Goal: Information Seeking & Learning: Learn about a topic

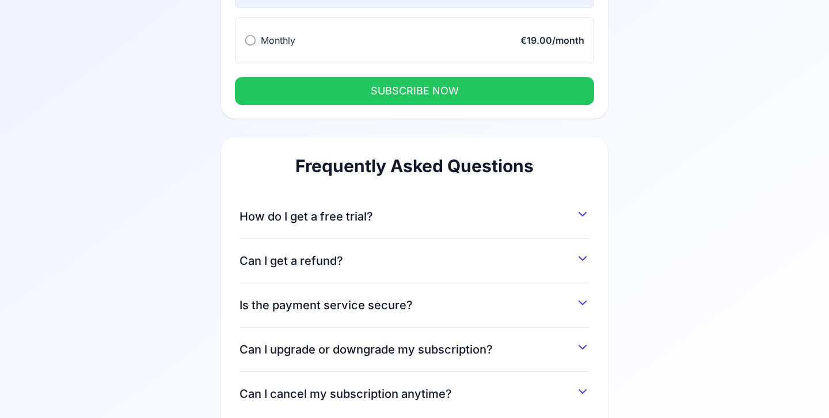
scroll to position [204, 0]
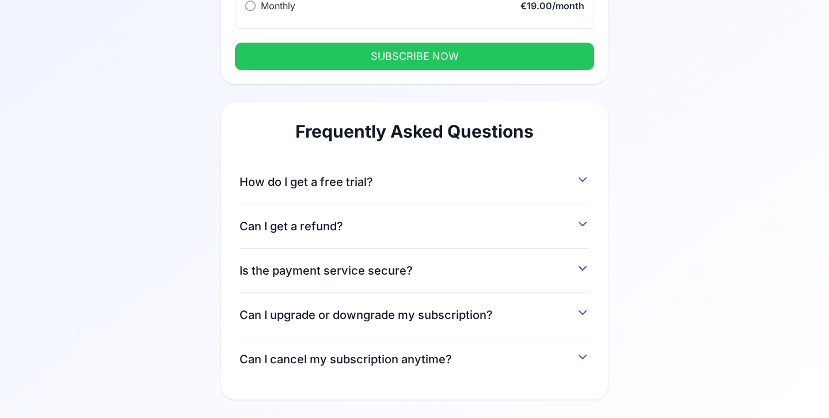
click at [486, 186] on button "How do I get a free trial?" at bounding box center [415, 179] width 350 height 21
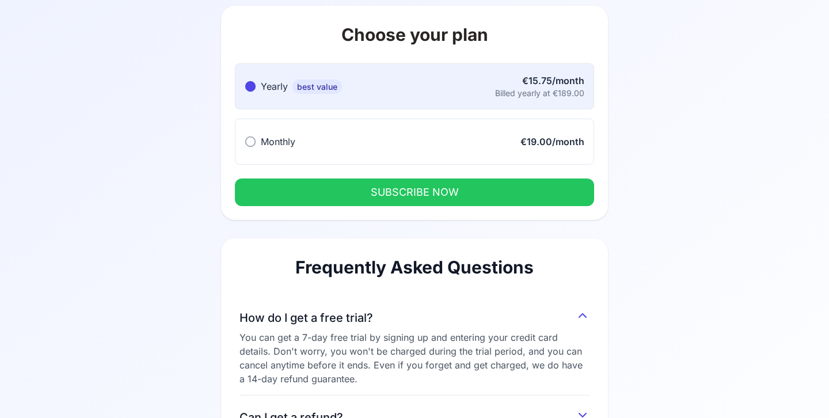
scroll to position [67, 0]
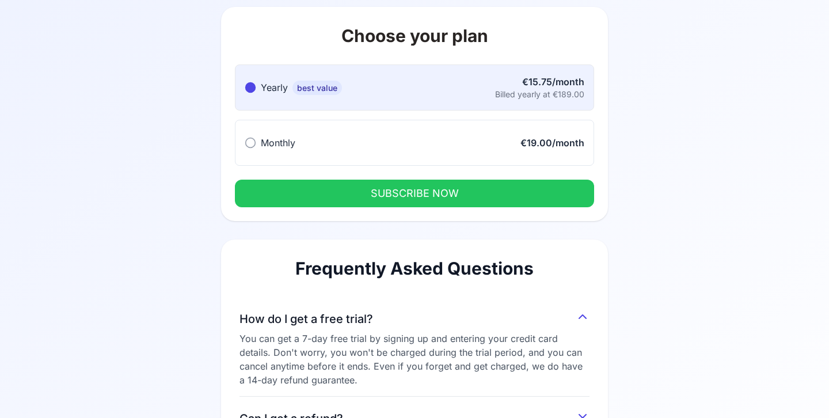
click at [271, 142] on span "Monthly" at bounding box center [278, 143] width 35 height 12
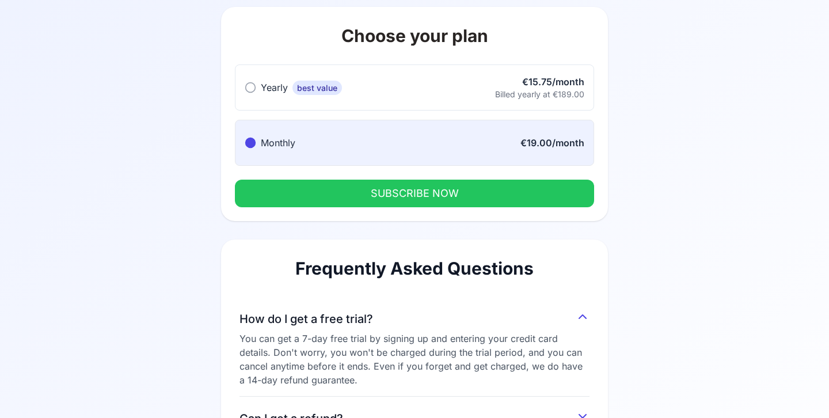
click at [297, 202] on button "SUBSCRIBE NOW" at bounding box center [414, 194] width 359 height 28
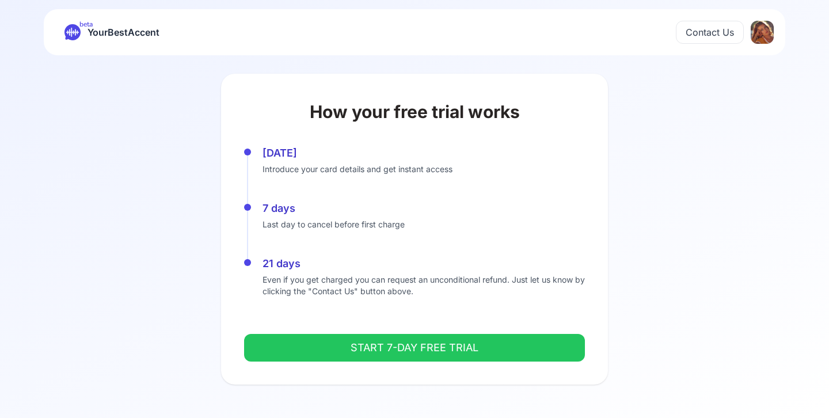
click at [302, 336] on button "START 7-DAY FREE TRIAL" at bounding box center [414, 348] width 341 height 28
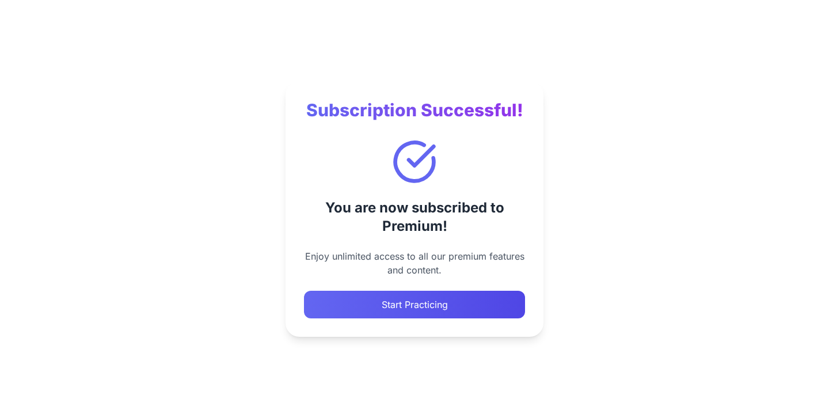
click at [393, 298] on button "Start Practicing" at bounding box center [414, 305] width 221 height 28
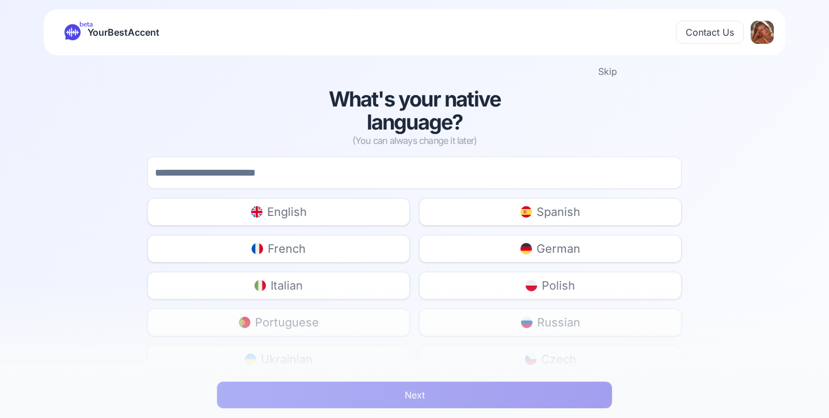
click at [353, 214] on button "English" at bounding box center [278, 212] width 263 height 28
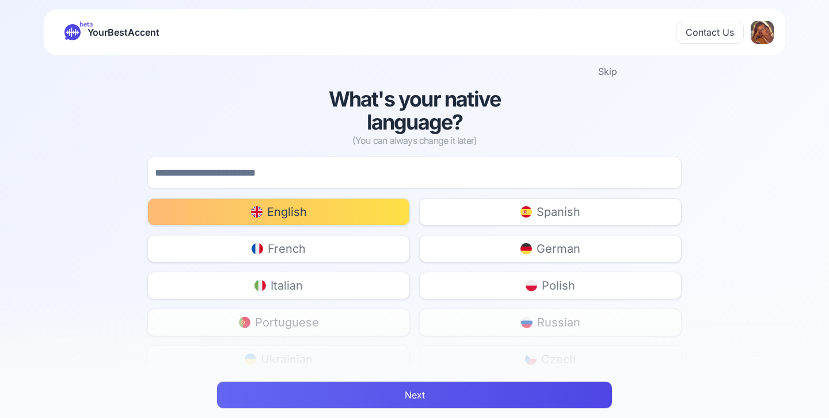
click at [381, 398] on button "Next" at bounding box center [415, 395] width 396 height 28
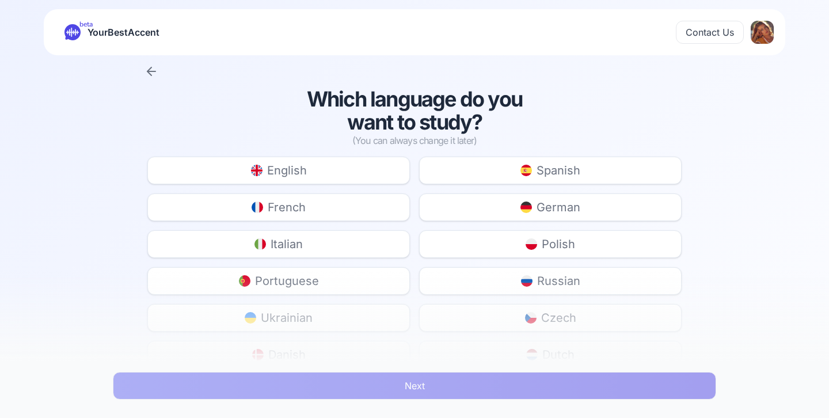
click at [313, 201] on button "French" at bounding box center [278, 207] width 263 height 28
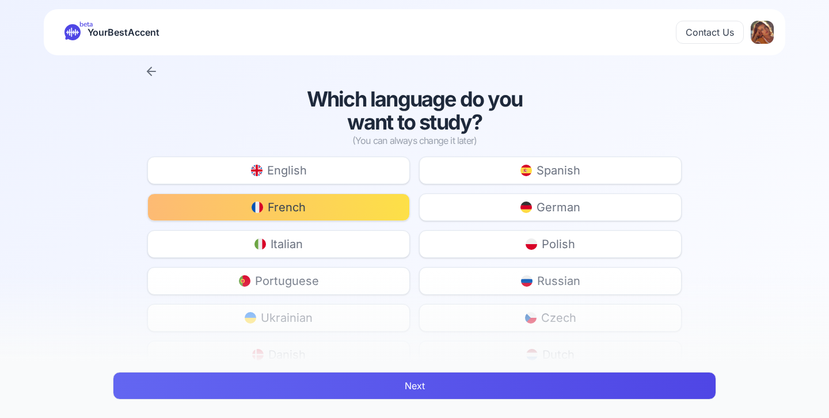
click at [333, 390] on button "Next" at bounding box center [415, 386] width 604 height 28
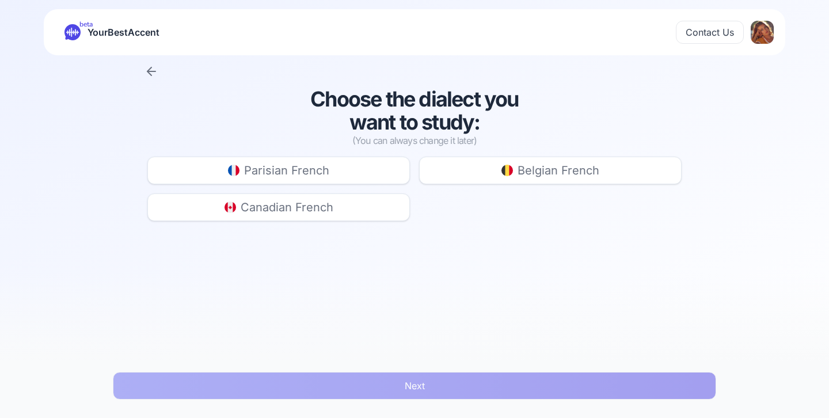
click at [334, 174] on button "Parisian French" at bounding box center [278, 171] width 263 height 28
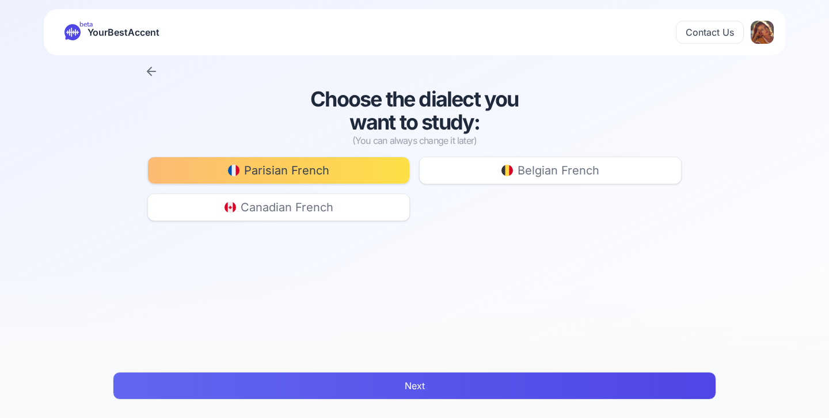
click at [320, 386] on button "Next" at bounding box center [415, 386] width 604 height 28
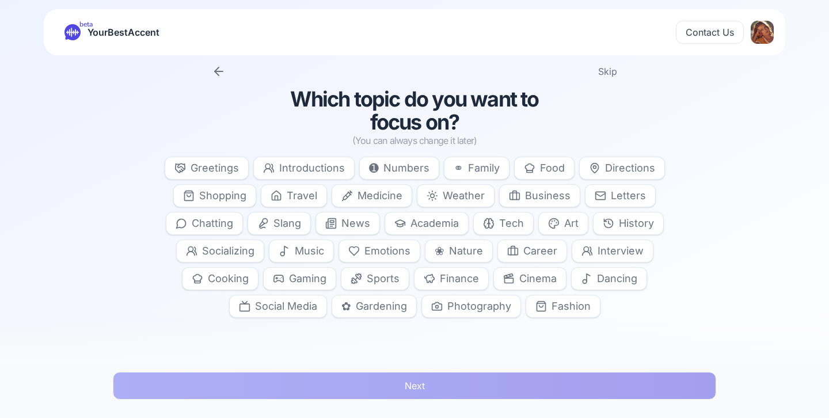
click at [223, 228] on span "Chatting" at bounding box center [212, 223] width 41 height 16
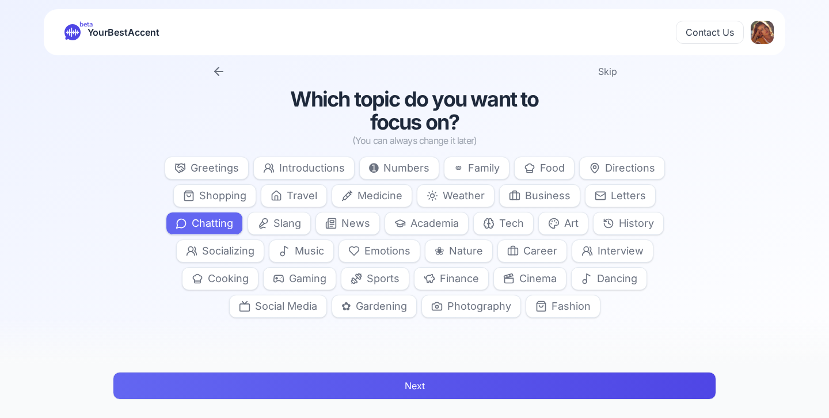
click at [279, 227] on span "Slang" at bounding box center [288, 223] width 28 height 16
click at [234, 247] on span "Socializing" at bounding box center [228, 251] width 52 height 16
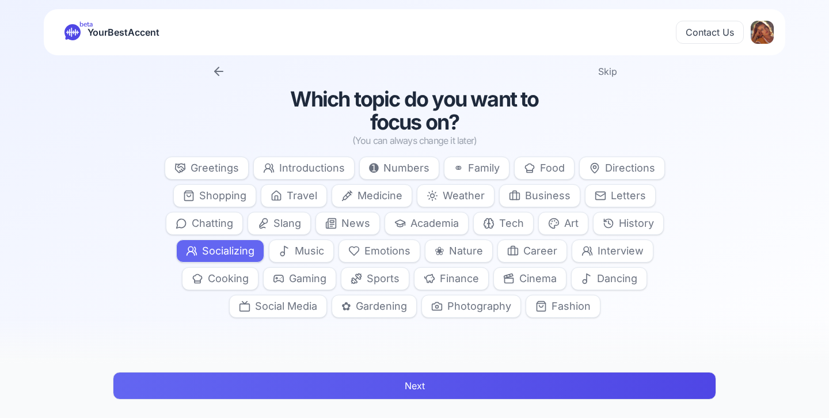
click at [389, 385] on button "Next" at bounding box center [415, 386] width 604 height 28
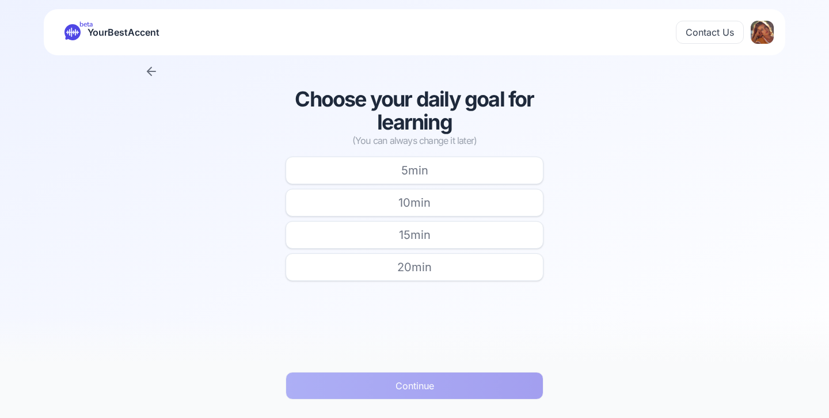
click at [399, 211] on button "10 min" at bounding box center [415, 203] width 258 height 28
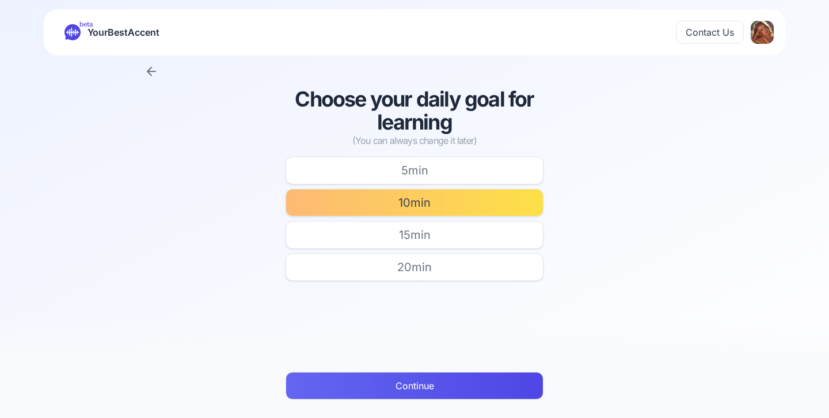
click at [375, 388] on button "Continue" at bounding box center [415, 386] width 258 height 28
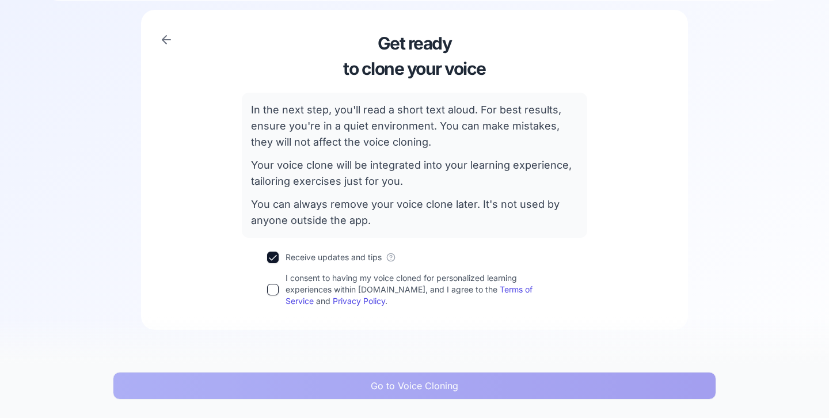
scroll to position [56, 0]
click at [276, 287] on button "I consent to having my voice cloned for personalized learning experiences withi…" at bounding box center [273, 289] width 12 height 12
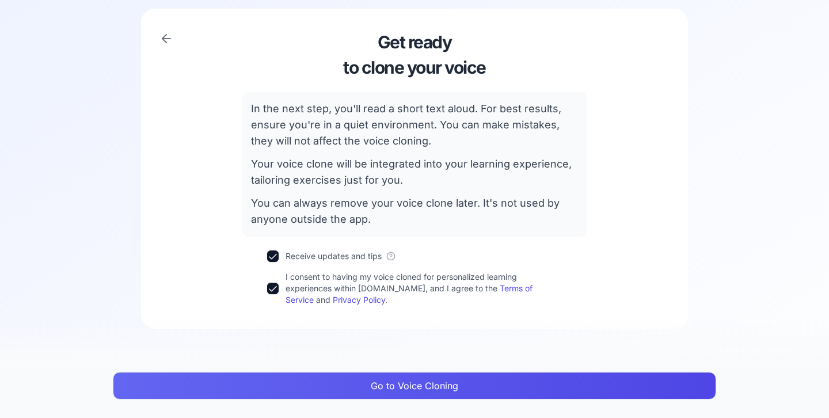
click at [286, 393] on button "Go to Voice Cloning" at bounding box center [415, 386] width 604 height 28
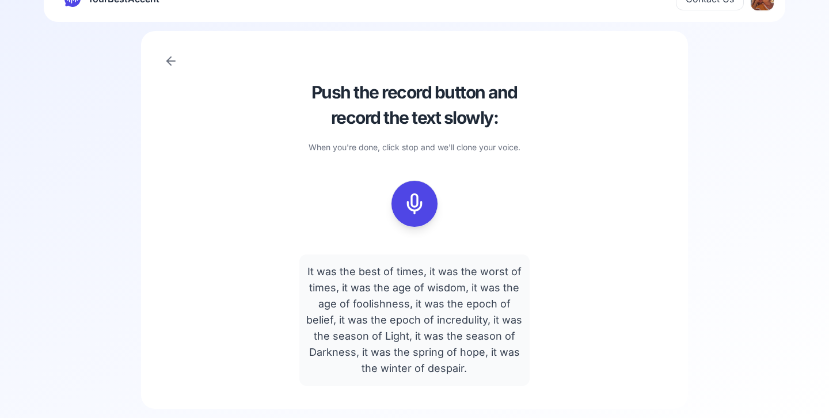
scroll to position [33, 0]
click at [412, 206] on icon at bounding box center [414, 203] width 23 height 23
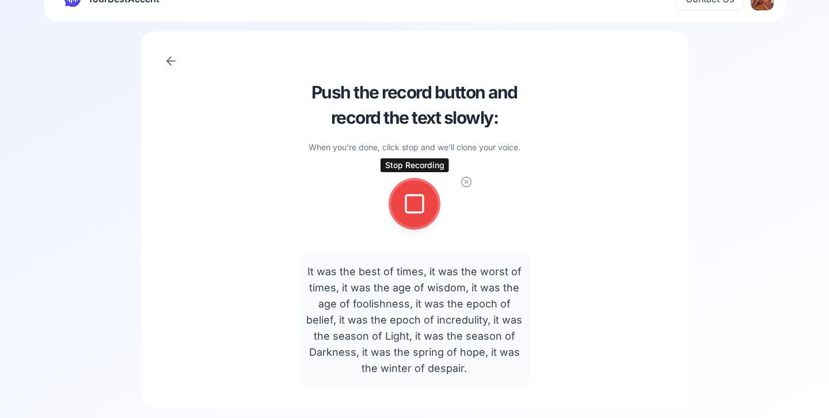
click at [406, 210] on rect at bounding box center [414, 203] width 17 height 17
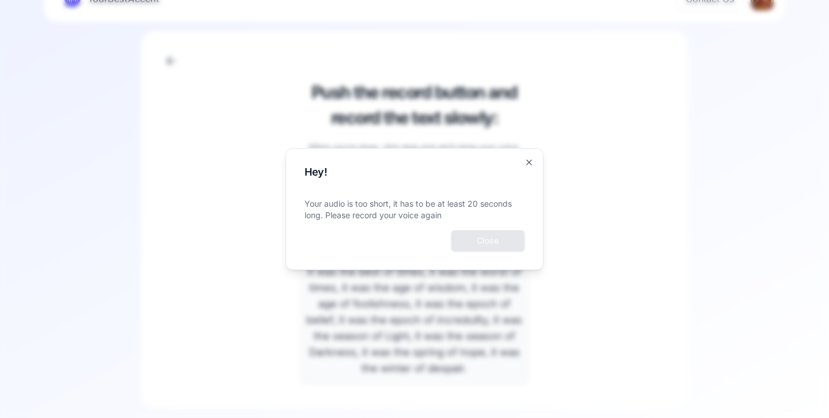
click at [432, 217] on p "Your audio is too short, it has to be at least 20 seconds long. Please record y…" at bounding box center [415, 209] width 220 height 23
click at [528, 163] on icon "button" at bounding box center [529, 162] width 5 height 5
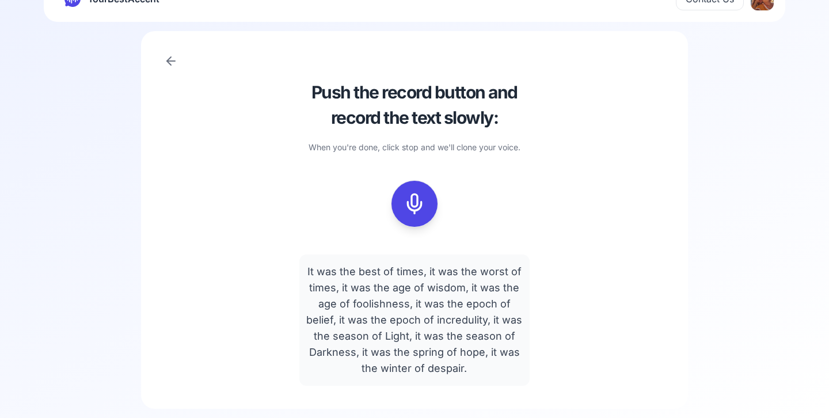
click at [408, 205] on icon at bounding box center [414, 203] width 23 height 23
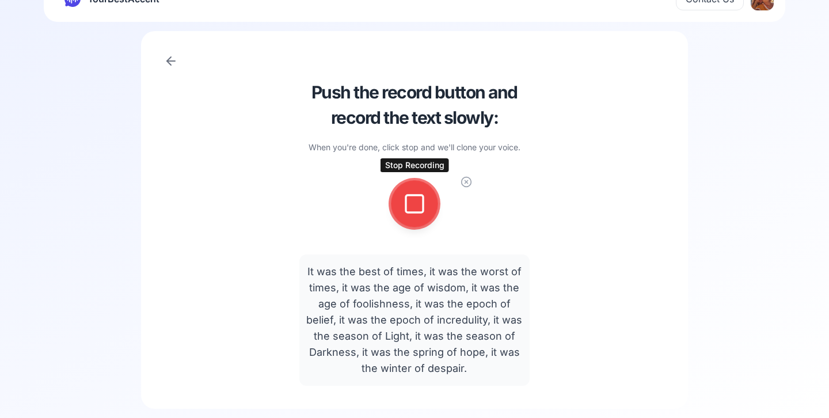
click at [415, 202] on icon at bounding box center [414, 203] width 23 height 23
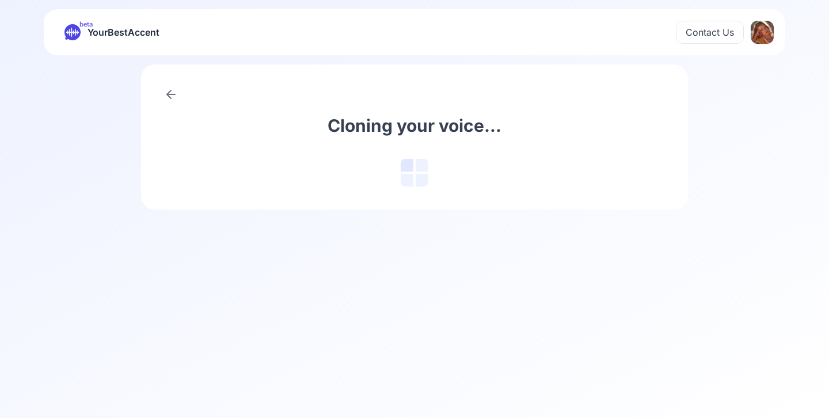
scroll to position [0, 0]
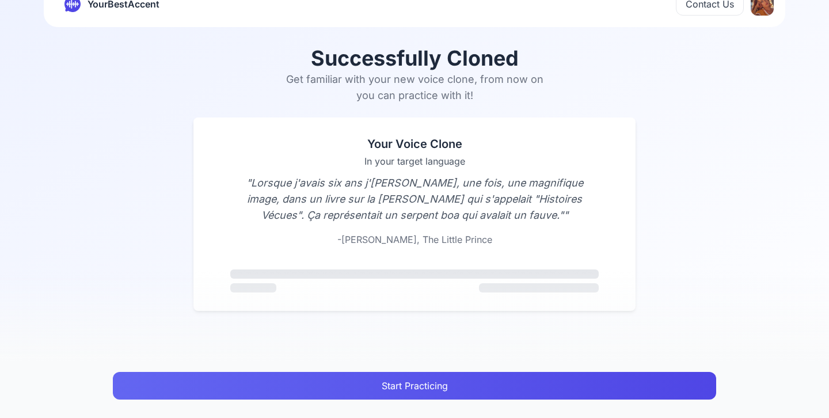
scroll to position [25, 0]
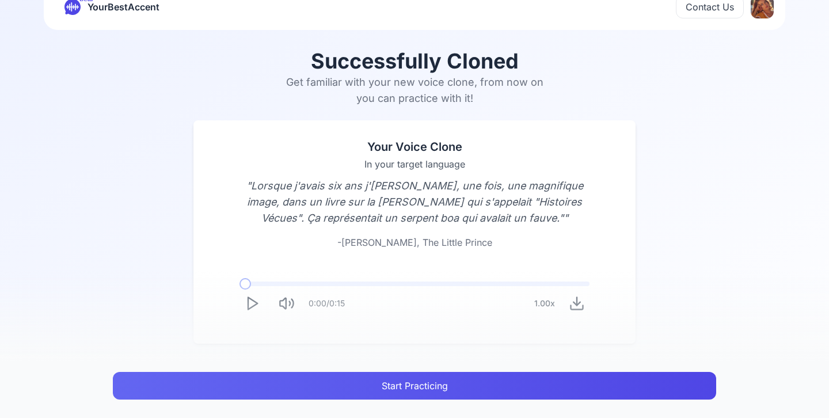
click at [255, 306] on polygon "Play" at bounding box center [252, 304] width 9 height 12
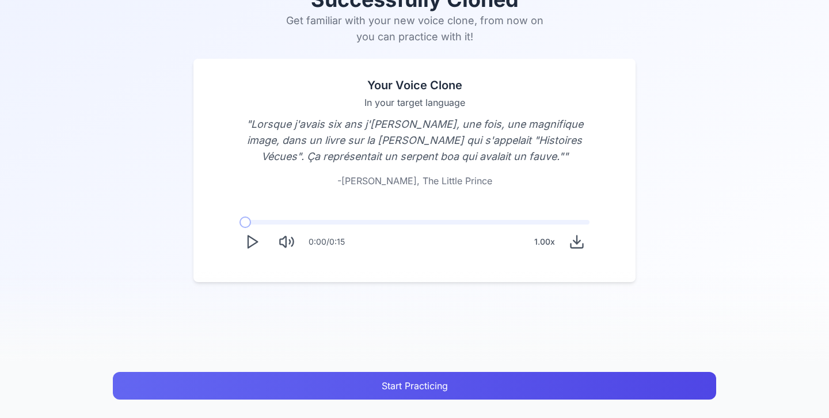
scroll to position [89, 0]
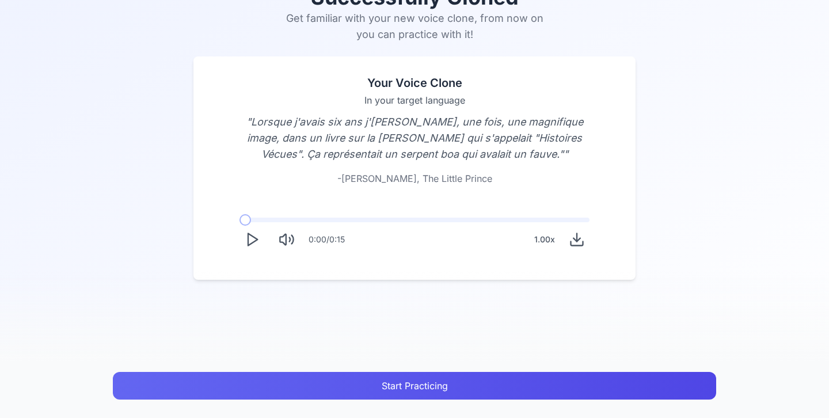
click at [272, 381] on button "Start Practicing" at bounding box center [415, 386] width 604 height 28
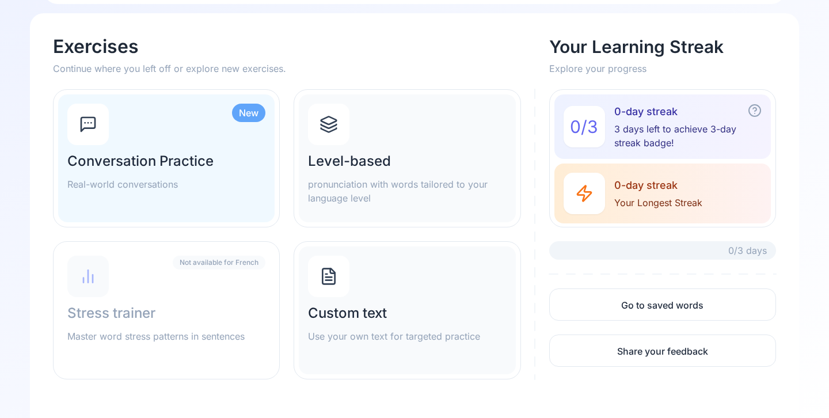
scroll to position [28, 0]
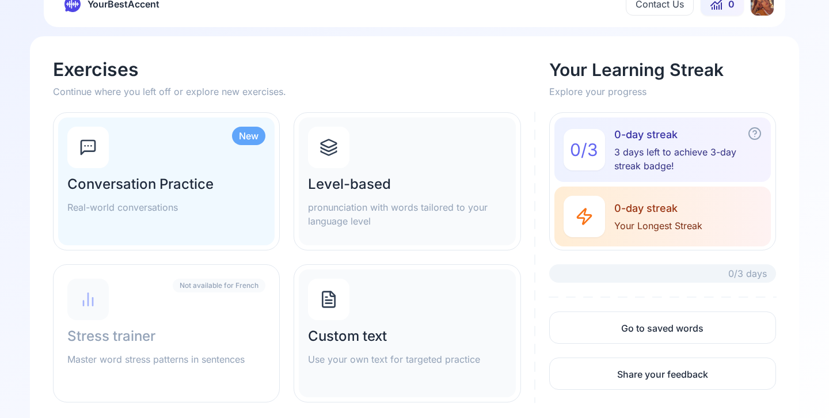
click at [230, 190] on h2 "Conversation Practice" at bounding box center [166, 184] width 198 height 18
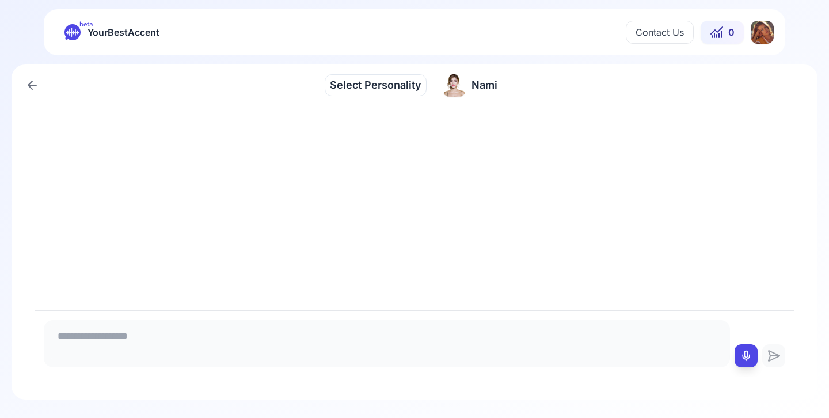
click at [27, 79] on icon at bounding box center [32, 85] width 14 height 14
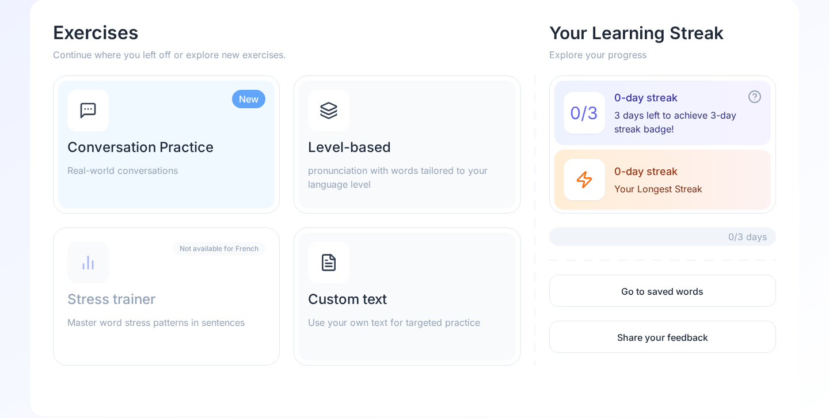
scroll to position [67, 0]
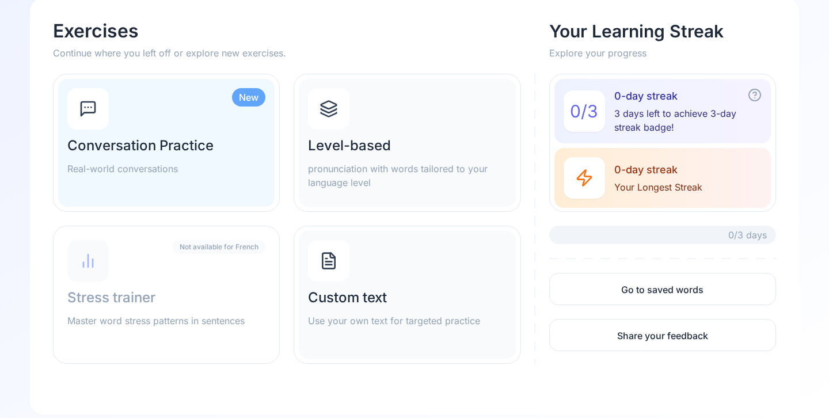
click at [385, 158] on div "Level-based pronunciation with words tailored to your language level" at bounding box center [407, 162] width 198 height 53
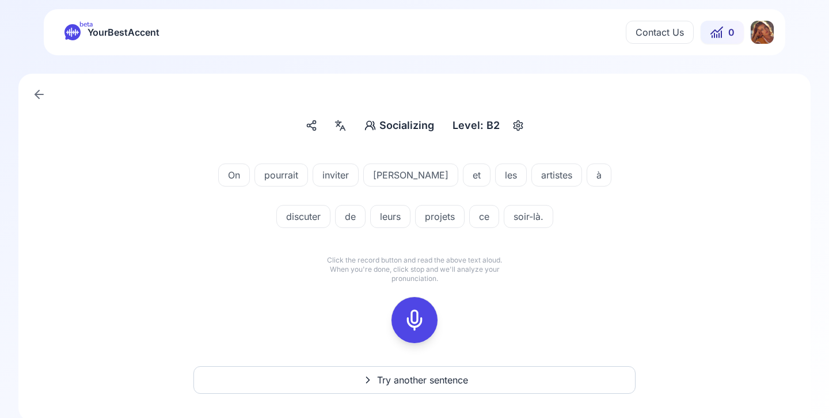
click at [413, 321] on icon at bounding box center [414, 320] width 23 height 23
click at [468, 297] on icon at bounding box center [467, 299] width 12 height 12
click at [408, 319] on icon at bounding box center [414, 320] width 23 height 23
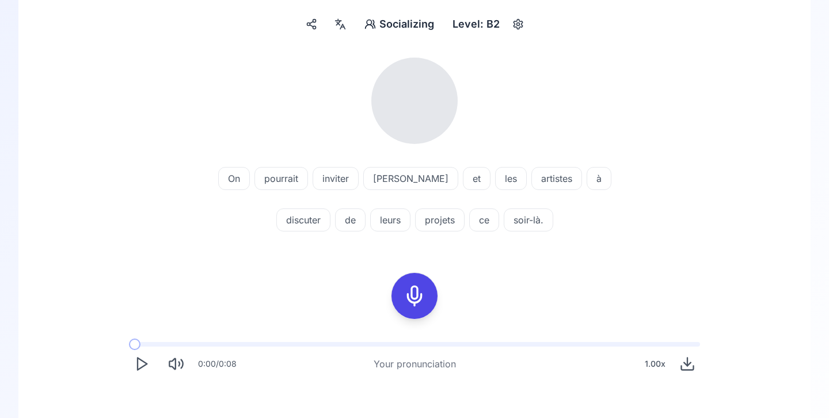
scroll to position [103, 0]
click at [141, 366] on polygon "Play" at bounding box center [142, 362] width 9 height 12
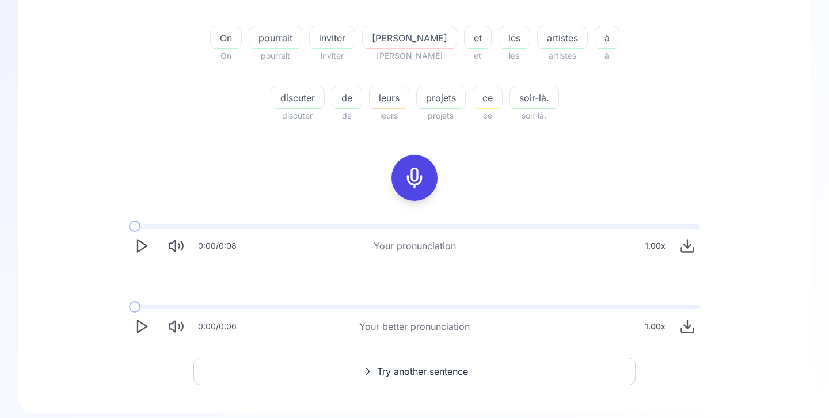
scroll to position [248, 0]
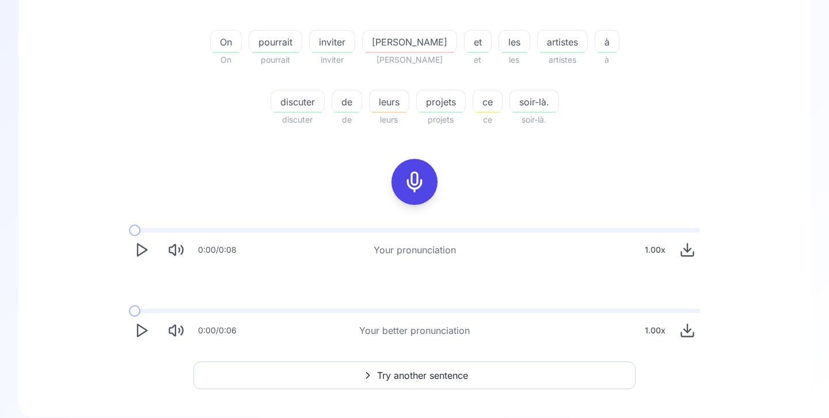
click at [139, 331] on icon "Play" at bounding box center [142, 330] width 16 height 16
click at [143, 245] on icon "Play" at bounding box center [142, 250] width 16 height 16
click at [141, 329] on icon "Play" at bounding box center [142, 330] width 16 height 16
click at [331, 373] on button "Try another sentence" at bounding box center [414, 376] width 442 height 28
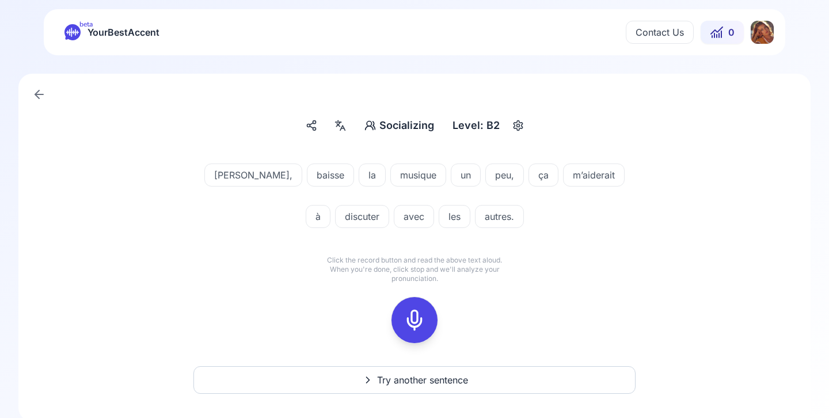
scroll to position [22, 0]
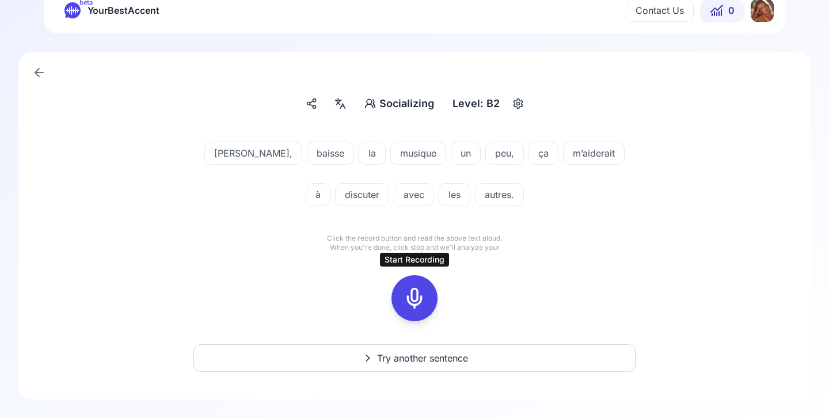
click at [415, 299] on icon at bounding box center [414, 298] width 23 height 23
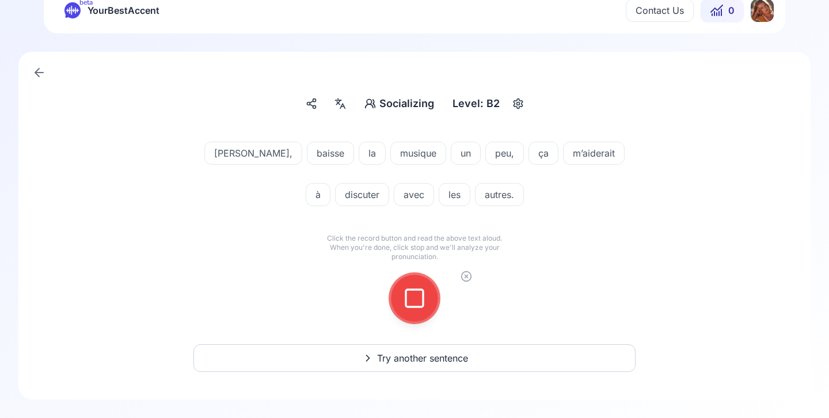
click at [415, 297] on icon at bounding box center [414, 298] width 23 height 23
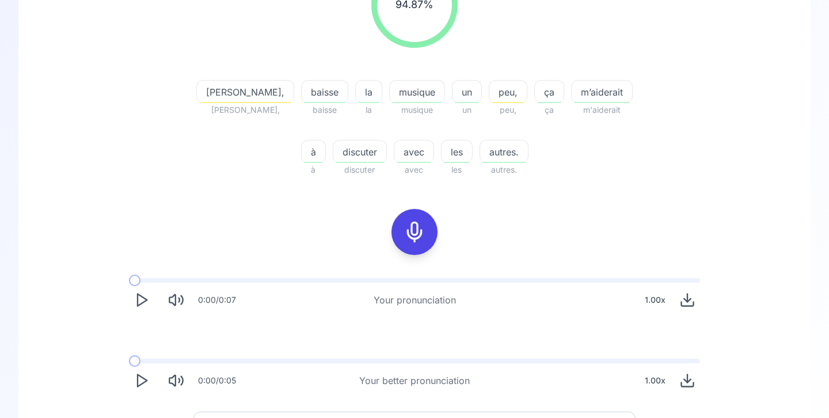
scroll to position [199, 0]
click at [144, 297] on polygon "Play" at bounding box center [142, 299] width 9 height 12
click at [144, 380] on icon "Play" at bounding box center [142, 379] width 16 height 16
click at [143, 382] on polygon "Play" at bounding box center [142, 380] width 9 height 12
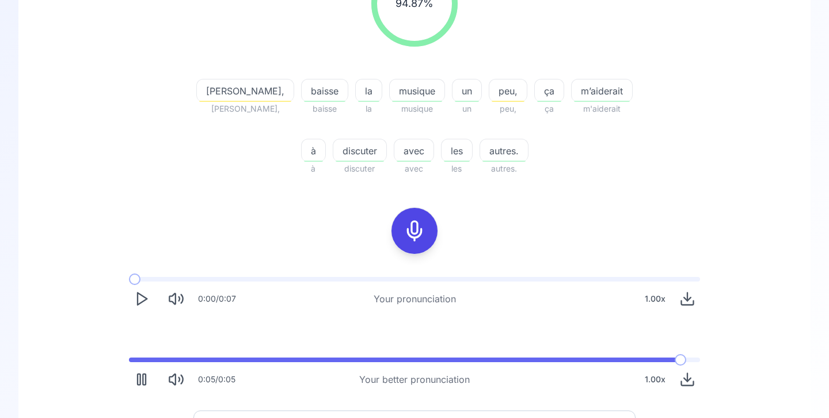
click at [490, 85] on span "peu," at bounding box center [508, 91] width 37 height 14
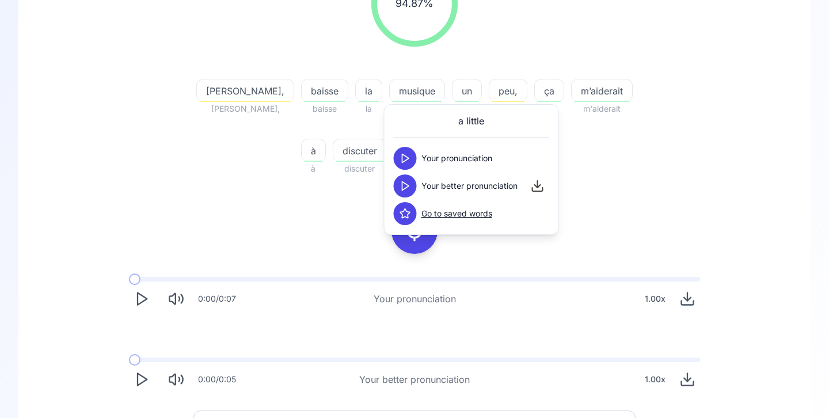
click at [406, 158] on icon at bounding box center [406, 159] width 12 height 12
click at [610, 136] on div "[PERSON_NAME], [PERSON_NAME], baisse baisse la la musique musique un un peu, pe…" at bounding box center [414, 120] width 442 height 111
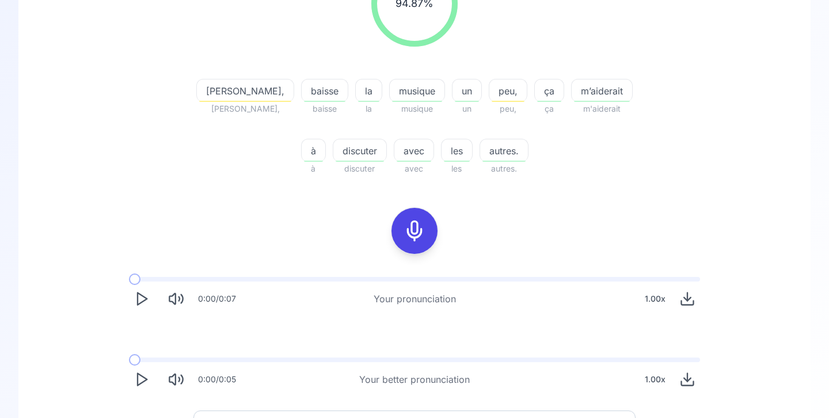
click at [490, 89] on span "peu," at bounding box center [508, 91] width 37 height 14
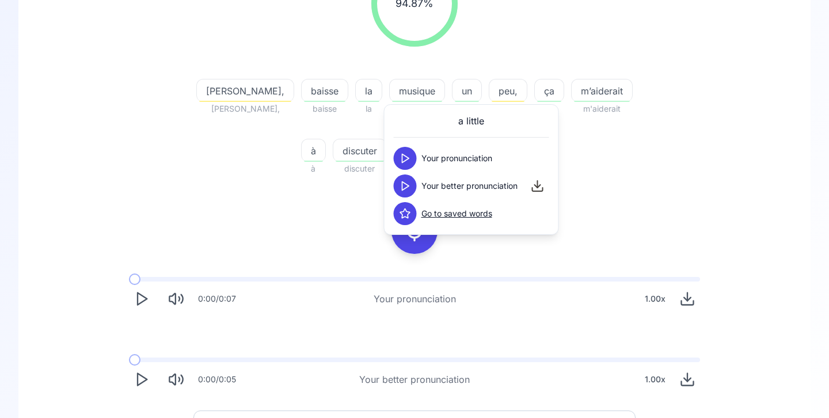
click at [409, 160] on icon at bounding box center [406, 159] width 12 height 12
click at [651, 132] on div "94.87 % 94.87 % [PERSON_NAME], [PERSON_NAME], baisse baisse la la musique musiq…" at bounding box center [414, 68] width 663 height 234
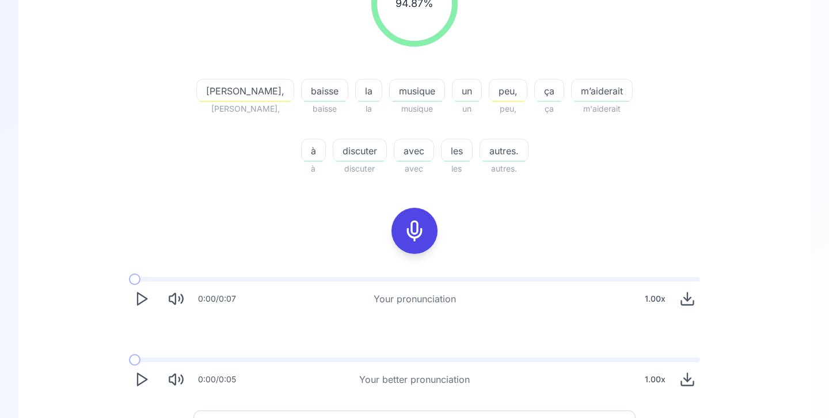
click at [490, 97] on span "peu," at bounding box center [508, 91] width 37 height 14
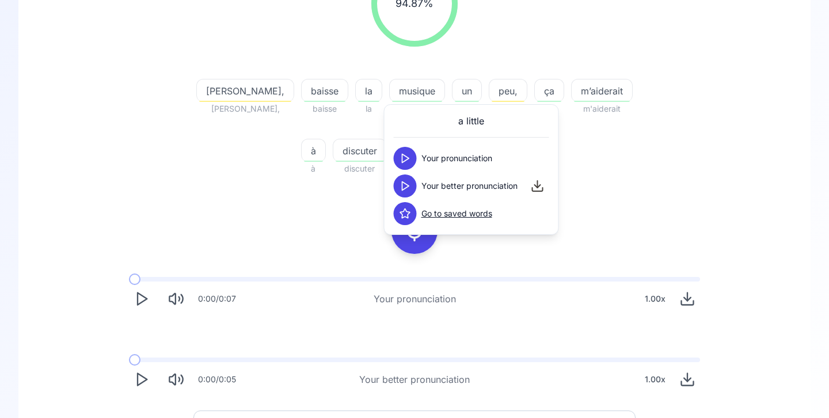
click at [404, 194] on button at bounding box center [405, 185] width 23 height 23
click at [404, 187] on icon at bounding box center [406, 186] width 12 height 12
click at [407, 182] on icon at bounding box center [406, 186] width 12 height 12
click at [309, 204] on div "94.87 % 94.87 % [PERSON_NAME], [PERSON_NAME], baisse baisse la la musique musiq…" at bounding box center [414, 176] width 737 height 450
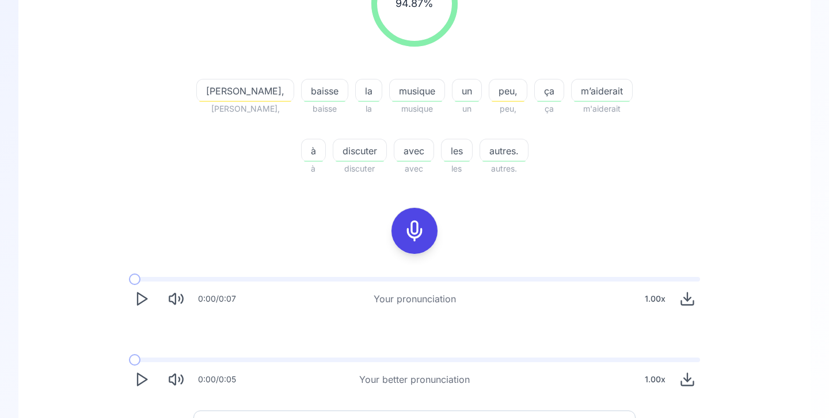
click at [142, 306] on icon "Play" at bounding box center [142, 299] width 16 height 16
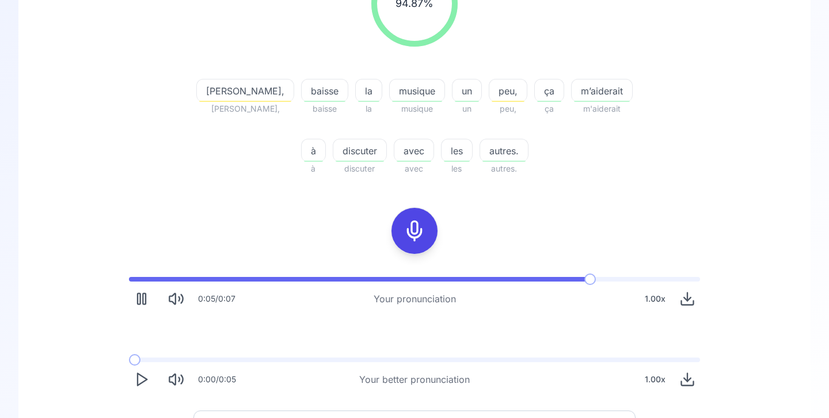
click at [145, 301] on icon "Pause" at bounding box center [142, 299] width 16 height 16
click at [489, 82] on div "peu," at bounding box center [508, 90] width 39 height 23
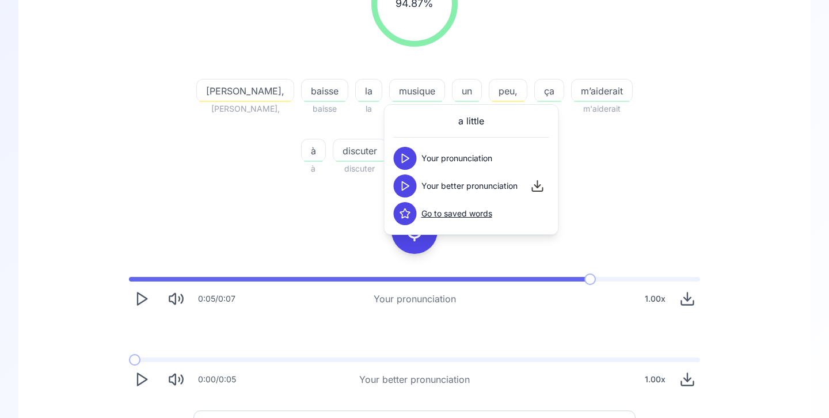
click at [407, 185] on icon at bounding box center [406, 186] width 12 height 12
click at [207, 244] on div "94.87 % 94.87 % [PERSON_NAME], [PERSON_NAME], baisse baisse la la musique musiq…" at bounding box center [414, 176] width 737 height 450
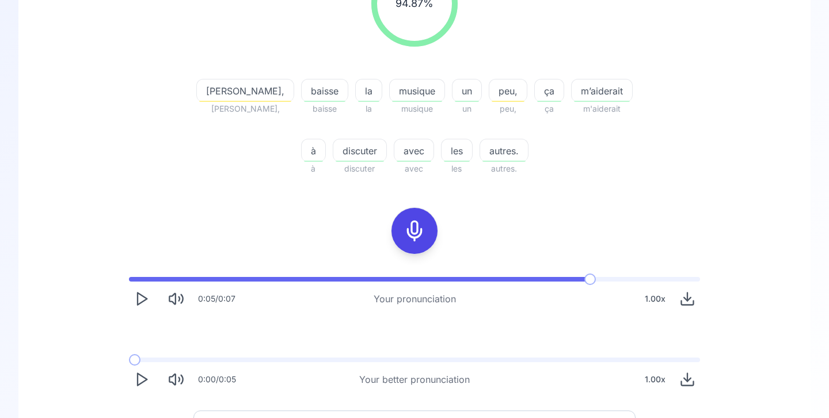
scroll to position [265, 0]
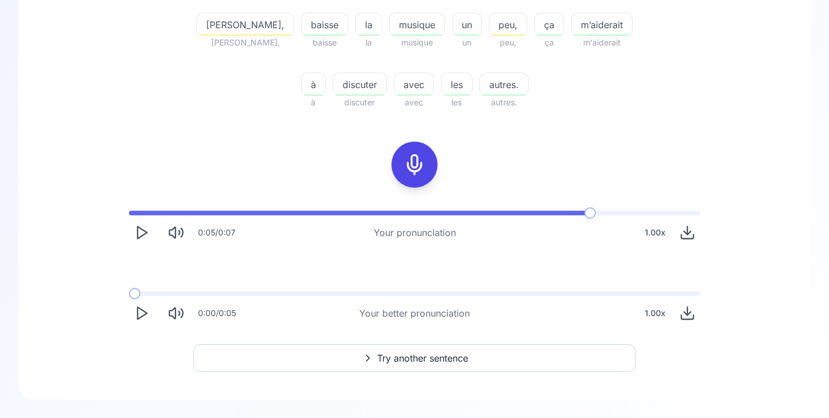
click at [370, 352] on icon at bounding box center [368, 358] width 14 height 12
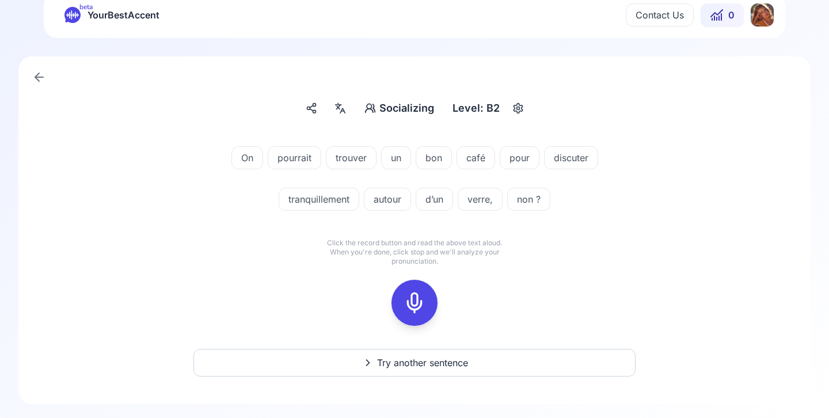
scroll to position [22, 0]
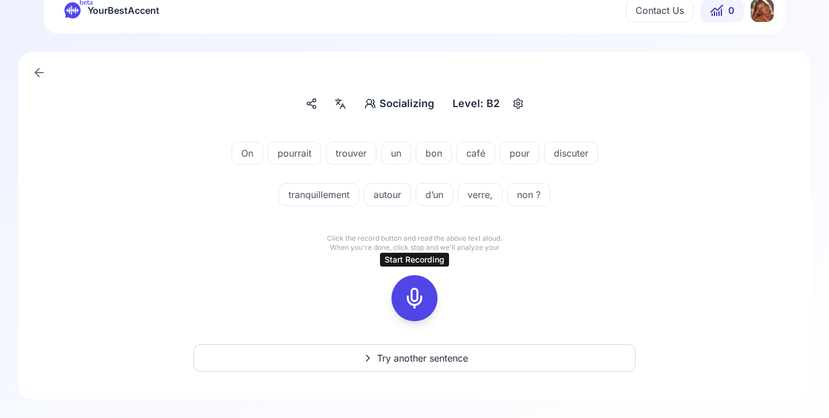
click at [406, 302] on rect at bounding box center [414, 298] width 17 height 17
click at [415, 302] on icon at bounding box center [414, 298] width 23 height 23
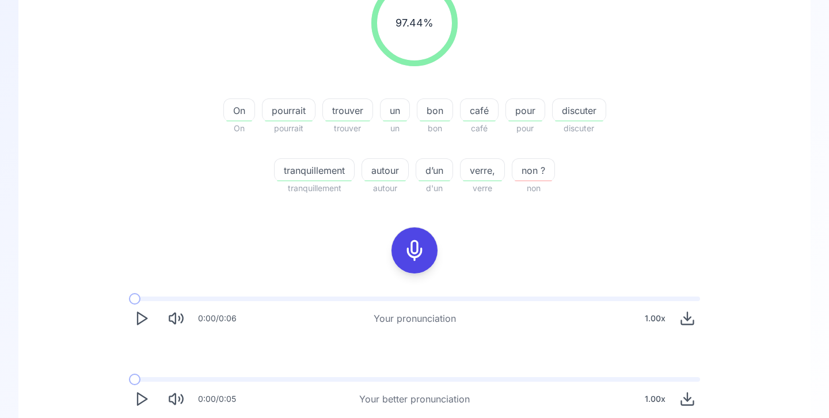
scroll to position [196, 0]
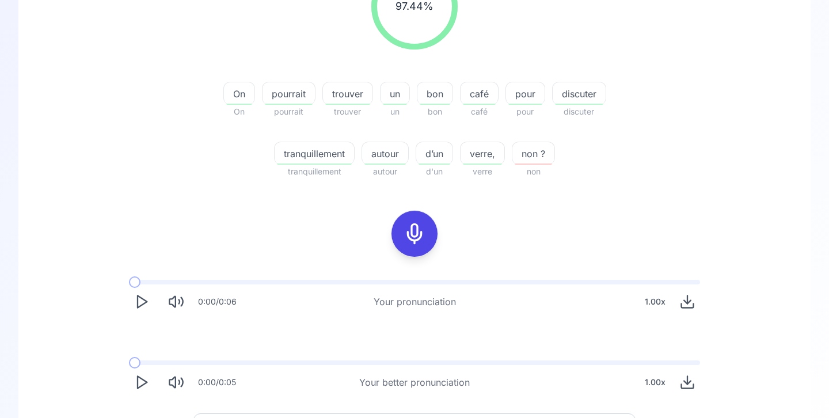
click at [142, 304] on polygon "Play" at bounding box center [142, 302] width 9 height 12
click at [143, 306] on icon "Play" at bounding box center [142, 302] width 16 height 16
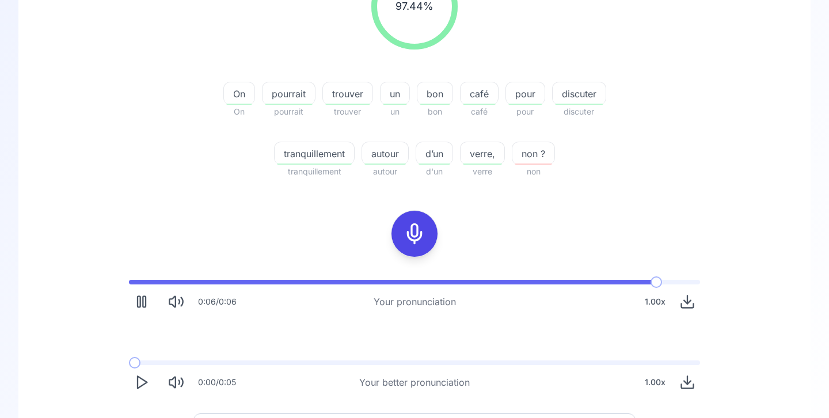
click at [143, 382] on icon "Play" at bounding box center [142, 382] width 16 height 16
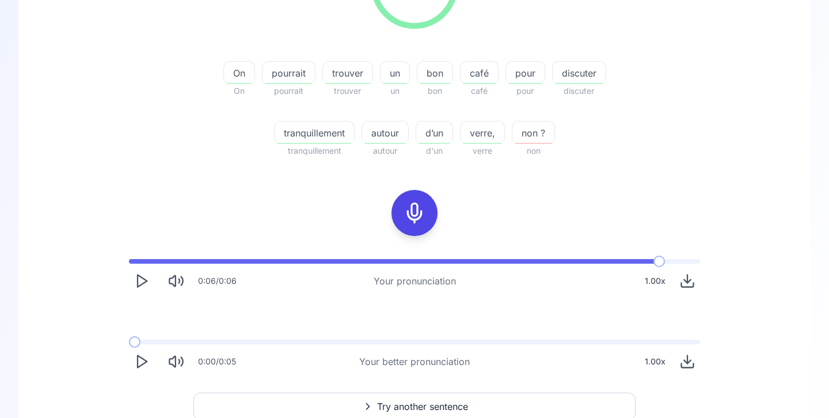
scroll to position [227, 0]
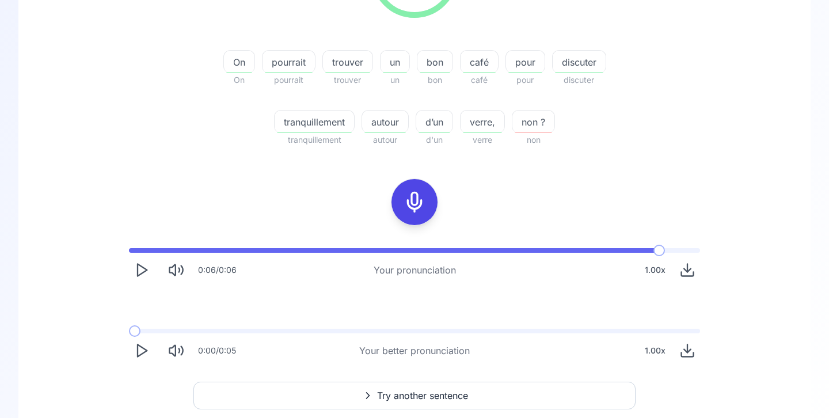
click at [409, 393] on span "Try another sentence" at bounding box center [422, 396] width 91 height 14
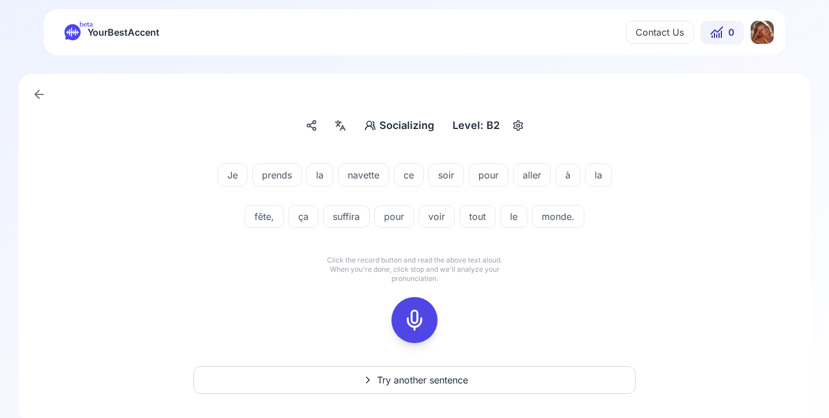
click at [485, 122] on div "Level: B2" at bounding box center [476, 125] width 56 height 21
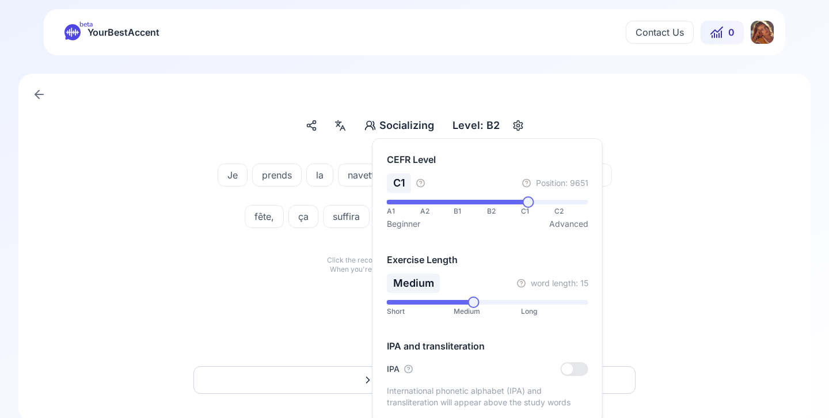
click at [530, 204] on span at bounding box center [528, 202] width 12 height 12
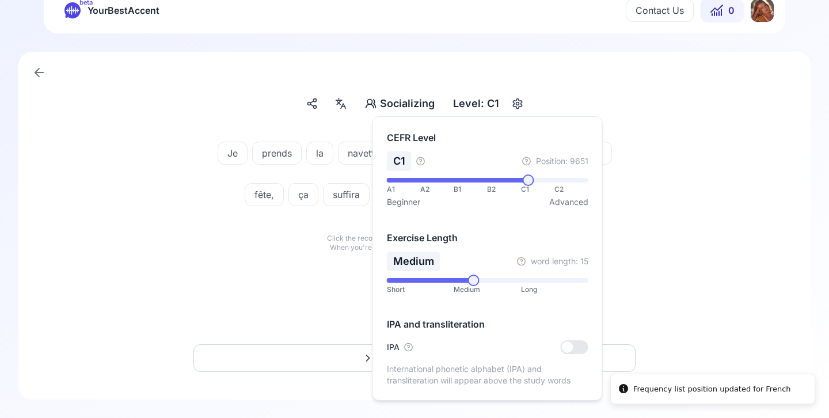
click at [629, 295] on div "Je prends la navette ce soir pour aller à la fête, ça suffira pour voir tout le…" at bounding box center [414, 231] width 737 height 207
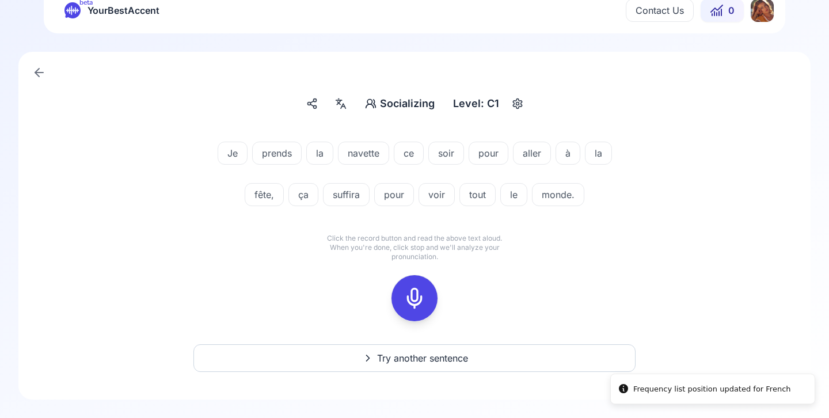
click at [411, 365] on span "Try another sentence" at bounding box center [422, 358] width 91 height 14
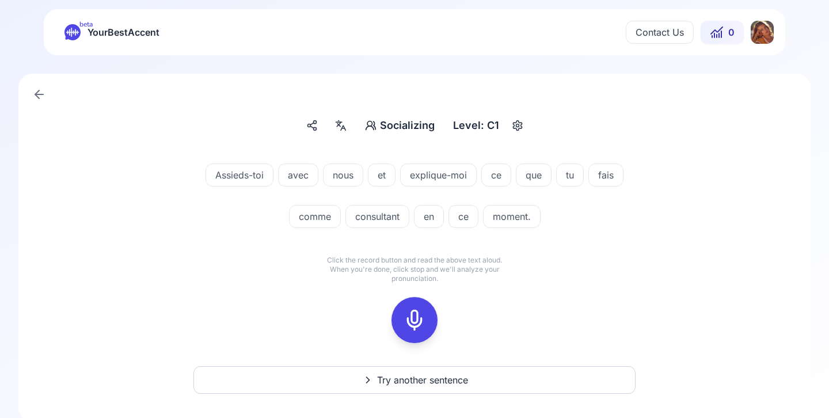
click at [255, 177] on span "Assieds-toi" at bounding box center [239, 175] width 67 height 14
click at [176, 166] on div "Assieds-toi avec nous et explique-moi ce que tu fais comme consultant en ce mom…" at bounding box center [414, 198] width 663 height 97
click at [415, 310] on icon at bounding box center [414, 320] width 23 height 23
click at [415, 316] on icon at bounding box center [414, 320] width 23 height 23
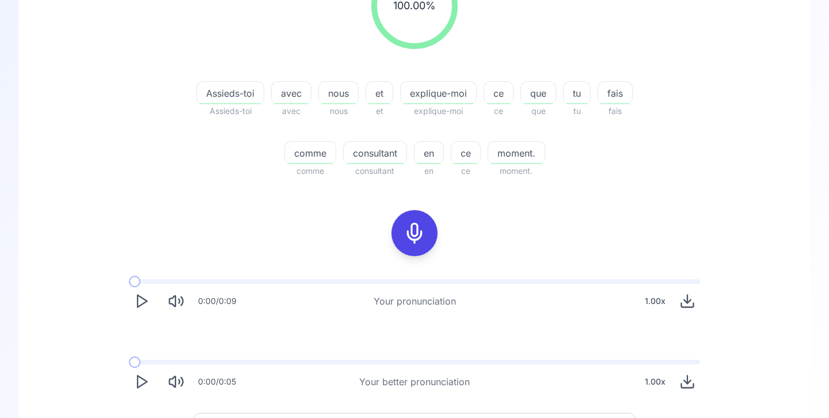
scroll to position [203, 0]
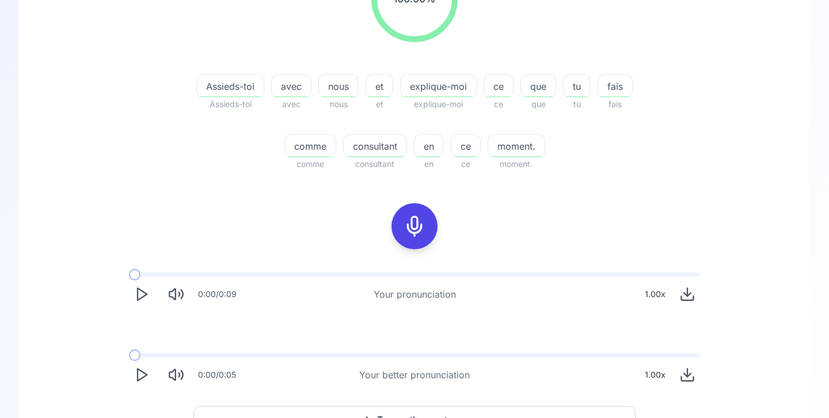
click at [140, 293] on icon "Play" at bounding box center [142, 294] width 16 height 16
click at [147, 375] on polygon "Play" at bounding box center [142, 375] width 9 height 12
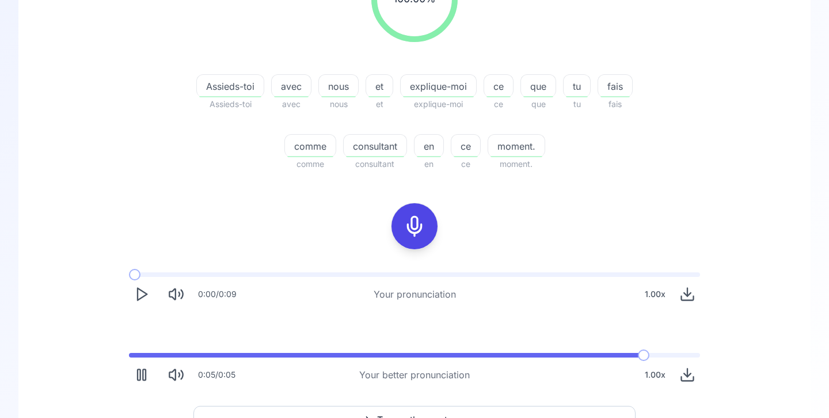
scroll to position [265, 0]
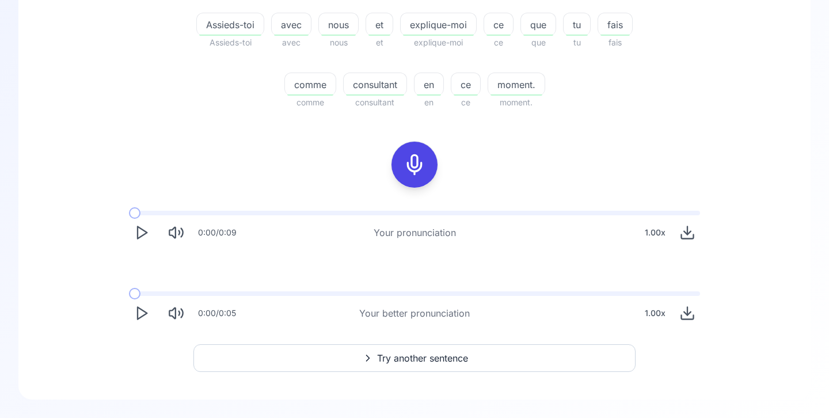
click at [342, 356] on button "Try another sentence" at bounding box center [414, 358] width 442 height 28
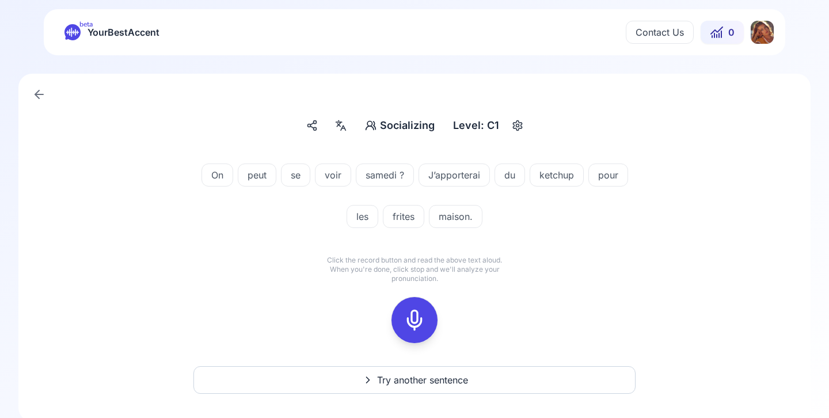
click at [412, 323] on icon at bounding box center [414, 320] width 23 height 23
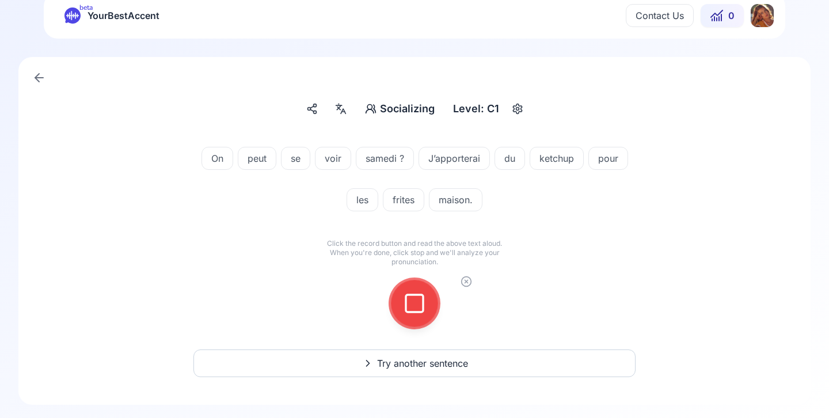
scroll to position [18, 0]
click at [411, 295] on icon at bounding box center [414, 302] width 23 height 23
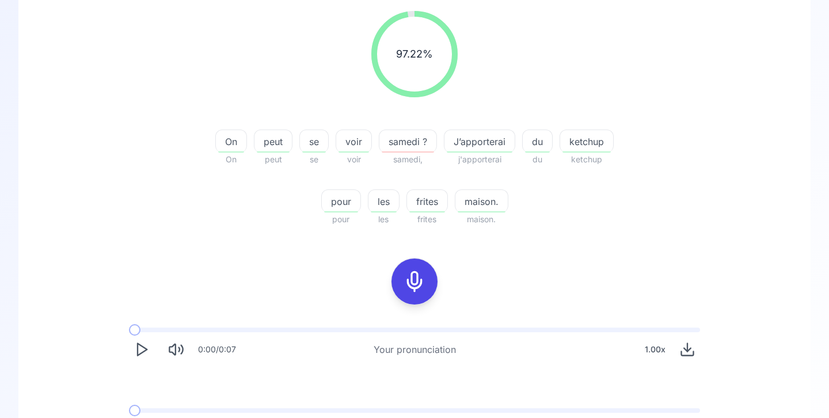
scroll to position [147, 0]
click at [140, 348] on icon "Play" at bounding box center [142, 351] width 16 height 16
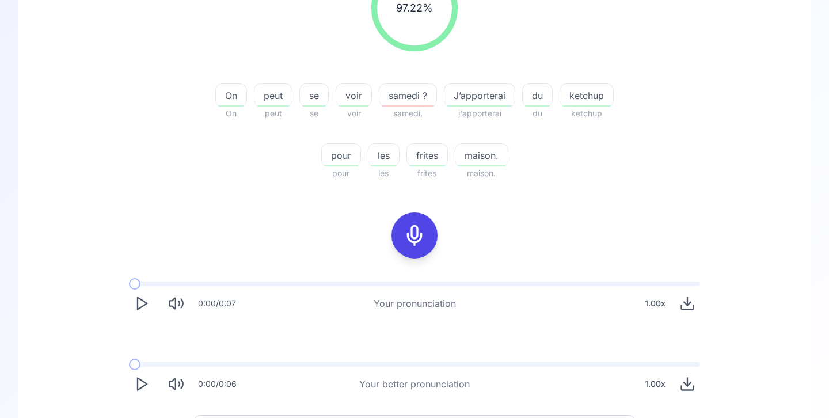
scroll to position [199, 0]
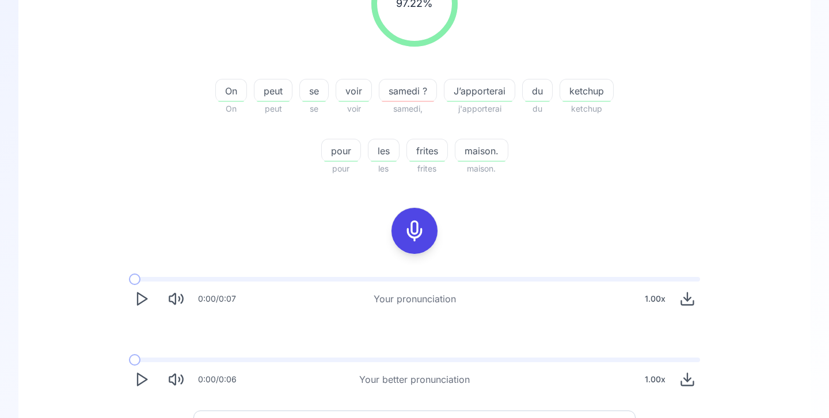
click at [135, 378] on icon "Play" at bounding box center [142, 379] width 16 height 16
click at [145, 373] on icon "Pause" at bounding box center [142, 379] width 16 height 16
click at [399, 86] on span "samedi ?" at bounding box center [408, 91] width 57 height 14
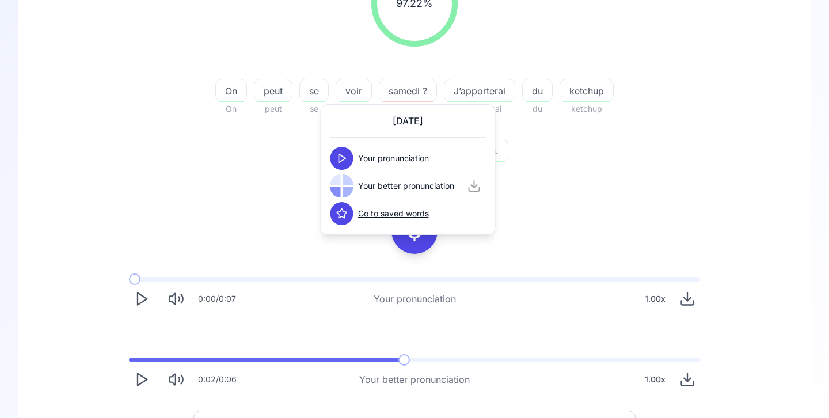
click at [339, 154] on polygon at bounding box center [342, 158] width 7 height 9
click at [344, 189] on icon at bounding box center [342, 186] width 12 height 12
click at [341, 159] on icon at bounding box center [342, 159] width 12 height 12
click at [275, 172] on div "On On peut peut se se voir voir samedi ? samedi, J’apporterai j'apporterai du d…" at bounding box center [414, 120] width 442 height 111
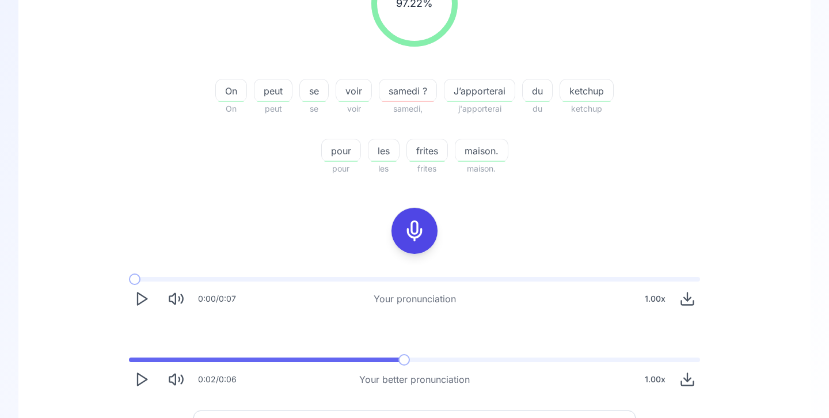
scroll to position [265, 0]
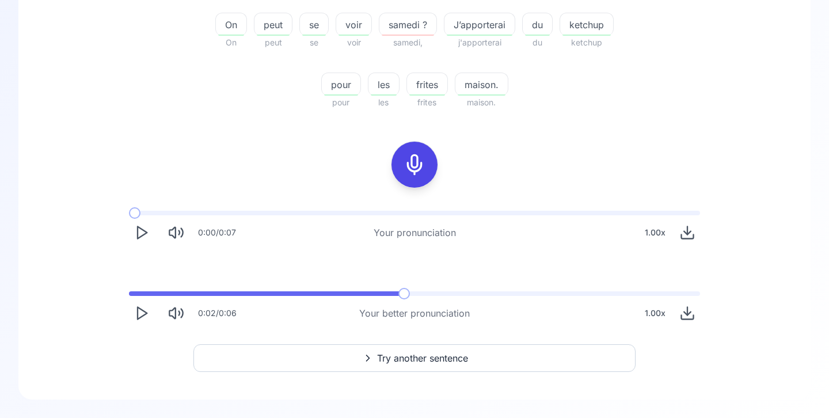
click at [378, 352] on span "Try another sentence" at bounding box center [422, 358] width 91 height 14
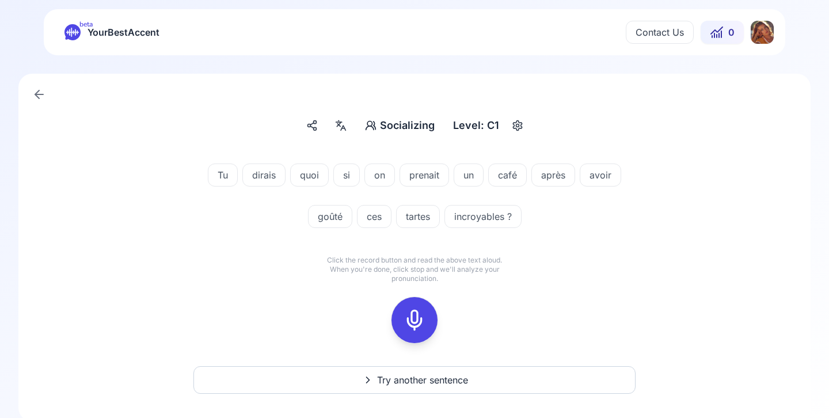
click at [403, 320] on icon at bounding box center [414, 320] width 23 height 23
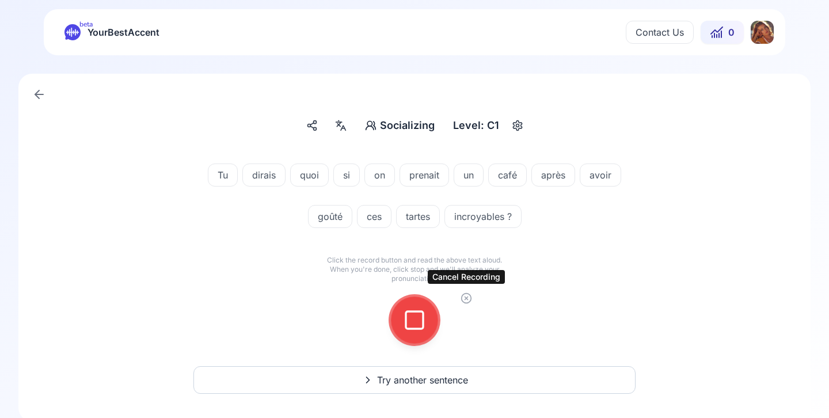
click at [469, 298] on icon at bounding box center [467, 299] width 12 height 12
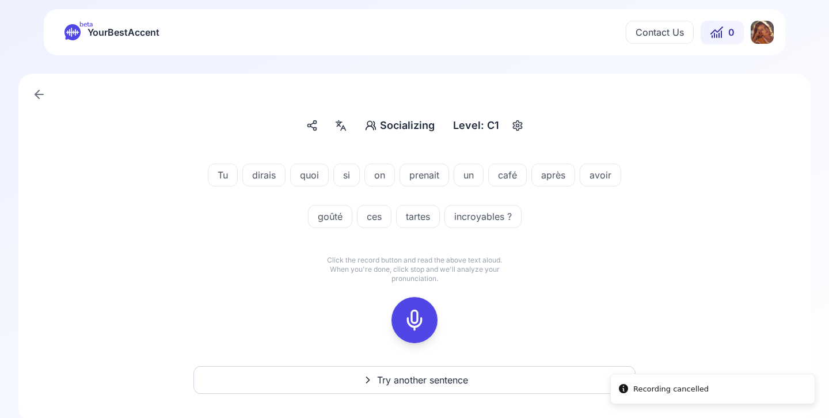
click at [404, 311] on icon at bounding box center [414, 320] width 23 height 23
click at [425, 324] on icon at bounding box center [414, 320] width 23 height 23
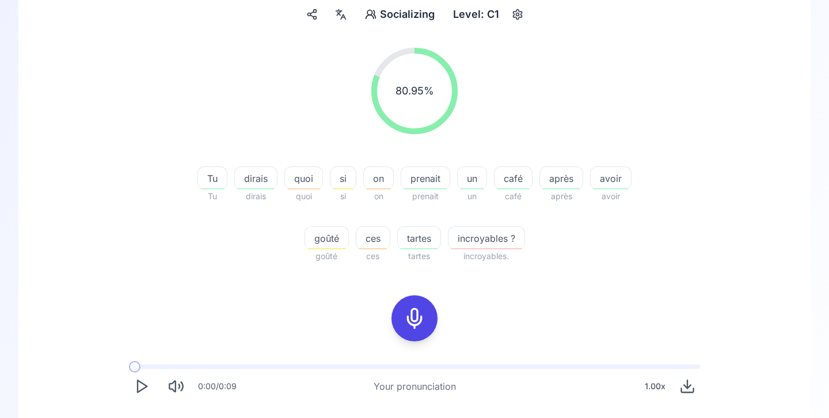
scroll to position [112, 0]
click at [306, 181] on span "quoi" at bounding box center [303, 178] width 37 height 14
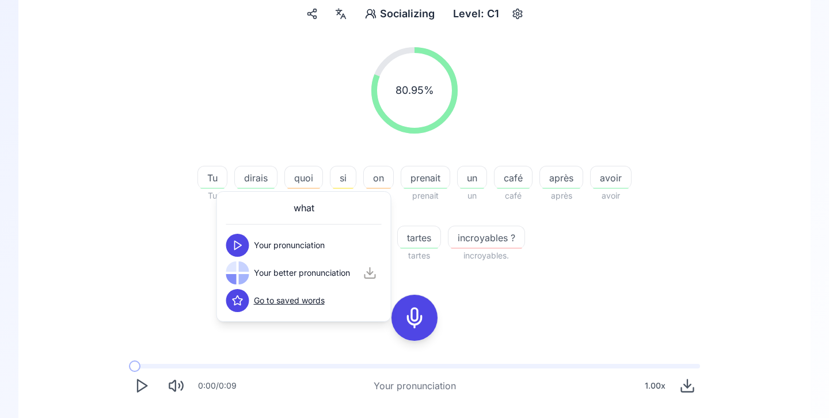
click at [239, 245] on icon at bounding box center [238, 246] width 12 height 12
click at [241, 275] on icon at bounding box center [238, 273] width 12 height 12
click at [237, 248] on polygon at bounding box center [238, 245] width 7 height 9
click at [173, 280] on div "80.95 % 80.95 % Tu Tu dirais dirais quoi quoi si si on on prenait prenait un un…" at bounding box center [414, 263] width 737 height 450
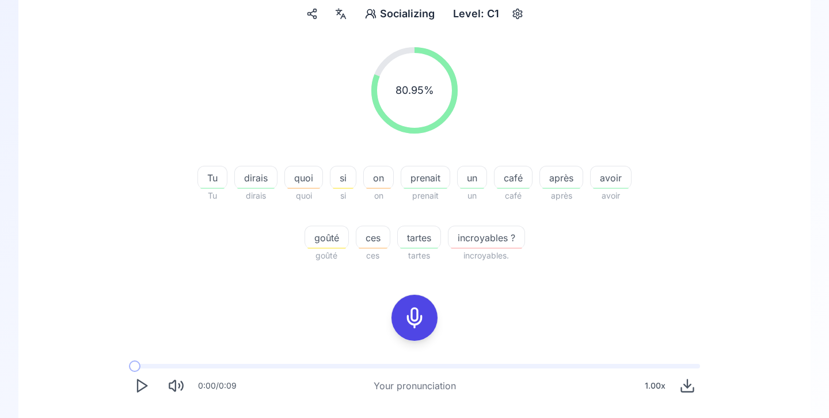
click at [344, 179] on span "si" at bounding box center [343, 178] width 25 height 14
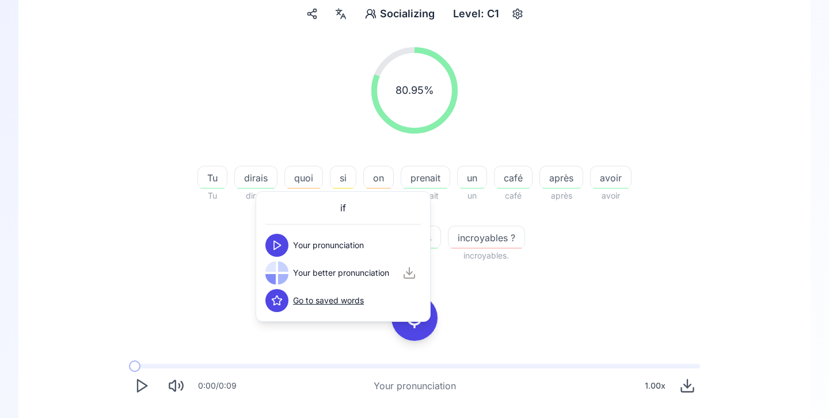
click at [284, 237] on button at bounding box center [276, 245] width 23 height 23
click at [282, 270] on icon at bounding box center [277, 273] width 12 height 12
click at [235, 271] on div "80.95 % 80.95 % Tu Tu dirais dirais quoi quoi si si on on prenait prenait un un…" at bounding box center [414, 155] width 663 height 234
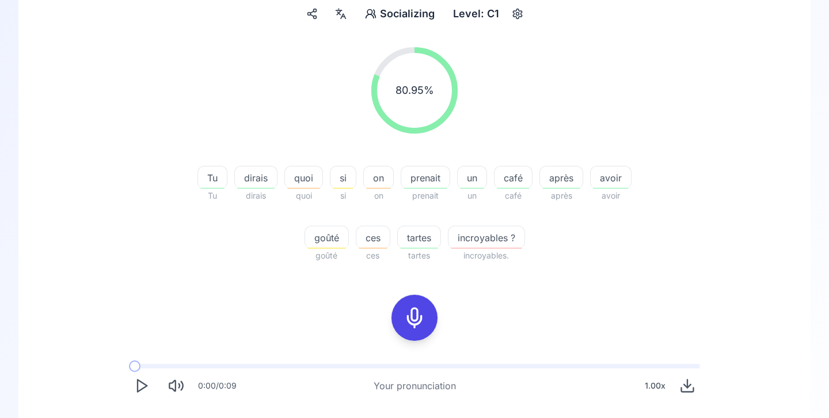
click at [373, 181] on span "on" at bounding box center [378, 178] width 29 height 14
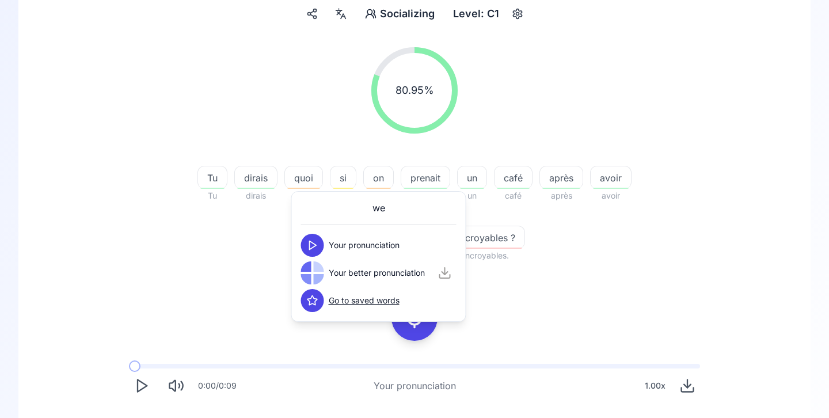
click at [316, 243] on icon at bounding box center [313, 246] width 12 height 12
click at [315, 272] on polygon at bounding box center [313, 273] width 7 height 9
click at [314, 245] on icon at bounding box center [313, 246] width 12 height 12
click at [314, 271] on polygon at bounding box center [313, 273] width 7 height 9
click at [261, 269] on div "80.95 % 80.95 % Tu Tu dirais dirais quoi quoi si si on on prenait prenait un un…" at bounding box center [414, 155] width 663 height 234
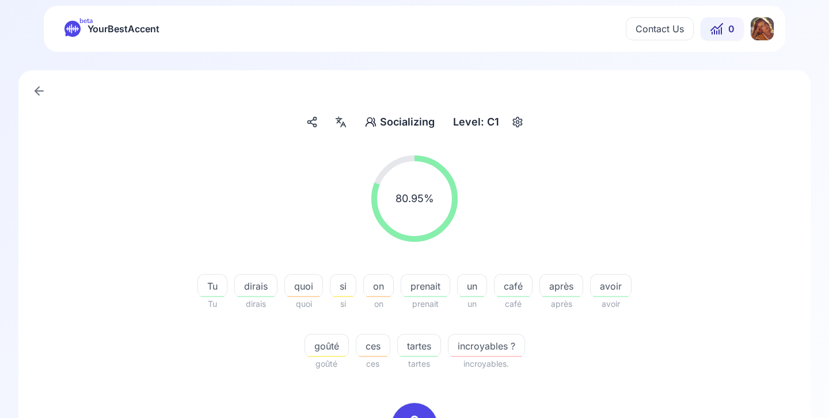
scroll to position [0, 0]
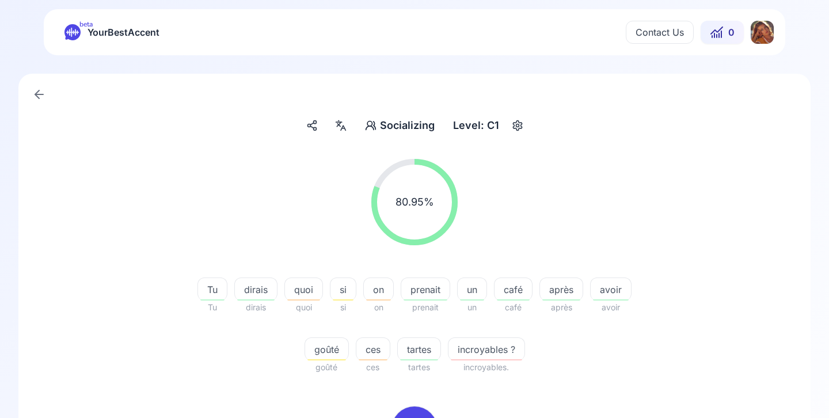
click at [760, 37] on html "beta YourBestAccent Contact Us 0 Socializing Socializing Level: C1 80.95 % 80.9…" at bounding box center [414, 209] width 829 height 418
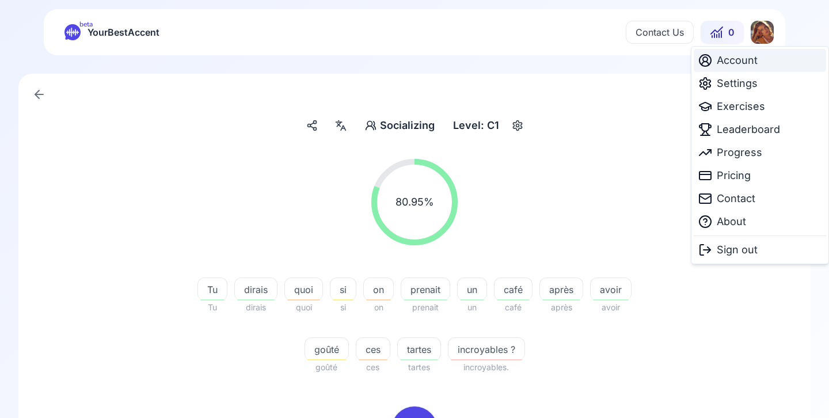
click at [737, 60] on span "Account" at bounding box center [737, 60] width 41 height 16
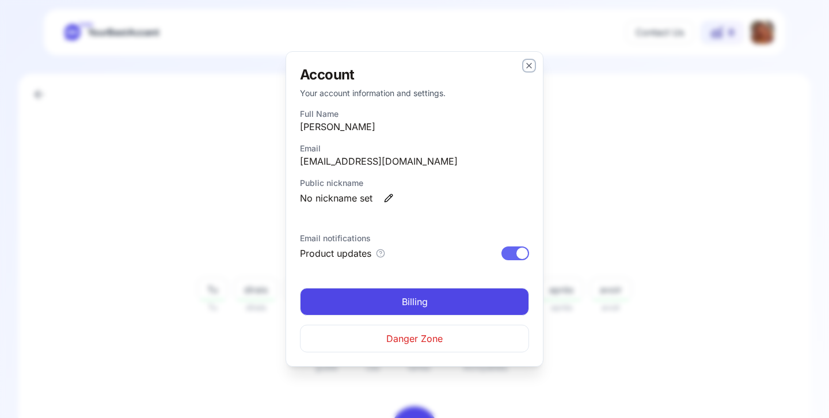
click at [529, 69] on icon "button" at bounding box center [529, 65] width 9 height 9
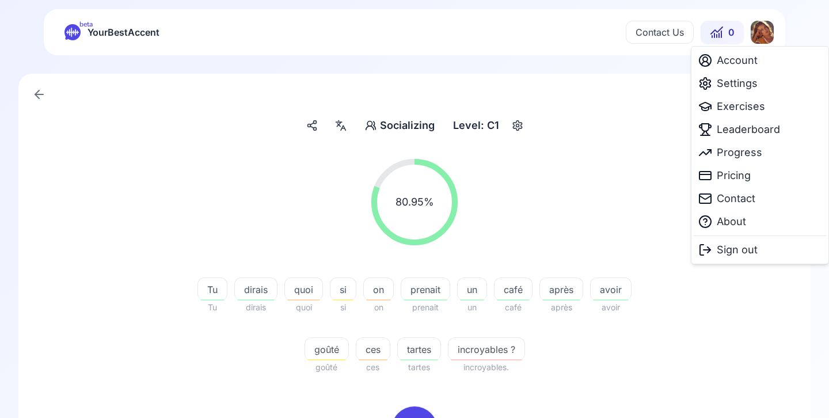
click at [761, 29] on html "beta YourBestAccent Contact Us 0 Socializing Socializing Level: C1 80.95 % 80.9…" at bounding box center [414, 209] width 829 height 418
click at [752, 67] on span "Account" at bounding box center [737, 60] width 41 height 16
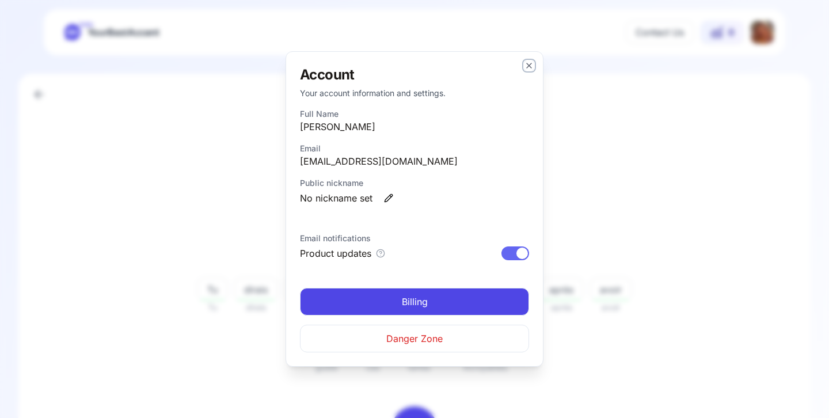
click at [526, 64] on icon "button" at bounding box center [529, 65] width 9 height 9
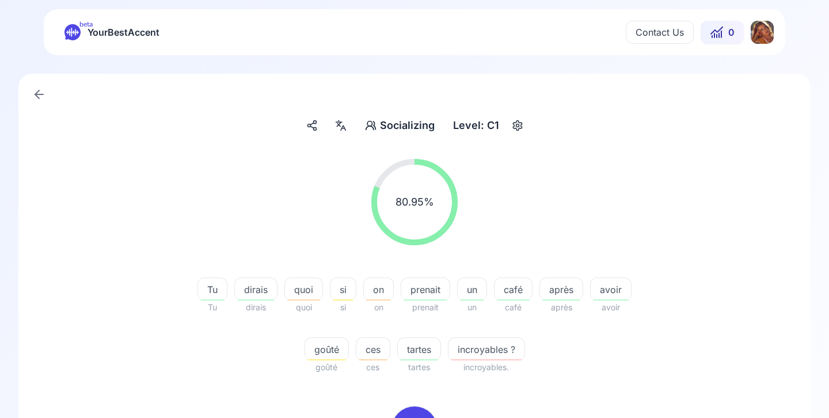
click at [769, 36] on html "beta YourBestAccent Contact Us 0 Socializing Socializing Level: C1 80.95 % 80.9…" at bounding box center [414, 209] width 829 height 418
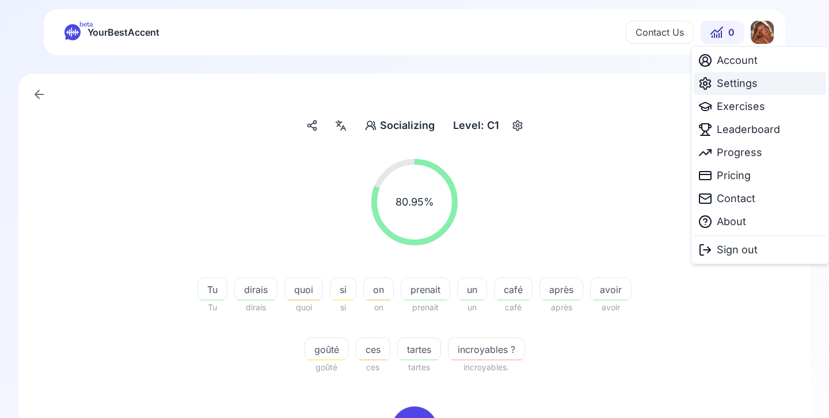
click at [741, 89] on span "Settings" at bounding box center [737, 83] width 41 height 16
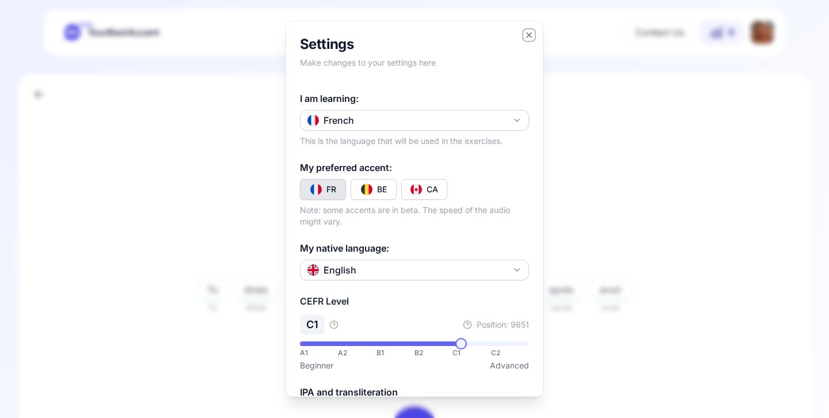
click at [529, 36] on icon "button" at bounding box center [529, 35] width 9 height 9
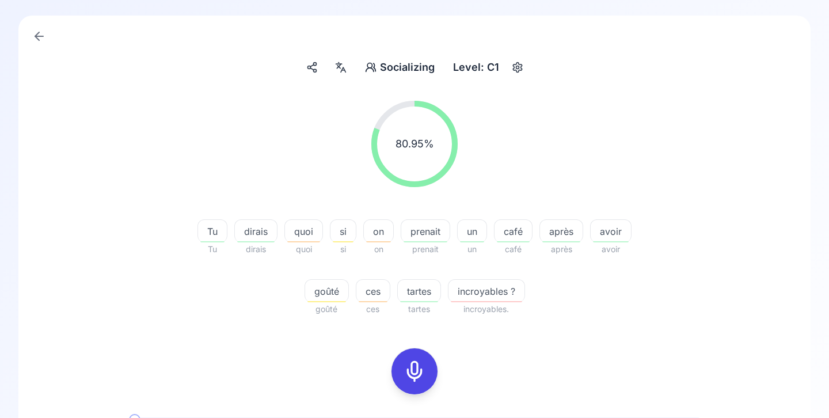
scroll to position [92, 0]
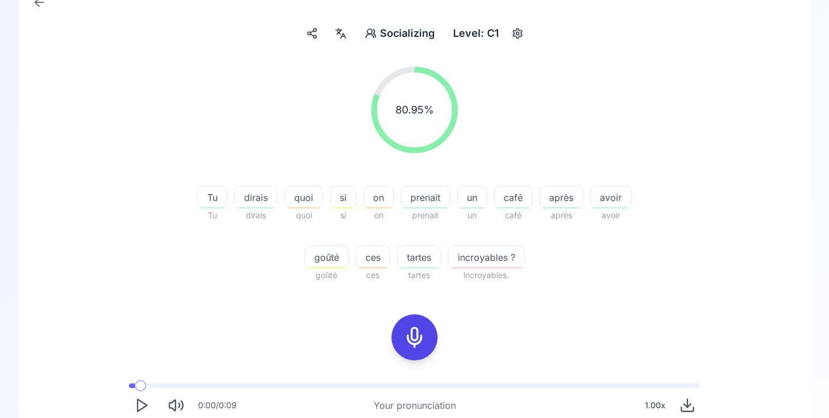
click at [135, 388] on span at bounding box center [141, 386] width 12 height 12
click at [142, 401] on icon "Play" at bounding box center [142, 405] width 16 height 16
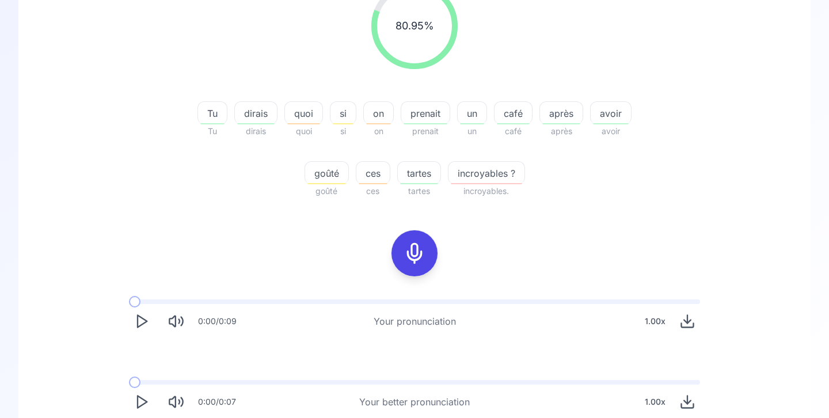
scroll to position [202, 0]
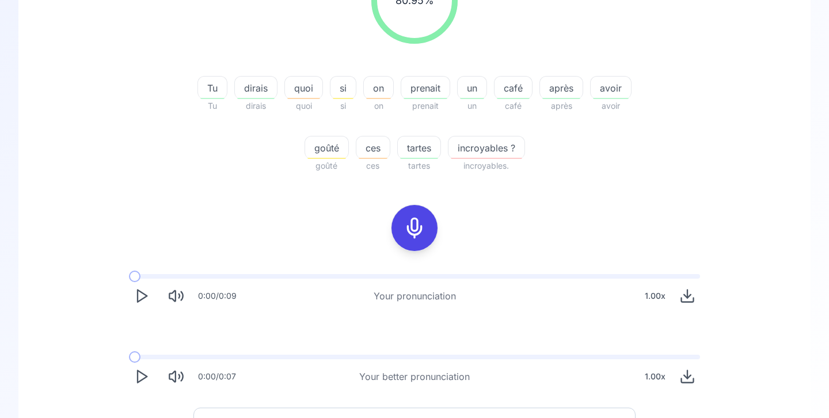
click at [141, 377] on icon "Play" at bounding box center [142, 377] width 16 height 16
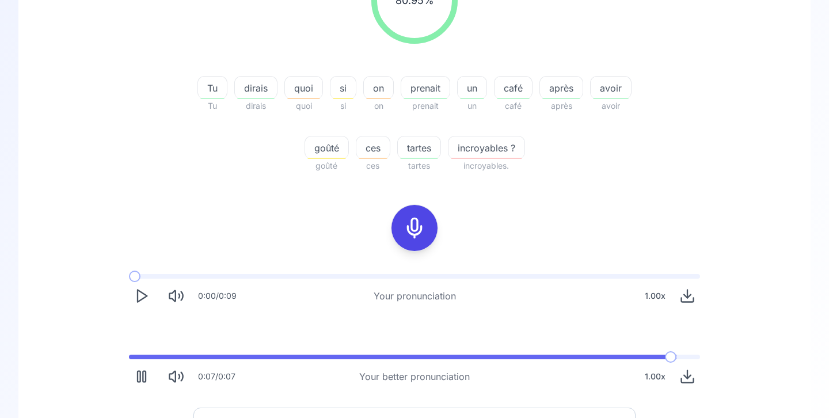
scroll to position [255, 0]
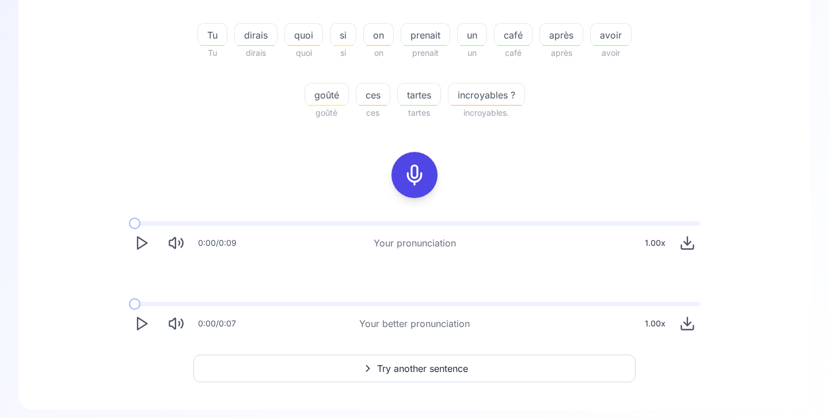
click at [404, 369] on span "Try another sentence" at bounding box center [422, 369] width 91 height 14
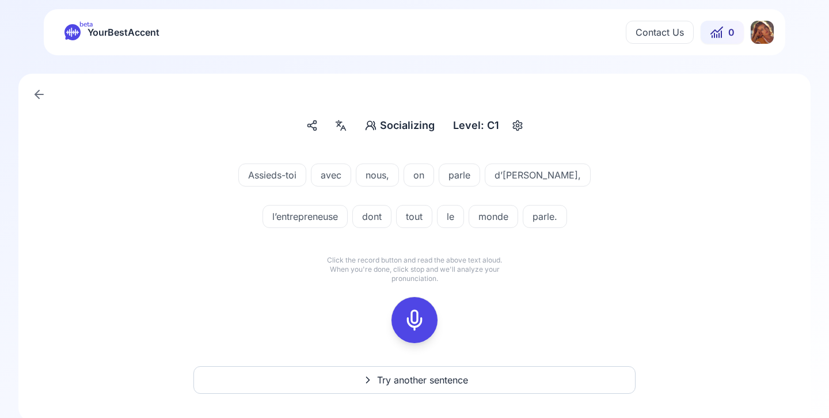
click at [414, 322] on icon at bounding box center [414, 320] width 23 height 23
click at [416, 315] on icon at bounding box center [414, 320] width 23 height 23
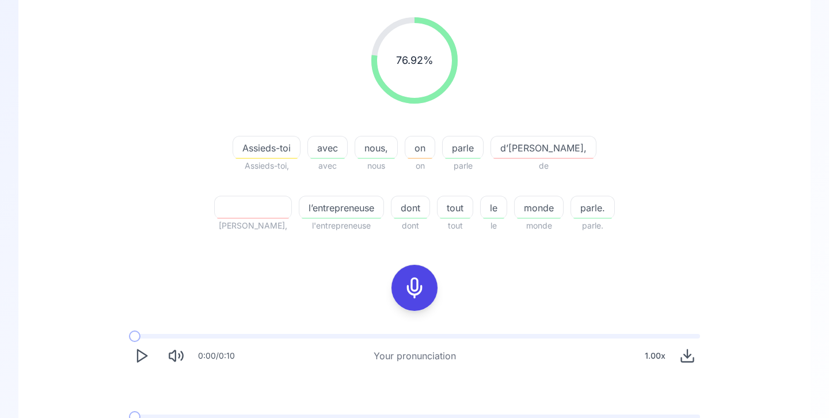
scroll to position [145, 0]
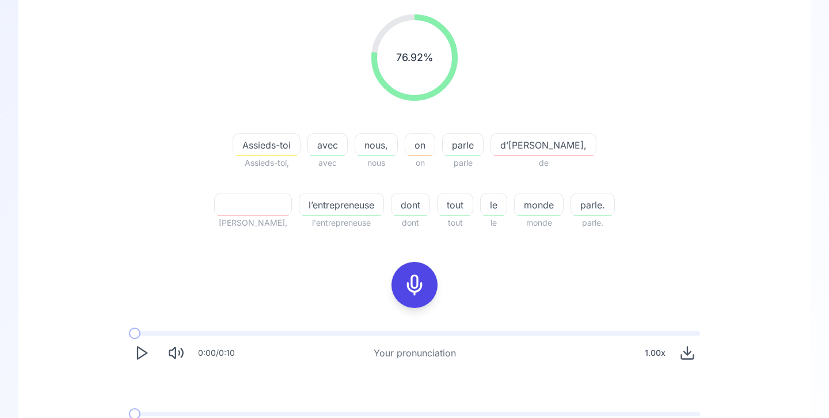
click at [149, 354] on icon "Play" at bounding box center [142, 353] width 16 height 16
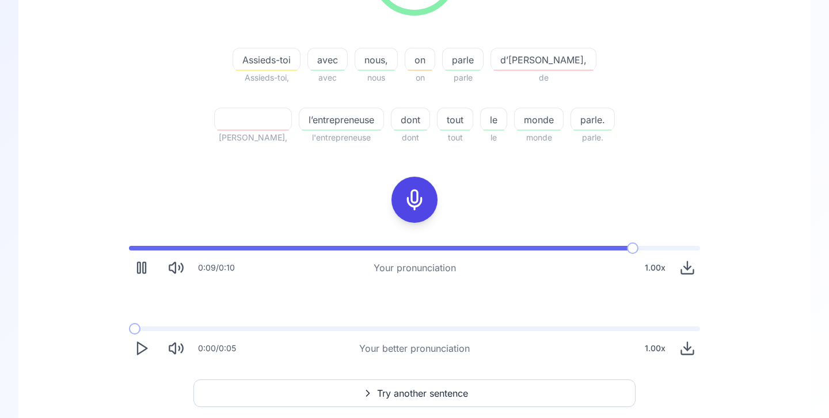
scroll to position [232, 0]
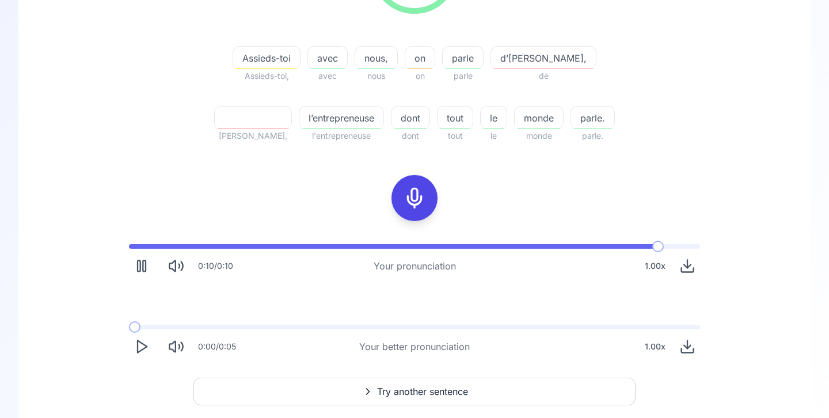
click at [144, 344] on polygon "Play" at bounding box center [142, 347] width 9 height 12
click at [310, 389] on button "Try another sentence" at bounding box center [414, 392] width 442 height 28
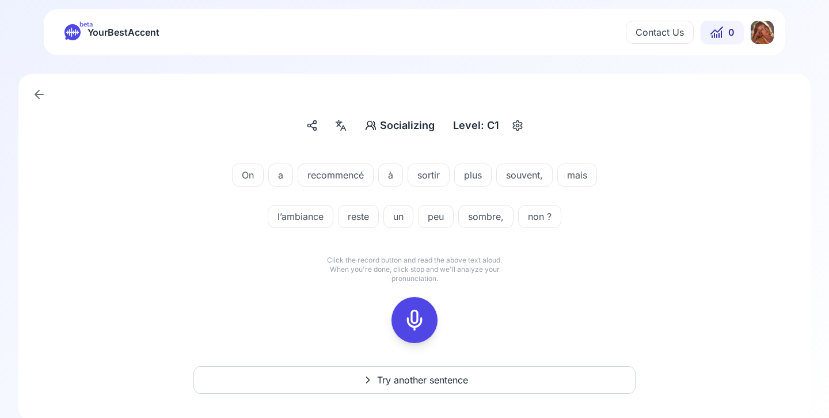
click at [424, 314] on icon at bounding box center [414, 320] width 23 height 23
click at [421, 317] on icon at bounding box center [414, 320] width 23 height 23
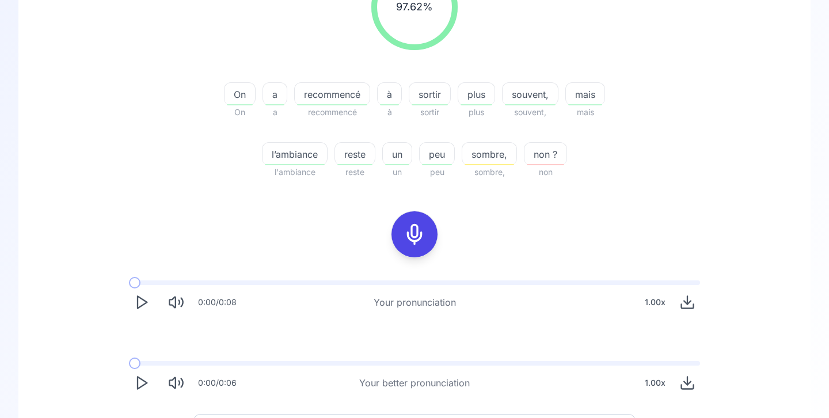
scroll to position [199, 0]
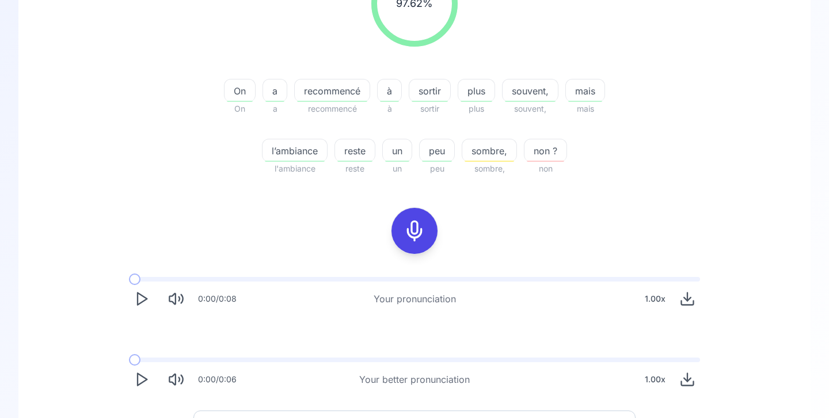
click at [140, 301] on icon "Play" at bounding box center [142, 299] width 16 height 16
click at [143, 382] on polygon "Play" at bounding box center [142, 380] width 9 height 12
click at [494, 158] on div "sombre," at bounding box center [489, 150] width 55 height 23
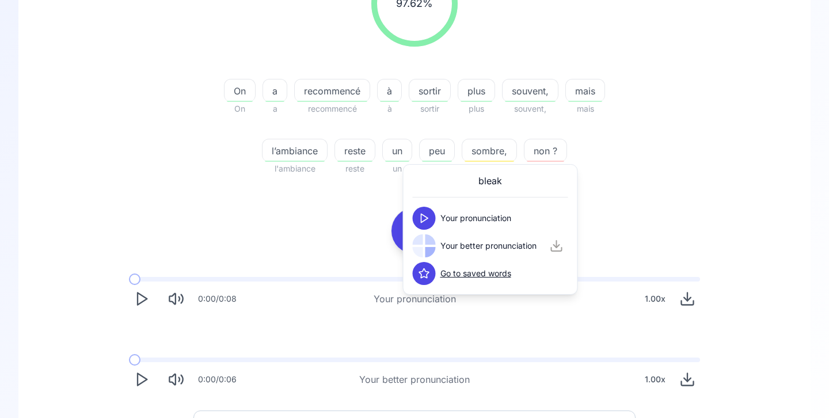
click at [428, 219] on icon at bounding box center [425, 219] width 12 height 12
click at [426, 247] on polygon at bounding box center [425, 246] width 7 height 9
click at [424, 222] on icon at bounding box center [425, 219] width 12 height 12
click at [424, 244] on polygon at bounding box center [425, 246] width 7 height 9
click at [312, 220] on div "97.62 % 97.62 % On On a a recommencé recommencé à à sortir sortir plus plus sou…" at bounding box center [414, 176] width 737 height 450
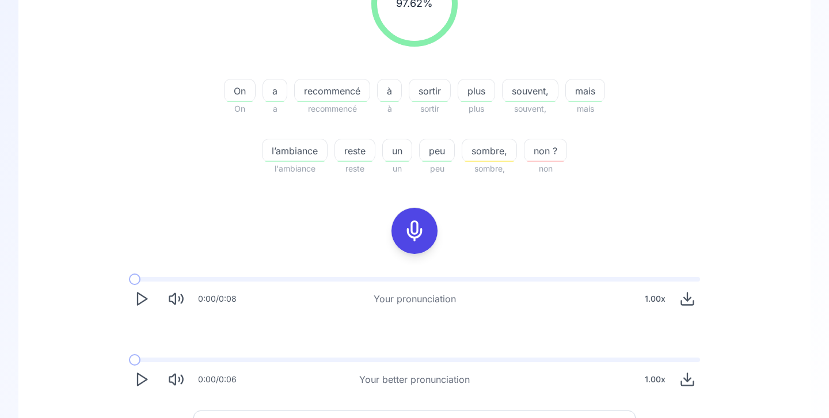
scroll to position [265, 0]
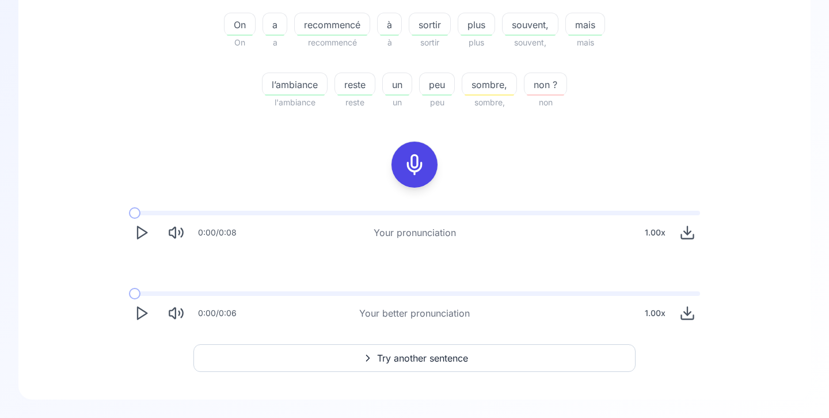
click at [447, 350] on button "Try another sentence" at bounding box center [414, 358] width 442 height 28
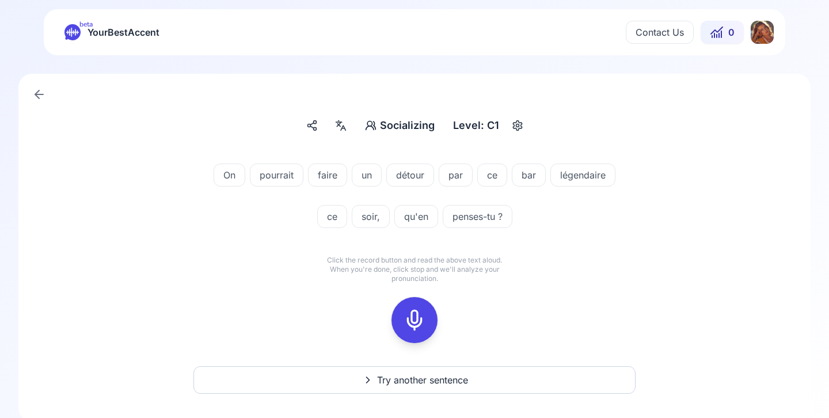
click at [419, 320] on icon at bounding box center [414, 320] width 23 height 23
click at [416, 318] on icon at bounding box center [414, 320] width 23 height 23
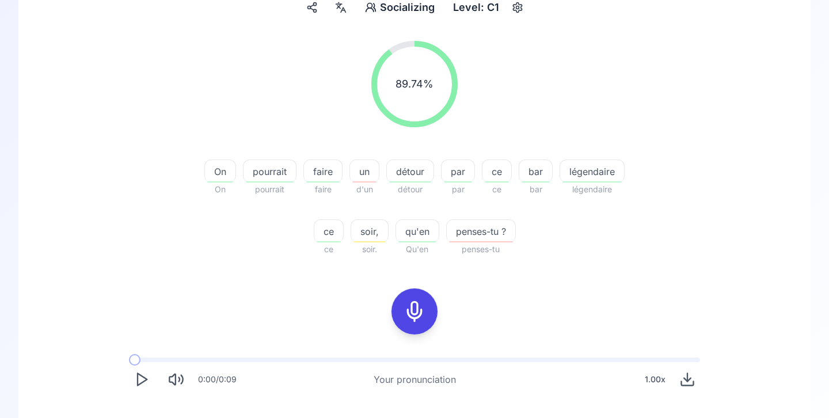
scroll to position [148, 0]
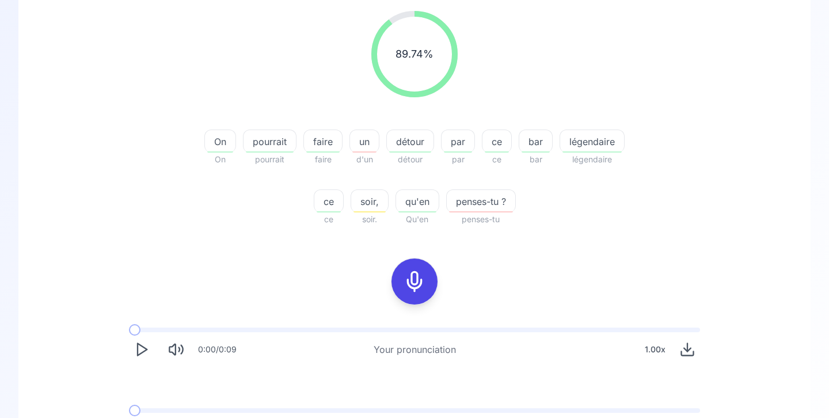
click at [146, 347] on icon "Play" at bounding box center [142, 350] width 16 height 16
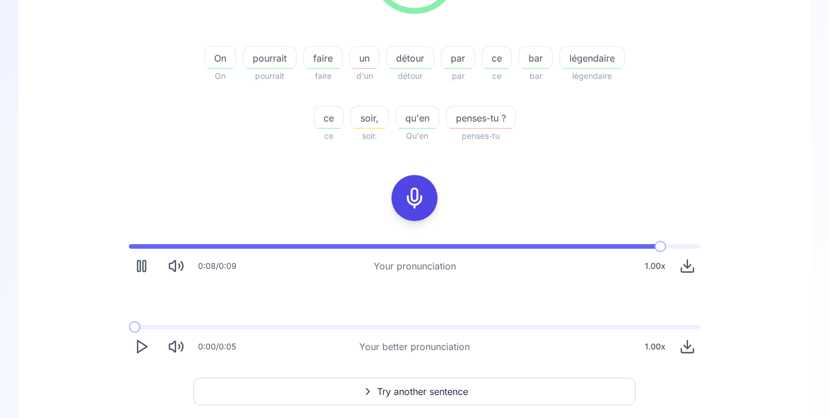
scroll to position [233, 0]
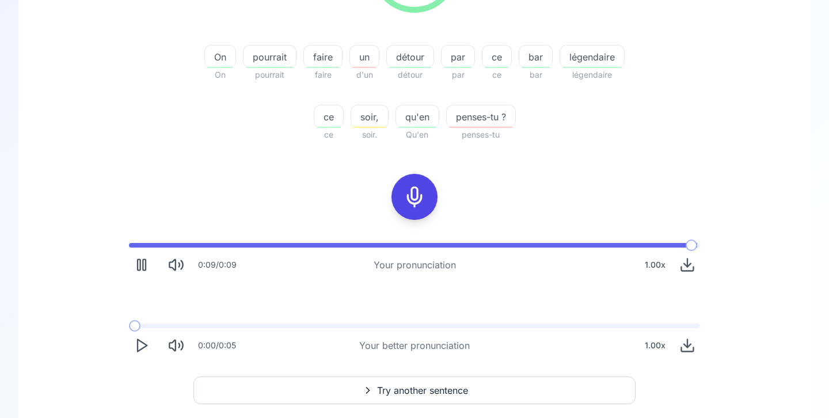
click at [140, 352] on icon "Play" at bounding box center [142, 345] width 16 height 16
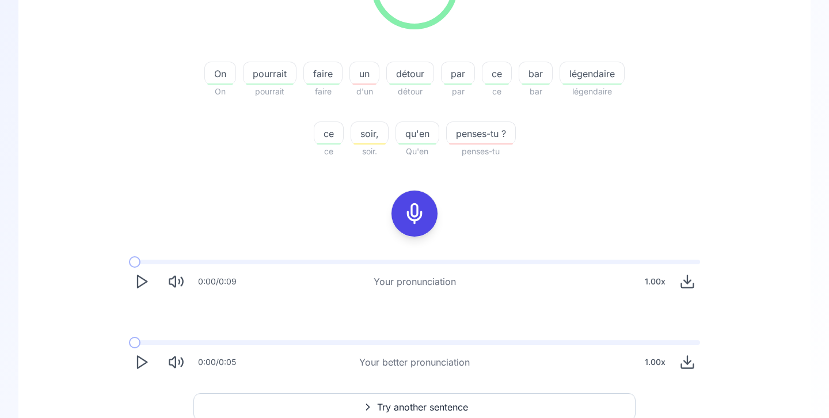
click at [101, 337] on div "0:00 / 0:09 Your pronunciation 1.00 x 0:00 / 0:05 Your better pronunciation 1.0…" at bounding box center [414, 318] width 737 height 134
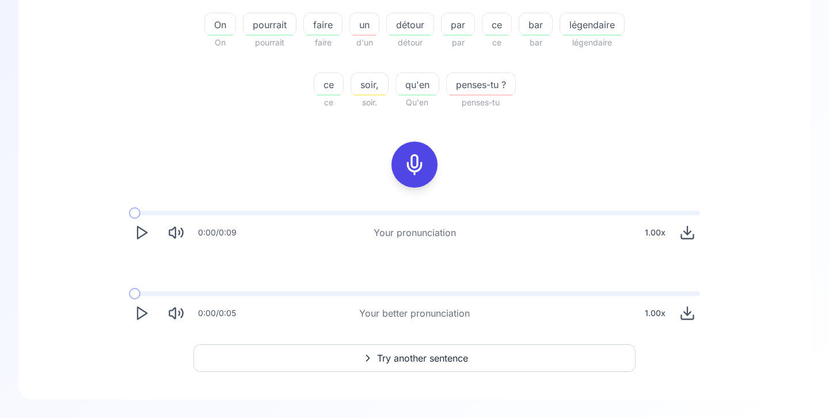
click at [253, 362] on button "Try another sentence" at bounding box center [414, 358] width 442 height 28
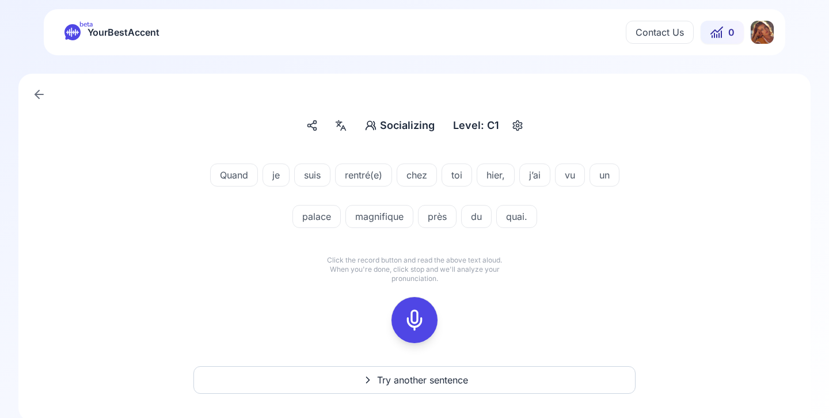
click at [774, 32] on div "beta YourBestAccent Contact Us 0" at bounding box center [415, 32] width 742 height 46
click at [765, 32] on html "beta YourBestAccent Contact Us 0 Socializing Socializing Level: C1 Quand je sui…" at bounding box center [414, 209] width 829 height 418
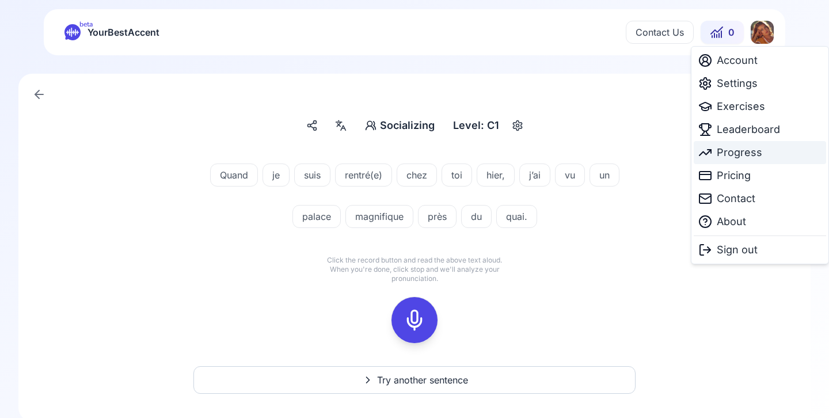
click at [728, 155] on span "Progress" at bounding box center [739, 153] width 45 height 16
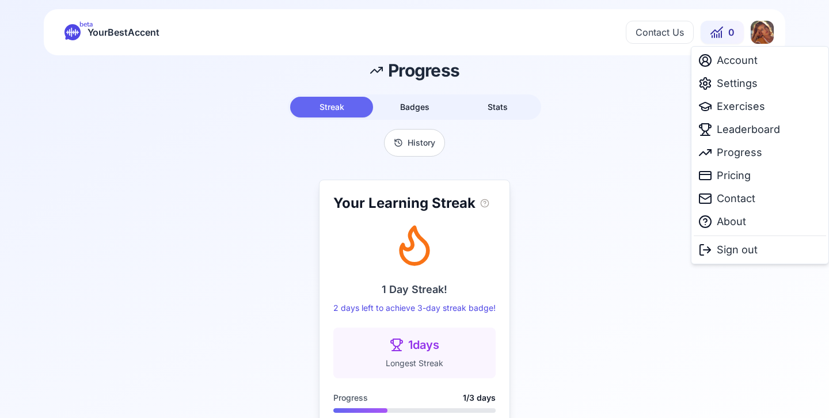
click at [763, 33] on html "beta YourBestAccent Contact Us 0 Progress Streak Badges Stats History Your Lear…" at bounding box center [414, 209] width 829 height 418
click at [746, 128] on span "Leaderboard" at bounding box center [748, 130] width 63 height 16
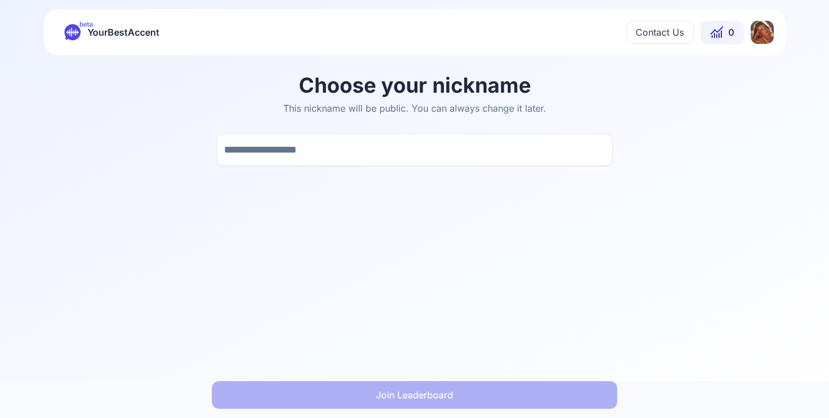
click at [520, 150] on input at bounding box center [415, 150] width 396 height 32
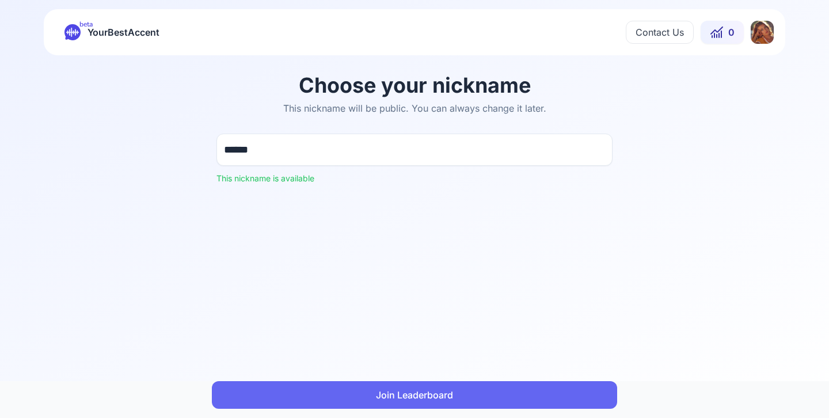
type input "******"
click at [444, 404] on button "Join Leaderboard" at bounding box center [414, 395] width 405 height 28
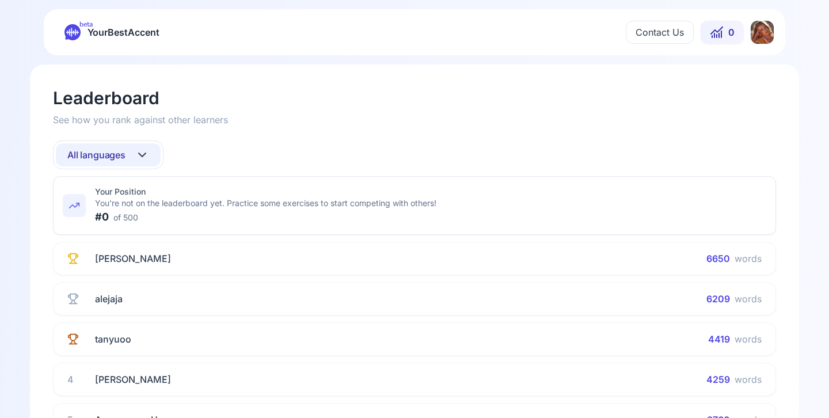
click at [766, 33] on html "beta YourBestAccent Contact Us 0 Leaderboard See how you rank against other lea…" at bounding box center [414, 209] width 829 height 418
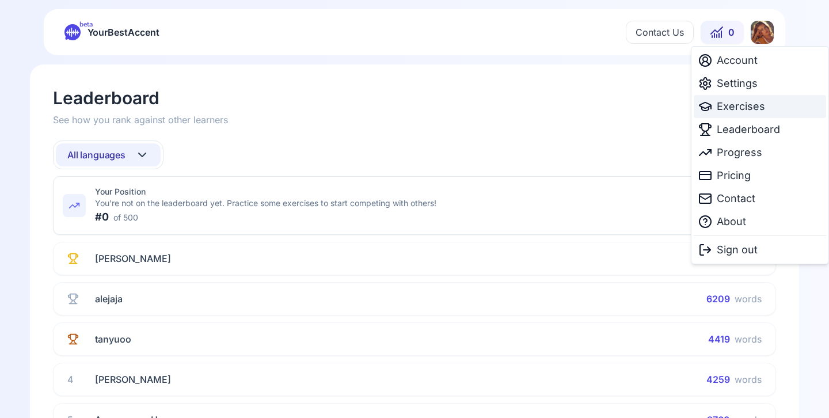
click at [745, 108] on span "Exercises" at bounding box center [741, 106] width 48 height 16
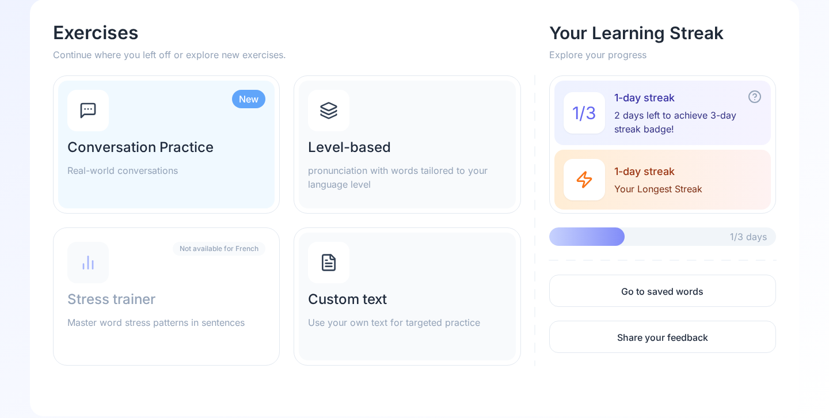
scroll to position [73, 0]
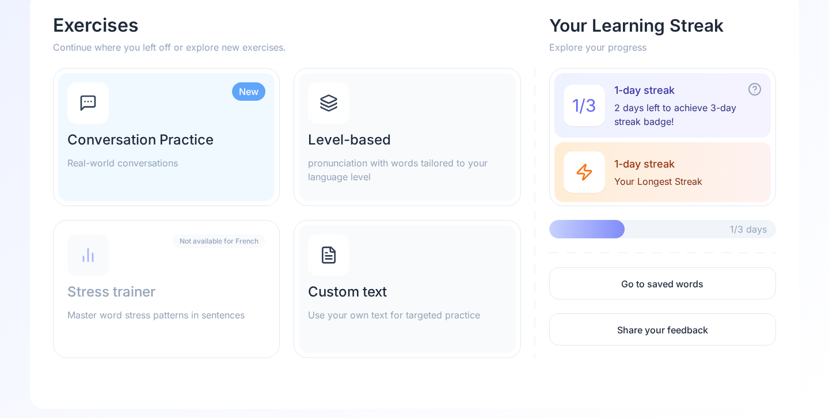
click at [213, 177] on div "New Conversation Practice Real-world conversations" at bounding box center [166, 137] width 217 height 128
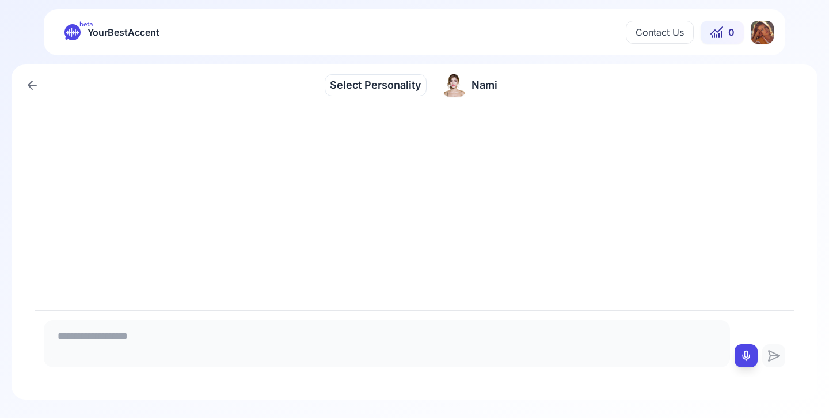
click at [358, 88] on span "Select Personality" at bounding box center [376, 85] width 92 height 16
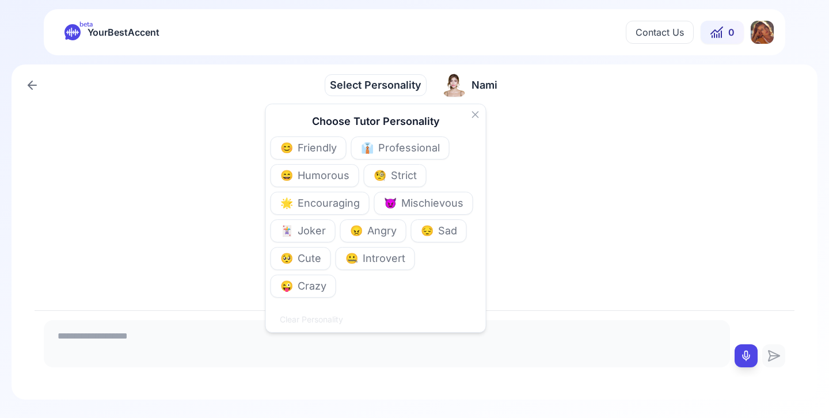
click at [476, 113] on icon at bounding box center [476, 115] width 6 height 6
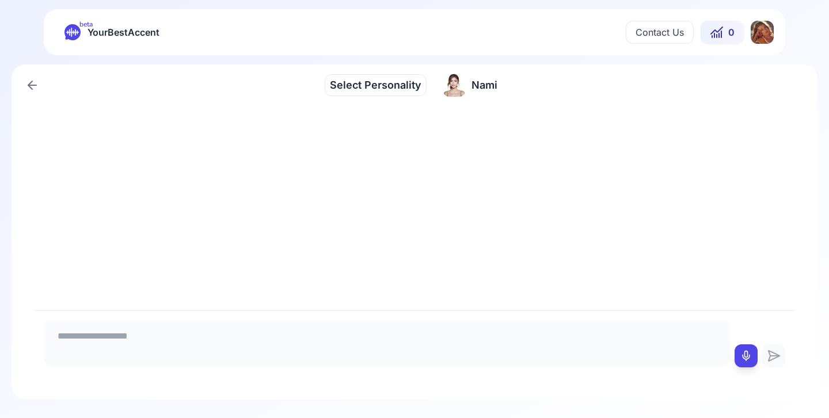
click at [473, 93] on div "[PERSON_NAME]" at bounding box center [470, 85] width 69 height 32
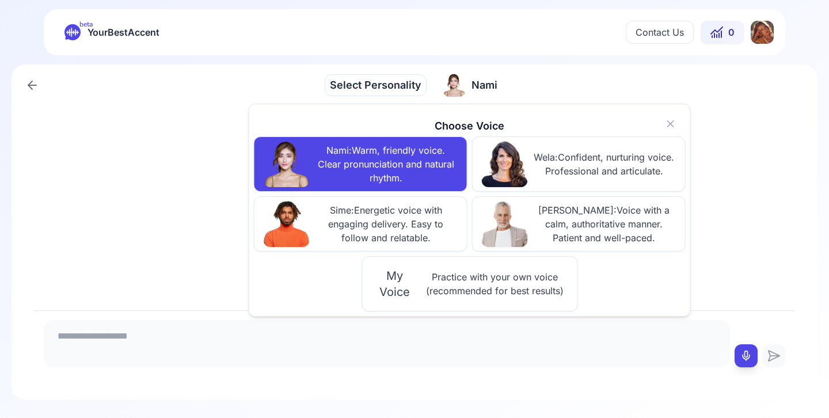
click at [424, 275] on span "Practice with your own voice (recommended for best results)" at bounding box center [495, 284] width 146 height 28
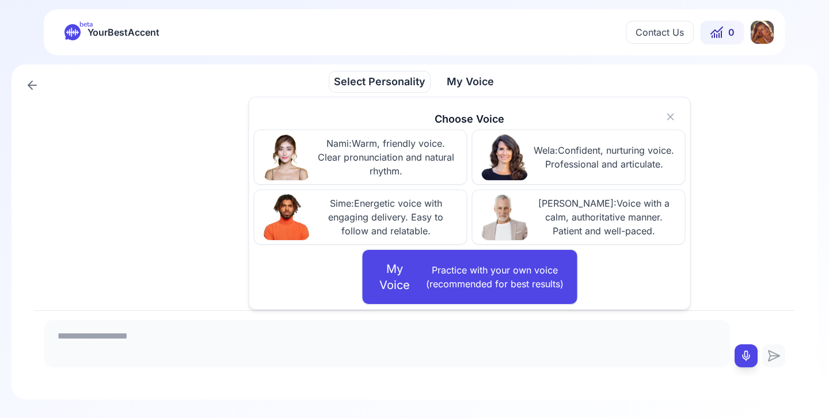
click at [669, 122] on icon at bounding box center [671, 117] width 12 height 12
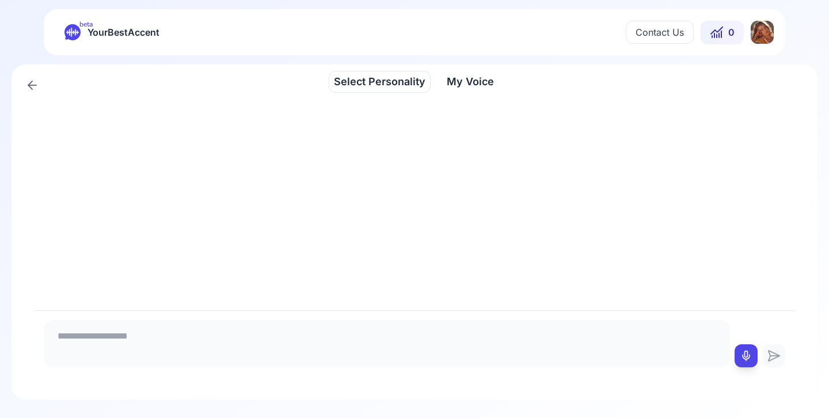
click at [317, 350] on textarea at bounding box center [386, 342] width 677 height 35
type textarea "**"
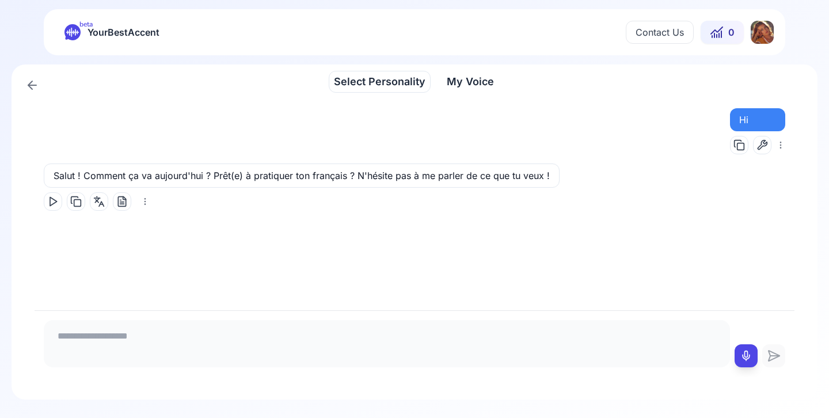
click at [55, 202] on icon at bounding box center [53, 202] width 12 height 12
click at [743, 359] on icon at bounding box center [747, 356] width 12 height 12
click at [747, 352] on icon at bounding box center [747, 356] width 12 height 12
type textarea "**********"
click at [776, 358] on icon at bounding box center [774, 356] width 11 height 10
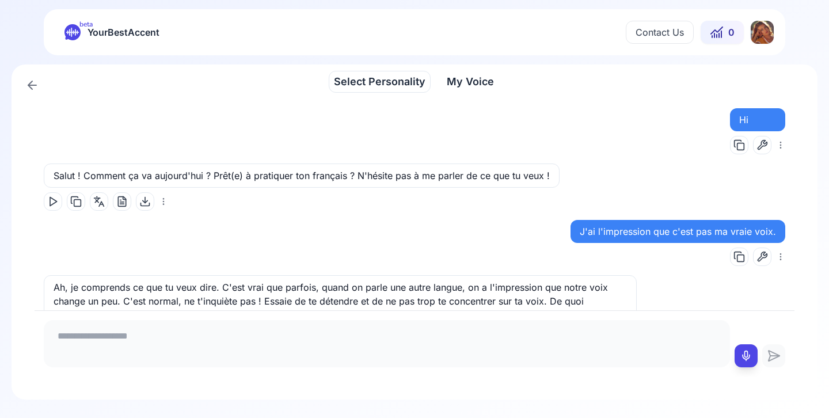
click at [761, 32] on html "beta YourBestAccent Contact Us 0 Select Personality Select Personality My Voice…" at bounding box center [414, 209] width 829 height 418
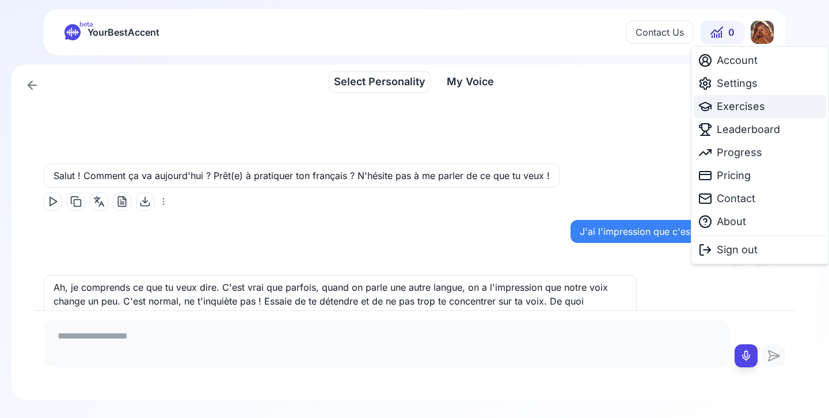
click at [752, 105] on span "Exercises" at bounding box center [741, 106] width 48 height 16
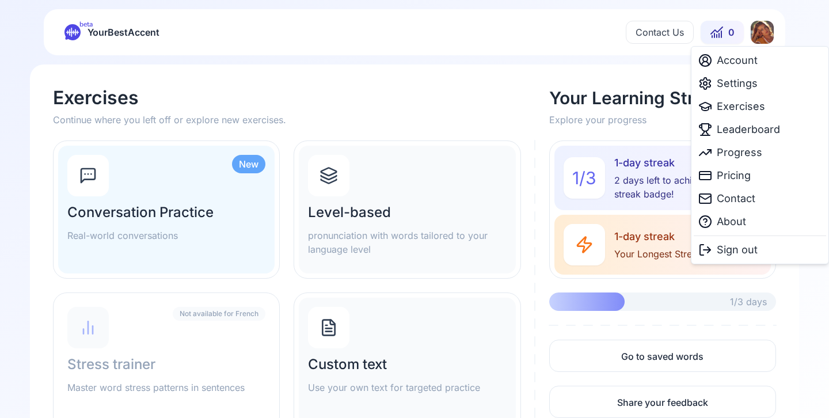
click at [758, 31] on html "beta YourBestAccent Contact Us 0 Exercises Continue where you left off or explo…" at bounding box center [414, 209] width 829 height 418
click at [729, 86] on span "Settings" at bounding box center [737, 83] width 41 height 16
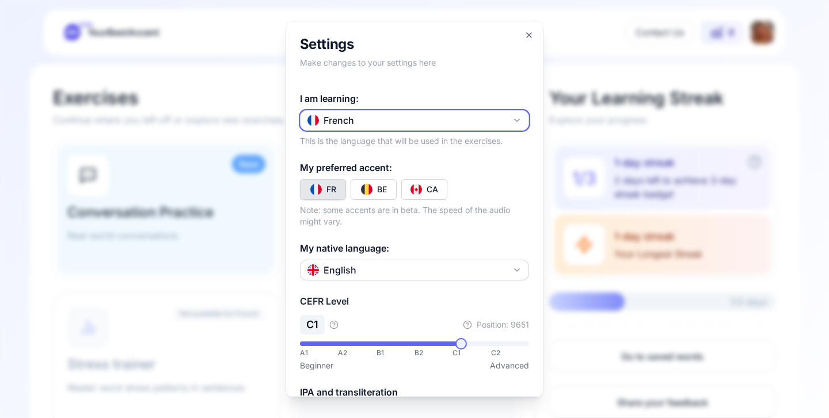
click at [402, 122] on button "French" at bounding box center [414, 120] width 229 height 21
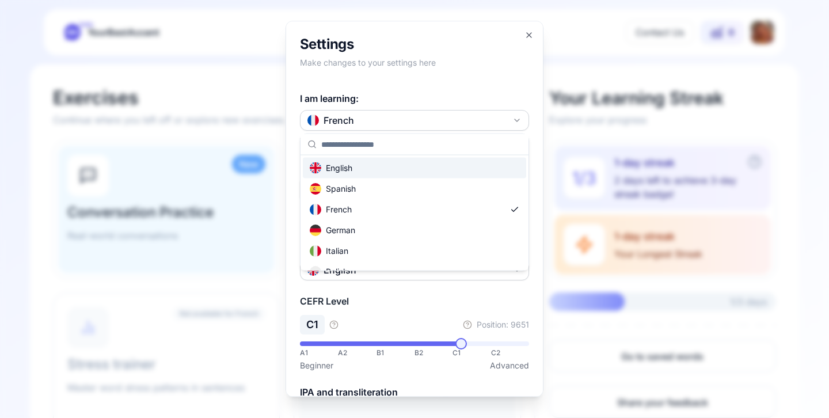
click at [370, 165] on div "English" at bounding box center [414, 168] width 223 height 21
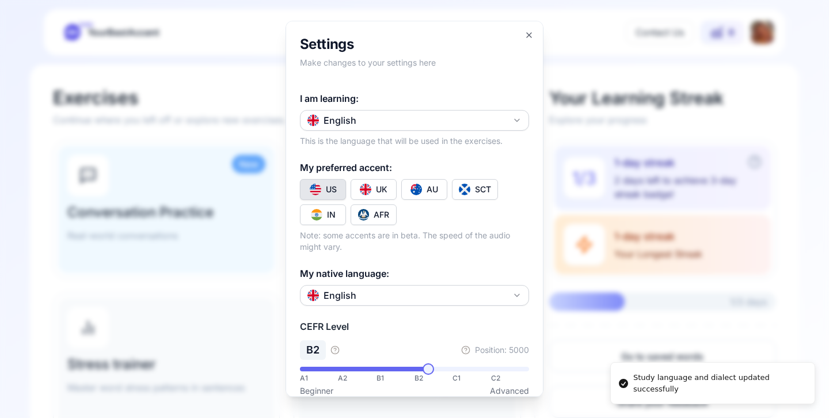
click at [328, 185] on div "US" at bounding box center [331, 190] width 11 height 12
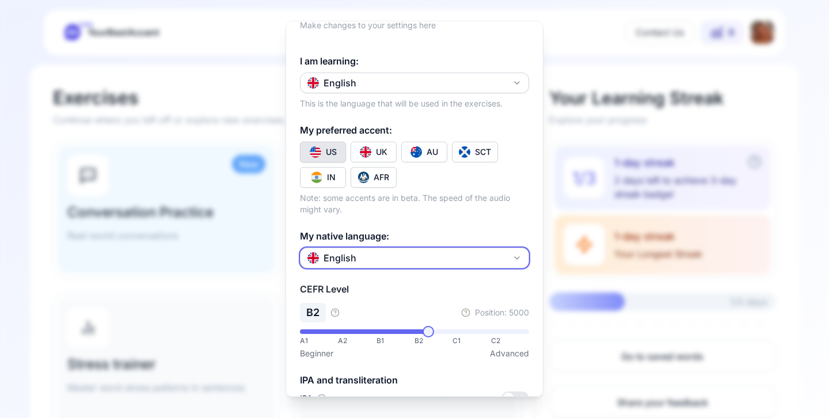
click at [413, 259] on button "English" at bounding box center [414, 258] width 229 height 21
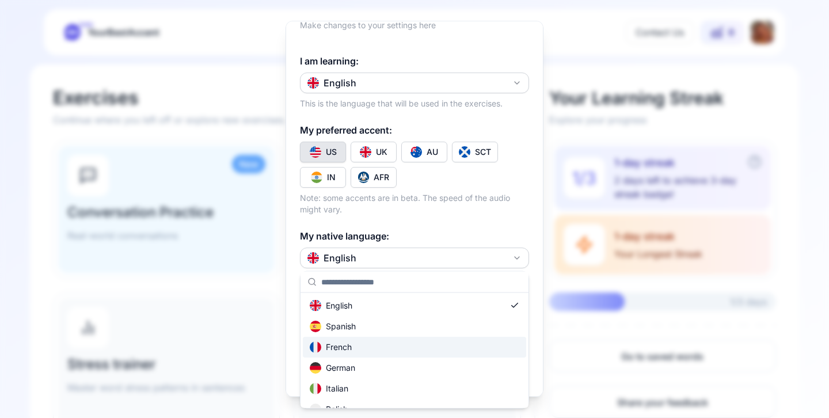
click at [386, 340] on div "French" at bounding box center [414, 347] width 223 height 21
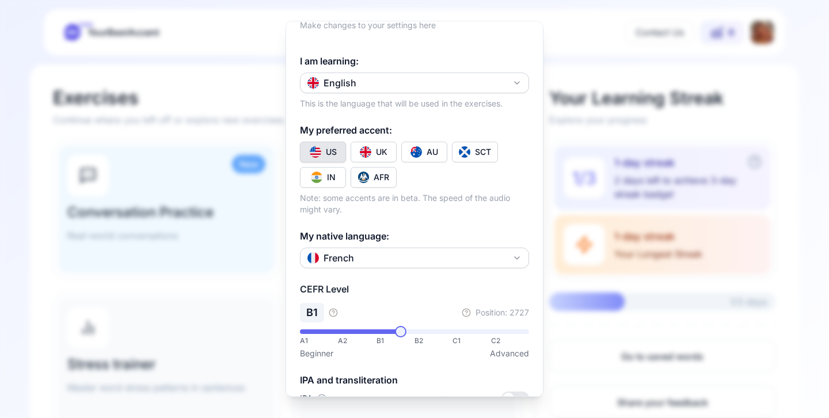
click at [400, 331] on span at bounding box center [401, 332] width 12 height 12
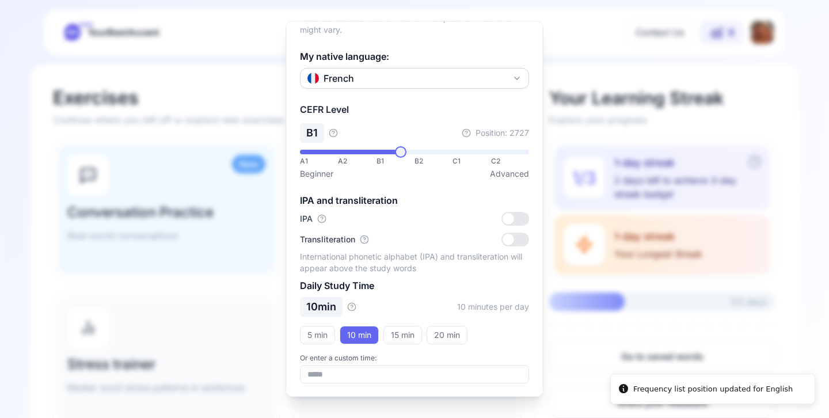
scroll to position [218, 0]
click at [571, 346] on div at bounding box center [414, 209] width 829 height 418
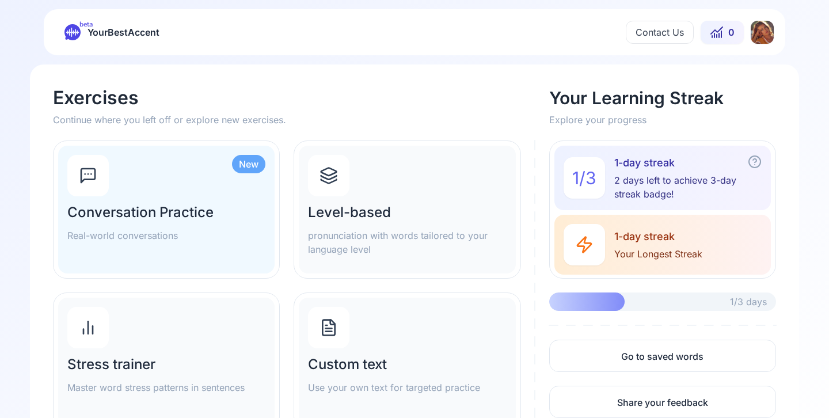
click at [397, 227] on div "Level-based pronunciation with words tailored to your language level" at bounding box center [407, 229] width 198 height 53
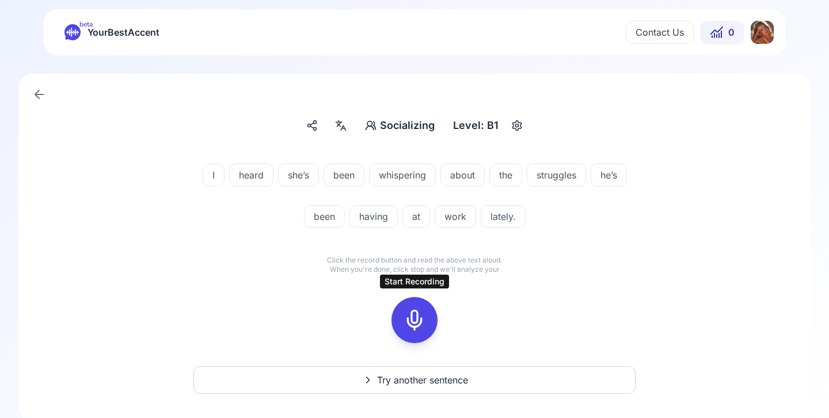
click at [422, 318] on icon at bounding box center [414, 320] width 23 height 23
click at [425, 309] on icon at bounding box center [414, 320] width 23 height 23
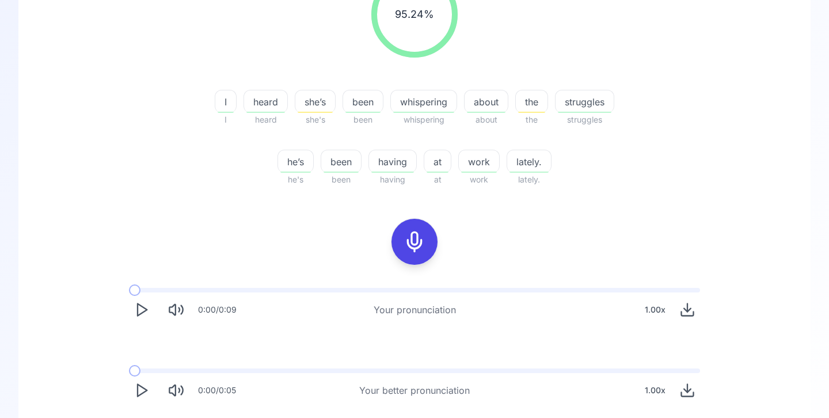
scroll to position [188, 0]
click at [141, 391] on icon "Play" at bounding box center [142, 390] width 16 height 16
click at [142, 309] on icon "Play" at bounding box center [142, 309] width 16 height 16
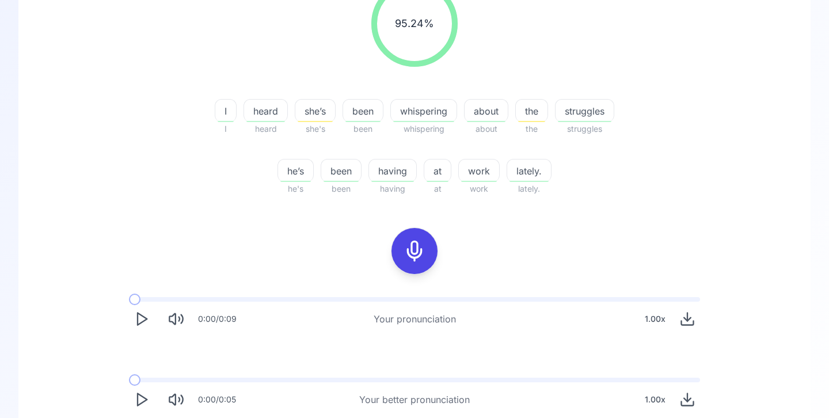
scroll to position [265, 0]
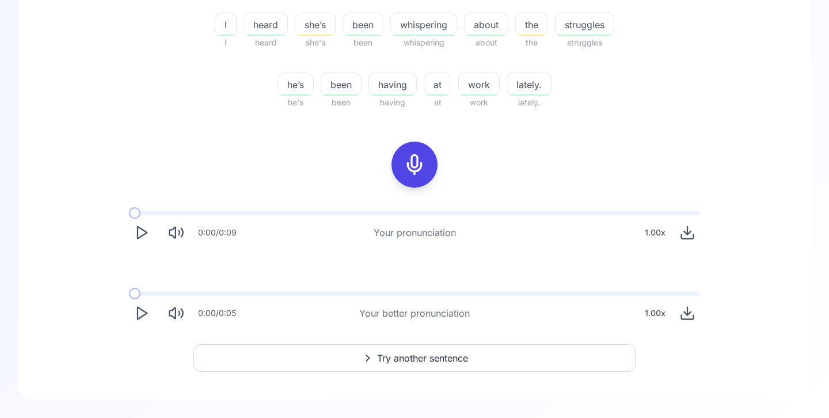
click at [271, 370] on button "Try another sentence" at bounding box center [414, 358] width 442 height 28
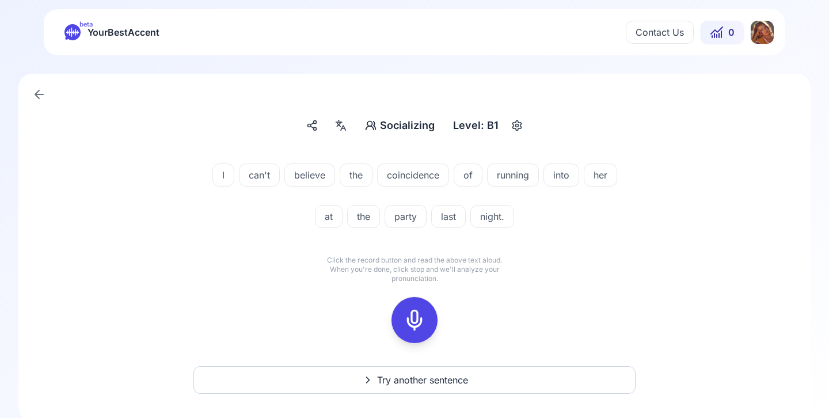
click at [410, 327] on icon at bounding box center [414, 320] width 23 height 23
click at [422, 317] on icon at bounding box center [414, 320] width 23 height 23
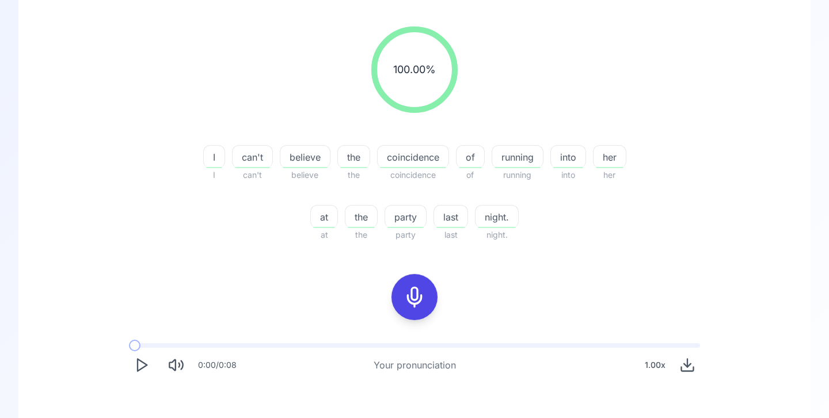
scroll to position [134, 0]
click at [138, 368] on polygon "Play" at bounding box center [142, 364] width 9 height 12
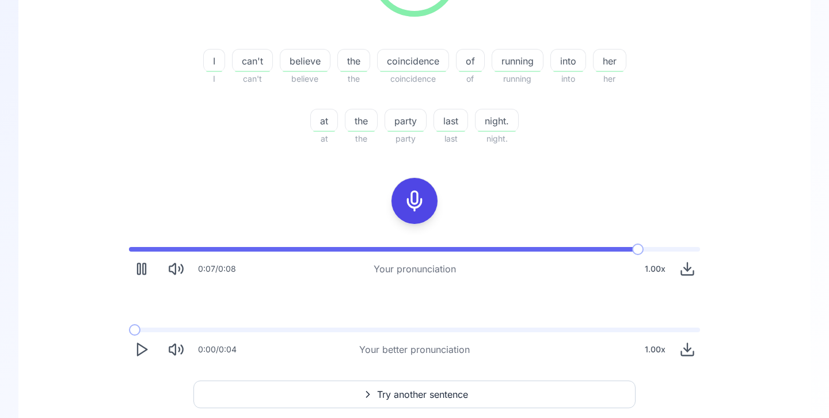
scroll to position [233, 0]
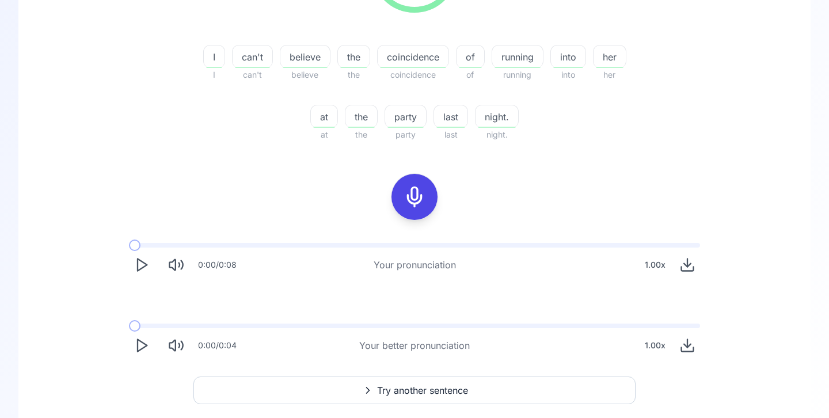
click at [139, 344] on icon "Play" at bounding box center [142, 345] width 16 height 16
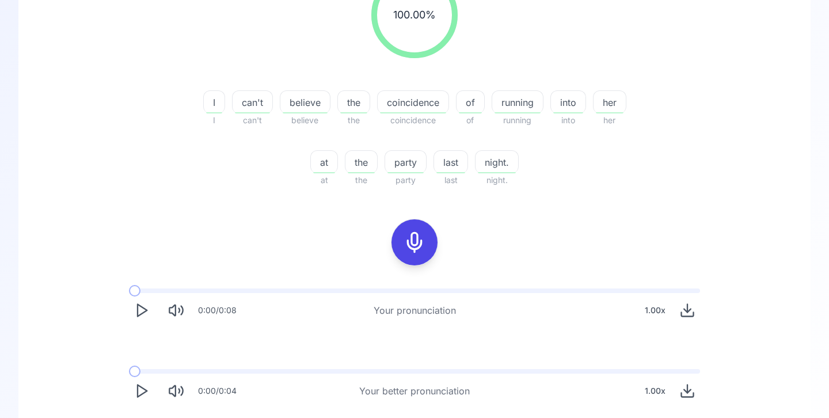
scroll to position [248, 0]
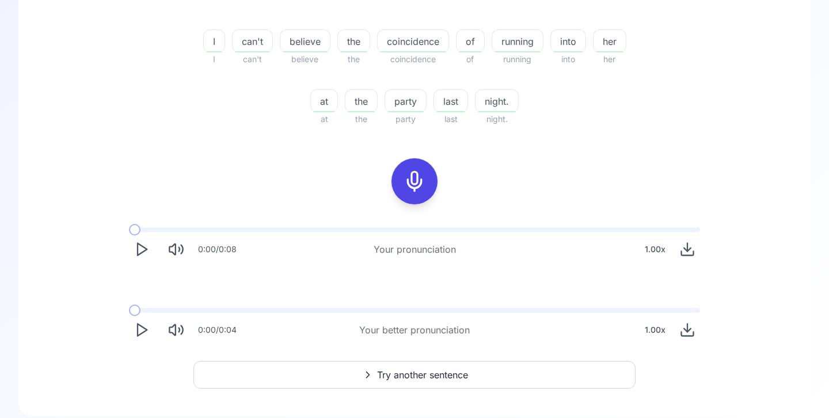
click at [383, 376] on span "Try another sentence" at bounding box center [422, 375] width 91 height 14
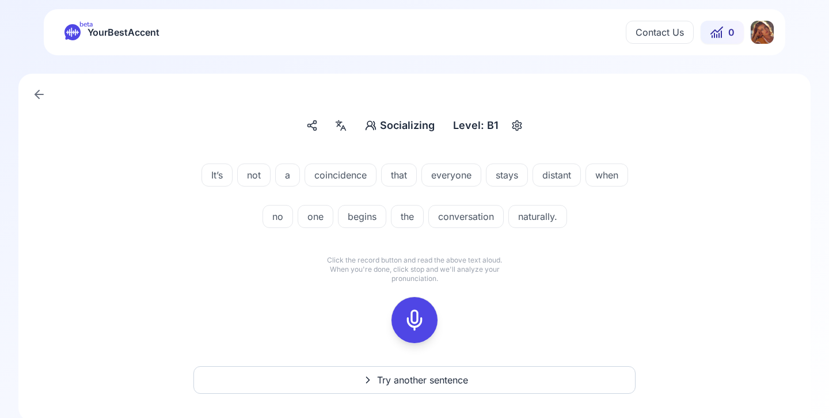
click at [416, 318] on icon at bounding box center [414, 320] width 23 height 23
click at [411, 326] on icon at bounding box center [414, 320] width 23 height 23
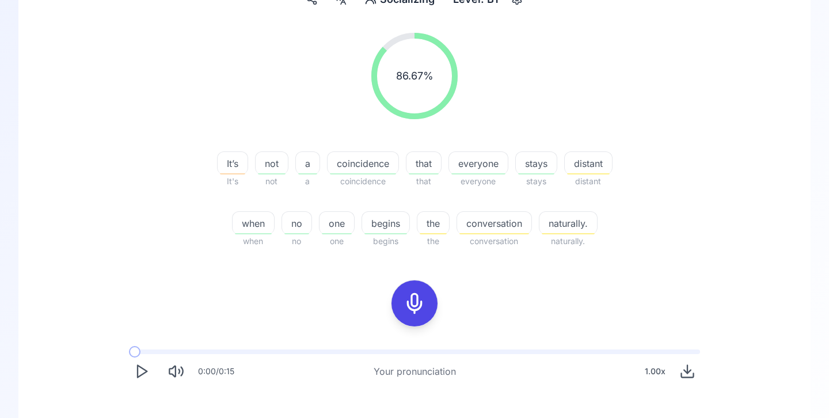
scroll to position [126, 0]
click at [591, 165] on span "distant" at bounding box center [588, 164] width 47 height 14
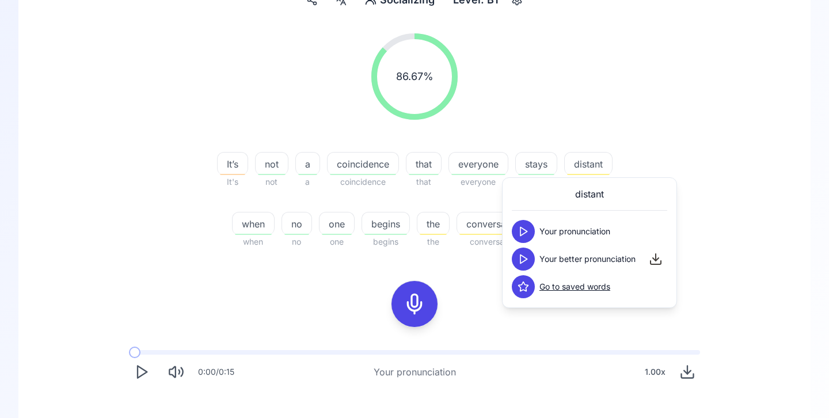
click at [522, 232] on icon at bounding box center [524, 232] width 12 height 12
click at [526, 259] on polygon at bounding box center [524, 259] width 7 height 9
click at [159, 301] on div "86.67 % 86.67 % It’s It's not not a a coincidence coincidence that that everyon…" at bounding box center [414, 249] width 737 height 450
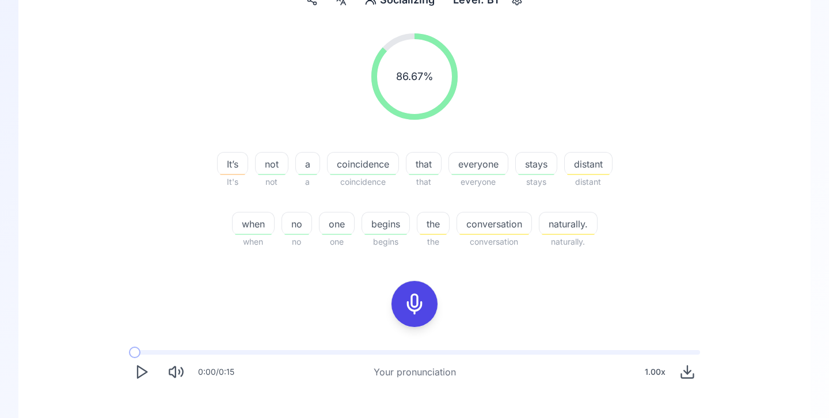
click at [439, 228] on span "the" at bounding box center [434, 224] width 32 height 14
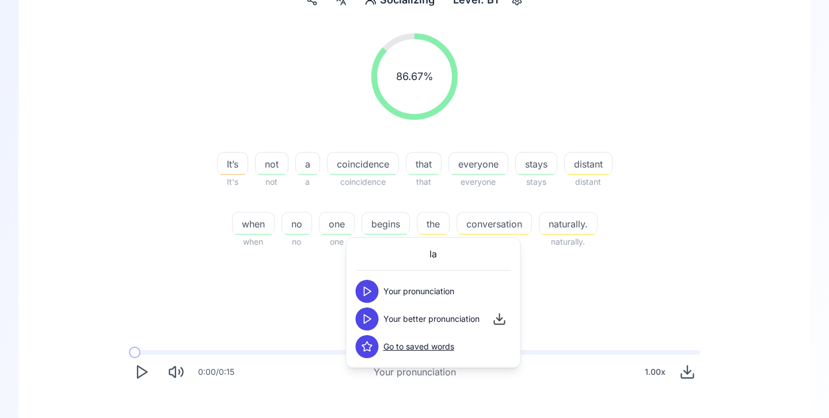
click at [370, 291] on polygon at bounding box center [368, 291] width 7 height 9
click at [370, 316] on icon at bounding box center [368, 319] width 12 height 12
click at [369, 290] on icon at bounding box center [368, 292] width 12 height 12
click at [630, 268] on div "86.67 % 86.67 % It’s It's not not a a coincidence coincidence that that everyon…" at bounding box center [414, 249] width 737 height 450
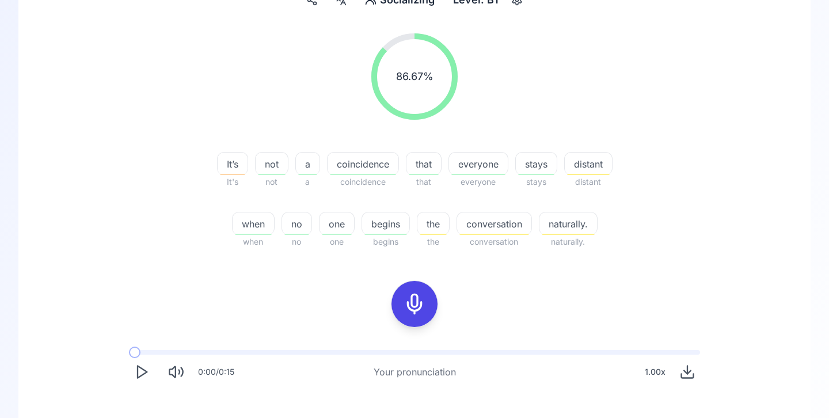
click at [492, 224] on span "conversation" at bounding box center [494, 224] width 74 height 14
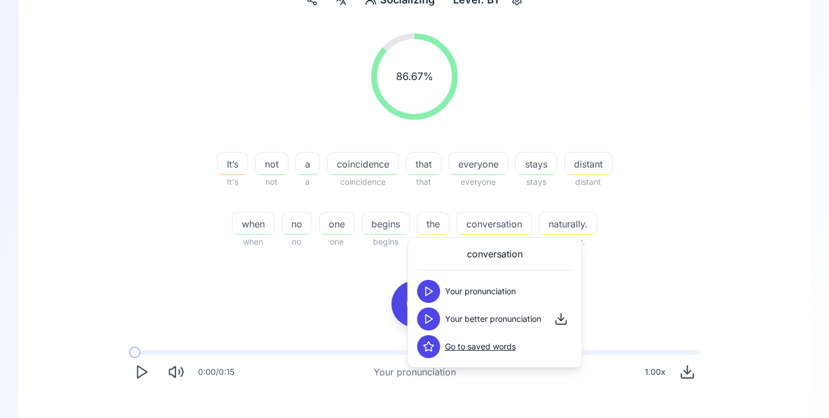
click at [429, 290] on icon at bounding box center [429, 292] width 12 height 12
click at [430, 320] on polygon at bounding box center [429, 319] width 7 height 9
click at [743, 244] on div "86.67 % 86.67 % It’s It's not not a a coincidence coincidence that that everyon…" at bounding box center [414, 141] width 663 height 234
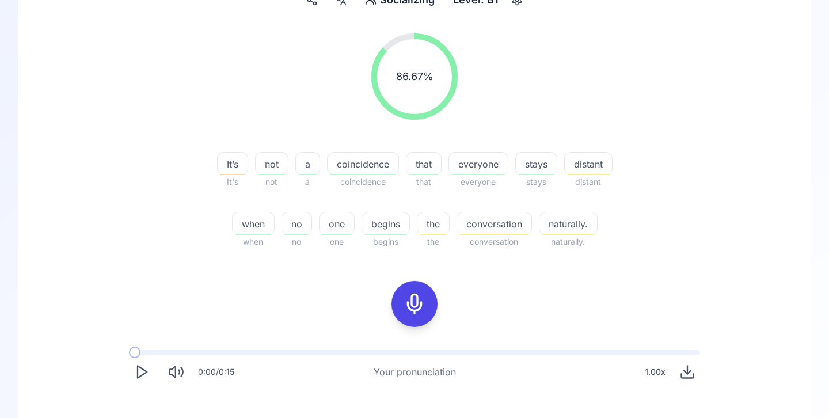
click at [582, 223] on span "naturally." at bounding box center [569, 224] width 58 height 14
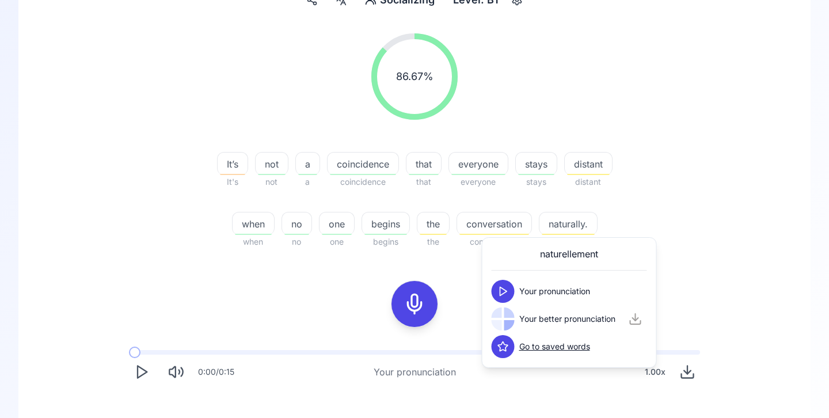
click at [500, 297] on button at bounding box center [503, 291] width 23 height 23
click at [505, 316] on icon at bounding box center [504, 319] width 12 height 12
click at [206, 294] on div "86.67 % 86.67 % It’s It's not not a a coincidence coincidence that that everyon…" at bounding box center [414, 249] width 737 height 450
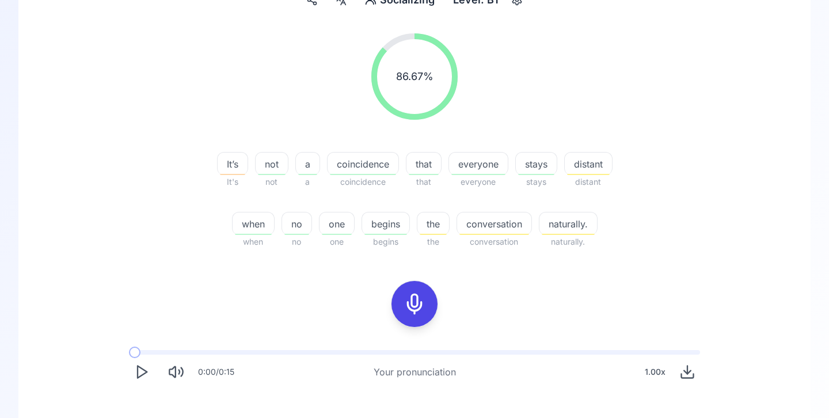
click at [142, 374] on polygon "Play" at bounding box center [142, 372] width 9 height 12
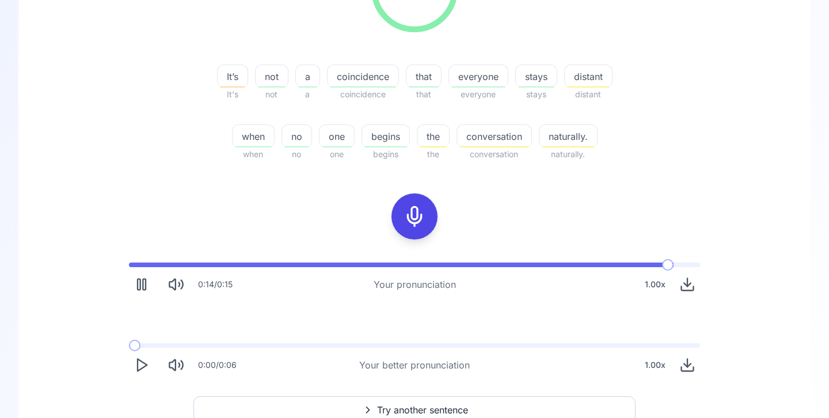
scroll to position [215, 0]
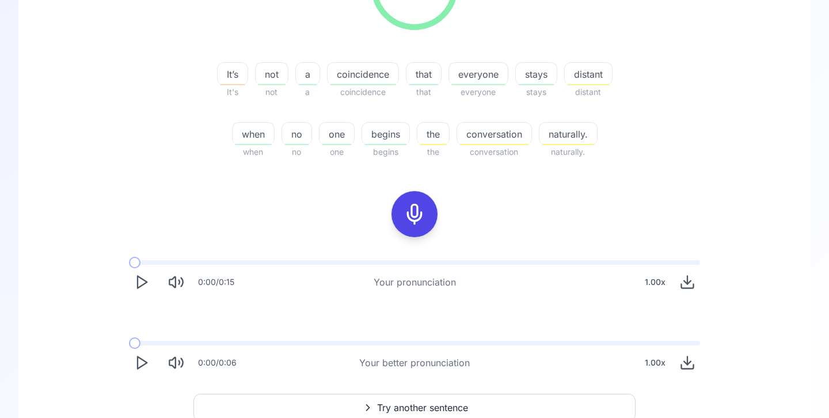
click at [144, 366] on icon "Play" at bounding box center [142, 363] width 16 height 16
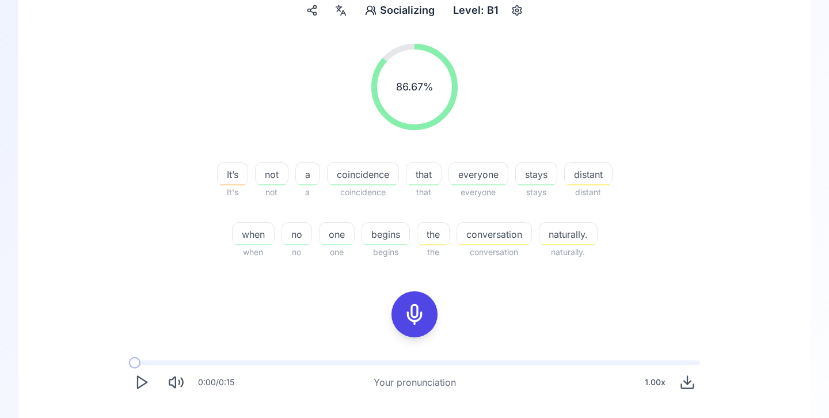
scroll to position [111, 0]
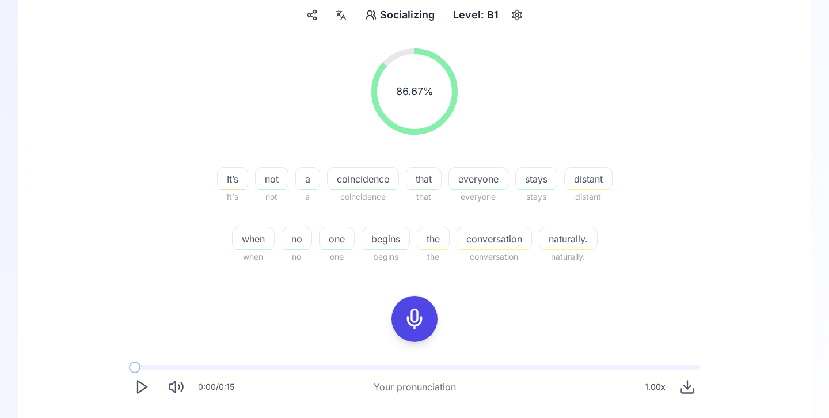
click at [481, 12] on div "Level: B1" at bounding box center [476, 15] width 55 height 21
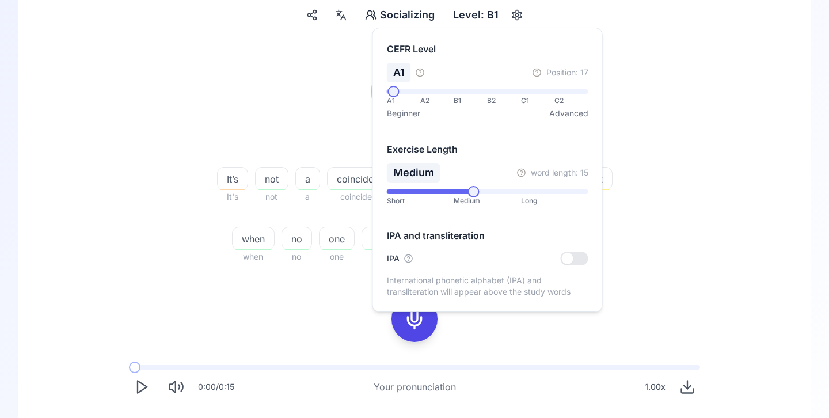
click at [388, 95] on span at bounding box center [394, 92] width 12 height 12
click at [689, 244] on div "86.67 % 86.67 % It’s It's not not a a coincidence coincidence that that everyon…" at bounding box center [414, 156] width 663 height 234
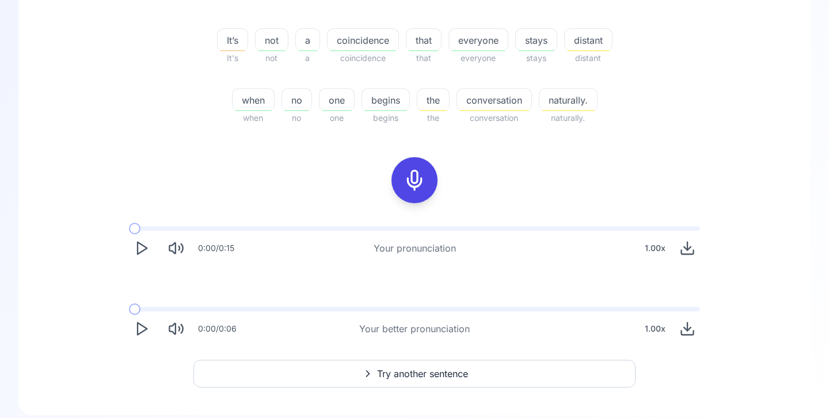
scroll to position [265, 0]
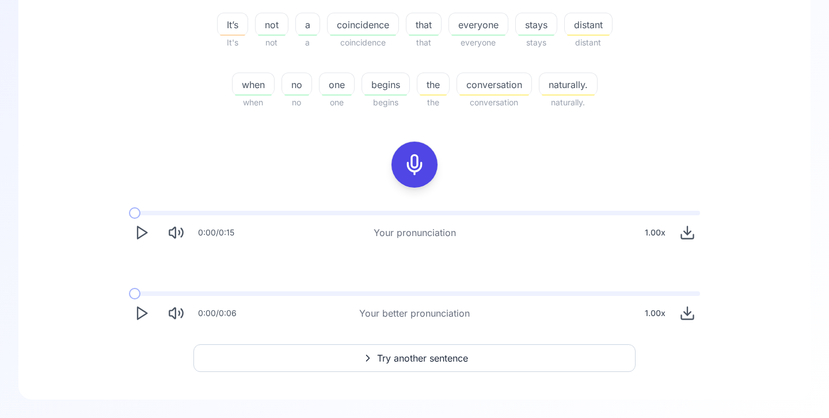
click at [432, 360] on span "Try another sentence" at bounding box center [422, 358] width 91 height 14
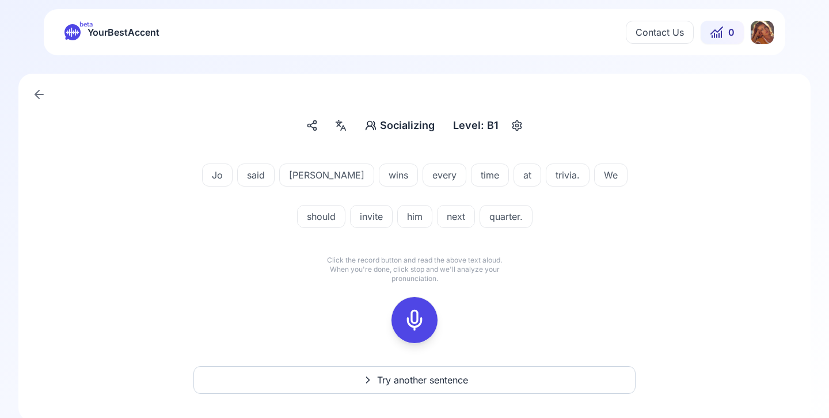
click at [485, 119] on div "Level: B1" at bounding box center [476, 125] width 55 height 21
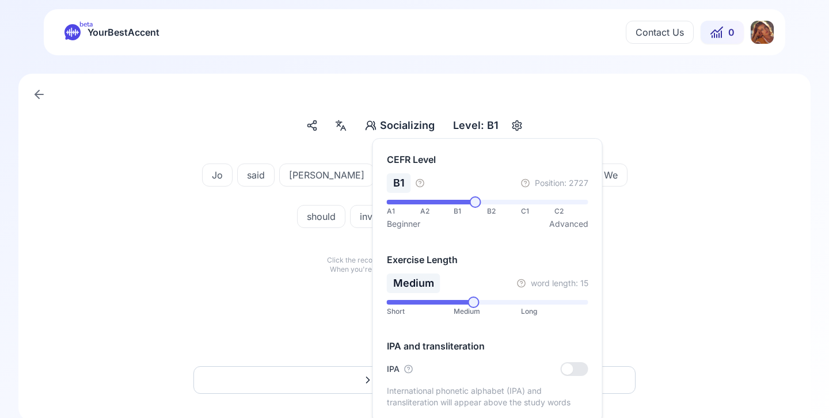
click at [393, 206] on div "A1 A2 B1 B2 C1 C2 Beginner Advanced" at bounding box center [488, 215] width 202 height 30
click at [355, 199] on body "beta YourBestAccent Contact Us 0 Socializing Socializing Level: B1 [PERSON_NAME…" at bounding box center [414, 209] width 829 height 418
click at [681, 210] on div "[PERSON_NAME] said [PERSON_NAME] wins every time at [GEOGRAPHIC_DATA]. We shoul…" at bounding box center [414, 198] width 663 height 97
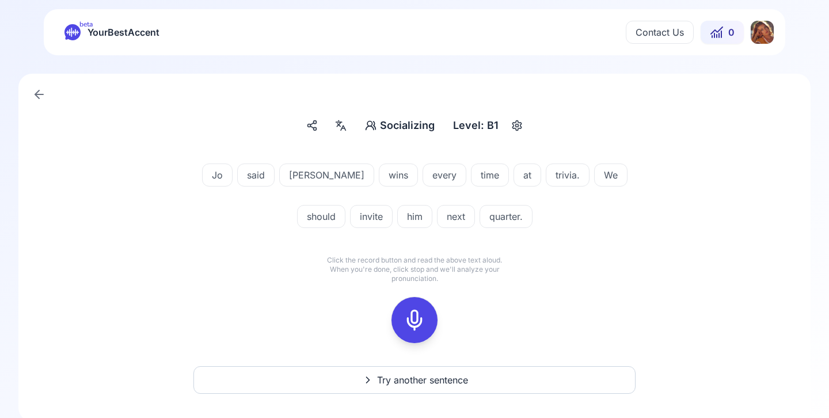
click at [486, 128] on div "Level: B1" at bounding box center [476, 125] width 55 height 21
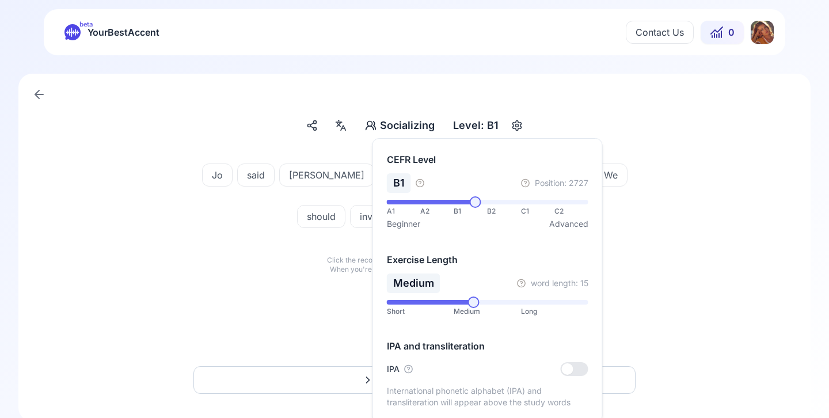
click at [390, 207] on div "A1" at bounding box center [403, 211] width 33 height 9
click at [390, 206] on div "A1 A2 B1 B2 C1 C2 Beginner Advanced" at bounding box center [488, 215] width 202 height 30
click at [390, 205] on div "A1 A2 B1 B2 C1 C2 Beginner Advanced" at bounding box center [488, 215] width 202 height 30
click at [392, 200] on span at bounding box center [431, 202] width 88 height 5
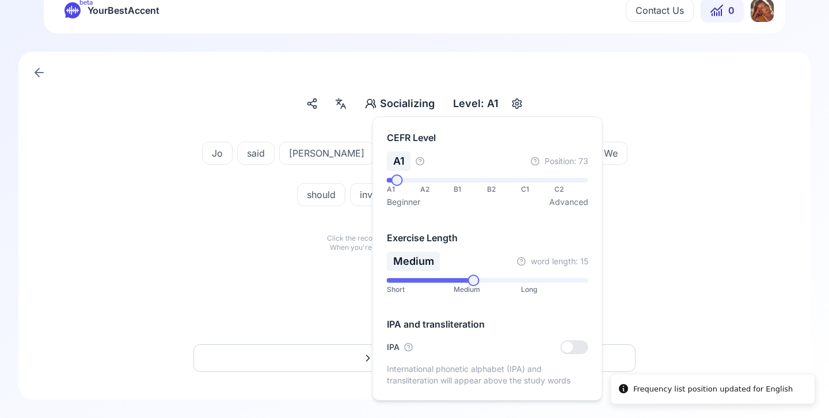
click at [639, 265] on div "[PERSON_NAME] said [PERSON_NAME] wins every time at [GEOGRAPHIC_DATA]. We shoul…" at bounding box center [414, 231] width 737 height 207
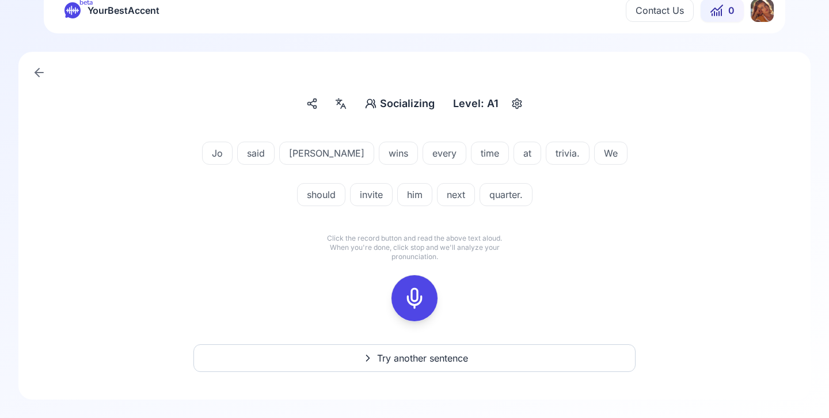
click at [418, 358] on span "Try another sentence" at bounding box center [422, 358] width 91 height 14
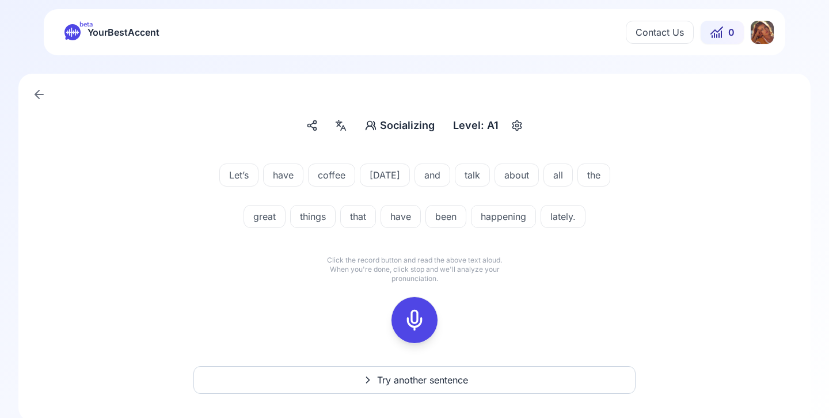
click at [428, 316] on button at bounding box center [415, 320] width 46 height 46
click at [401, 327] on div at bounding box center [415, 320] width 28 height 46
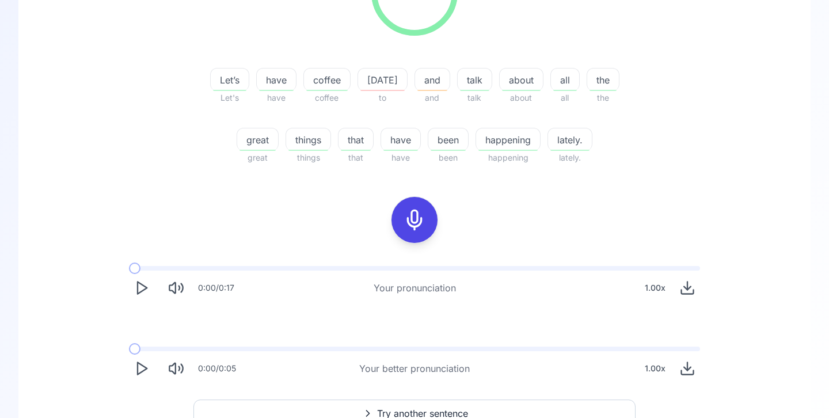
scroll to position [219, 0]
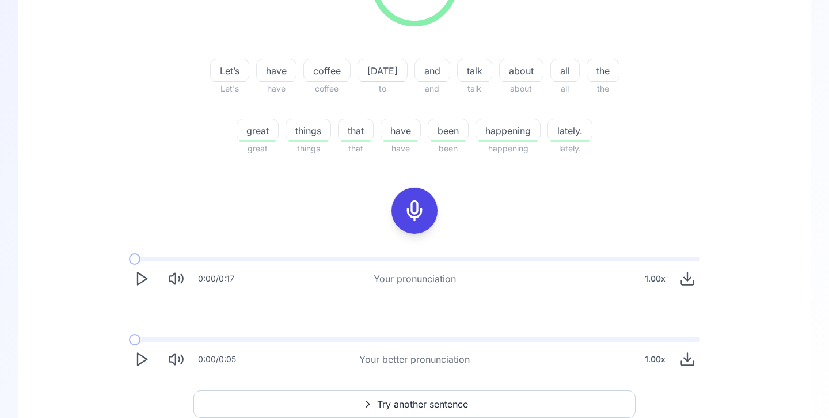
click at [141, 363] on polygon "Play" at bounding box center [142, 360] width 9 height 12
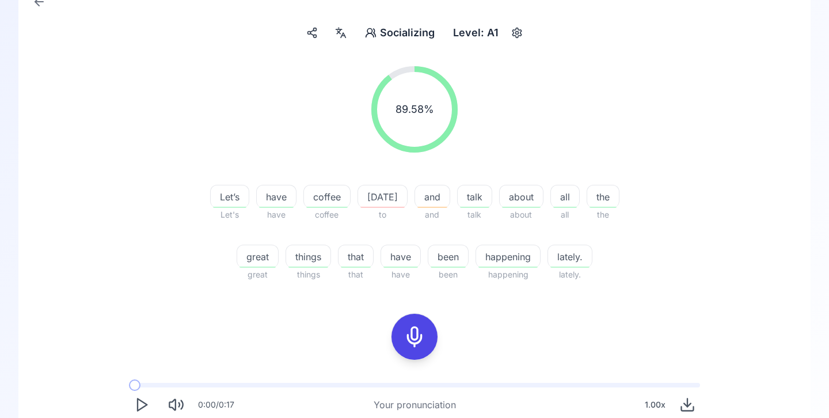
scroll to position [0, 0]
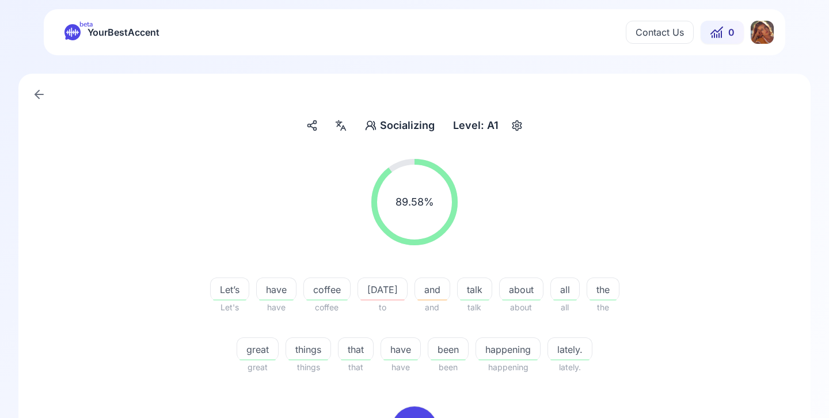
click at [767, 31] on html "beta YourBestAccent Contact Us 0 Socializing Socializing Level: A1 89.58 % 89.5…" at bounding box center [414, 209] width 829 height 418
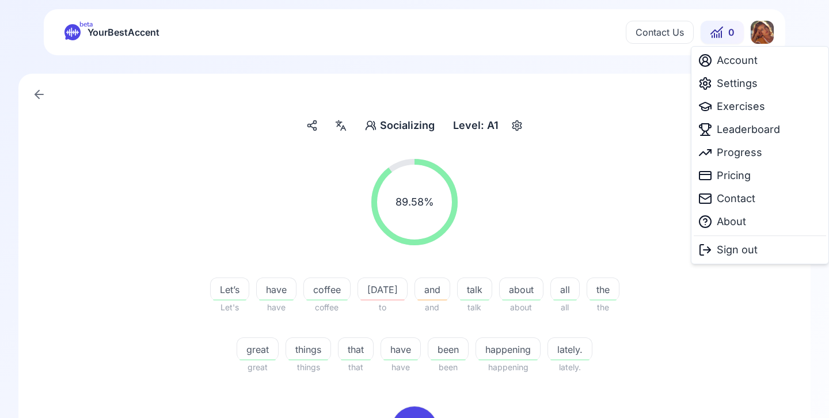
click at [475, 127] on html "beta YourBestAccent Contact Us 0 Socializing Socializing Level: A1 89.58 % 89.5…" at bounding box center [414, 209] width 829 height 418
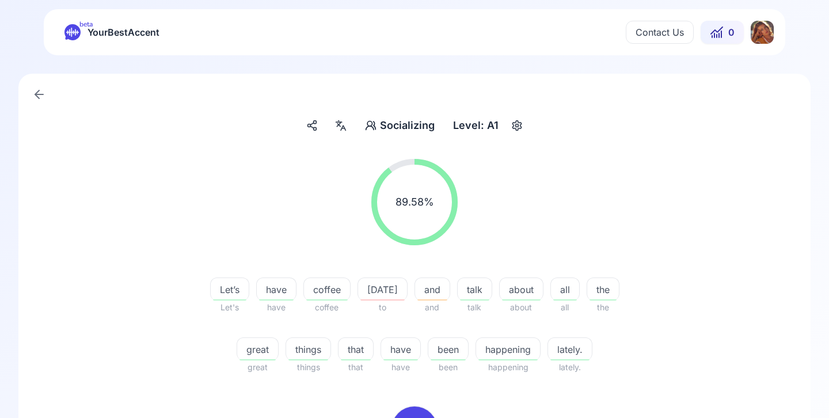
click at [475, 127] on div "Level: A1" at bounding box center [476, 125] width 55 height 21
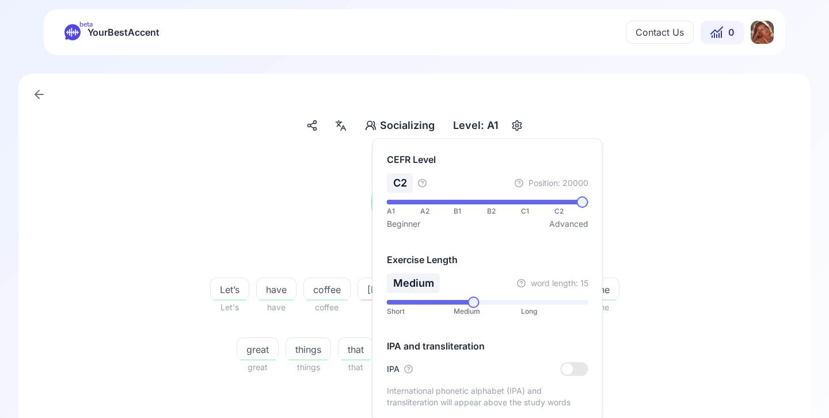
click at [589, 200] on span at bounding box center [583, 202] width 12 height 12
click at [648, 229] on div "89.58 % 89.58 %" at bounding box center [414, 202] width 663 height 105
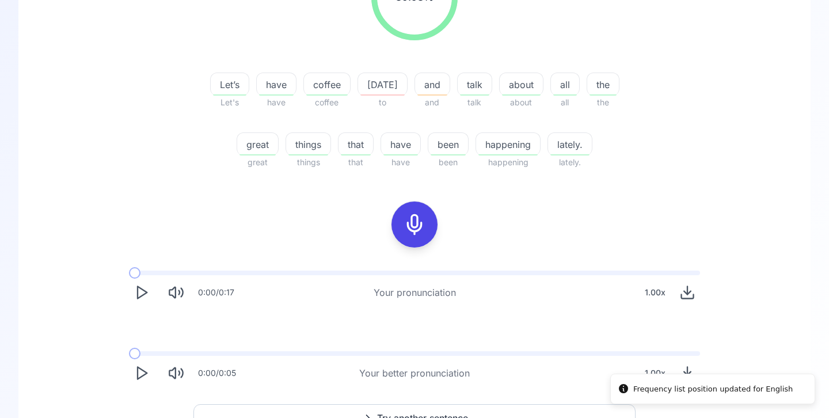
scroll to position [265, 0]
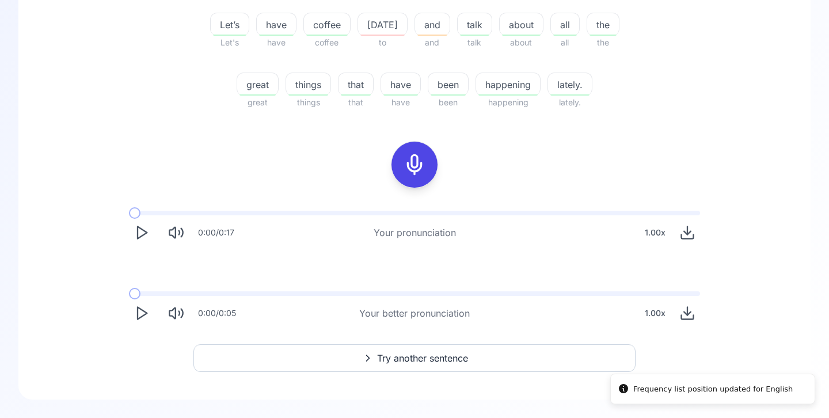
click at [430, 369] on button "Try another sentence" at bounding box center [414, 358] width 442 height 28
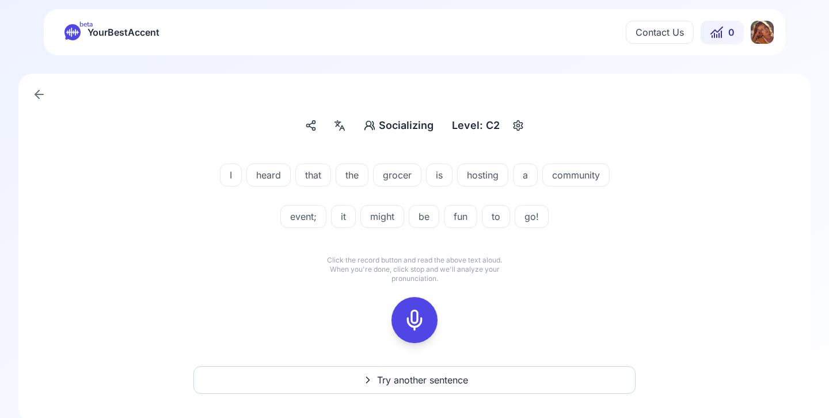
click at [416, 316] on icon at bounding box center [414, 320] width 23 height 23
click at [427, 309] on div at bounding box center [415, 320] width 28 height 46
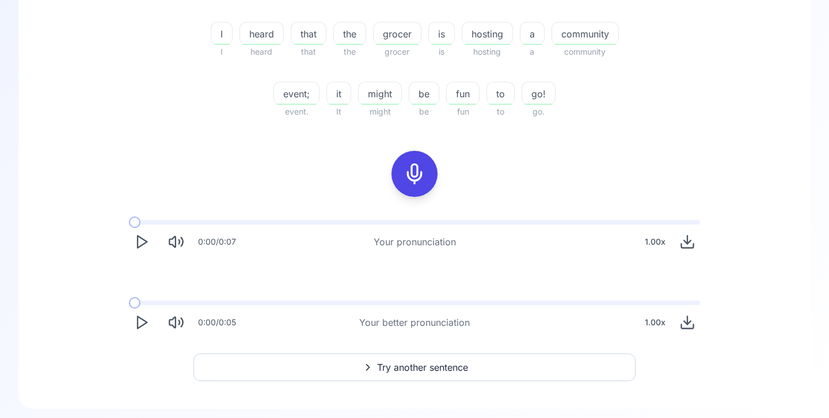
scroll to position [265, 0]
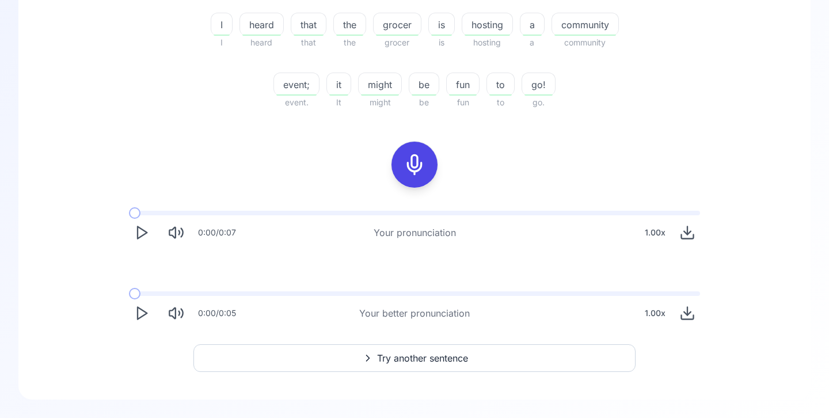
click at [450, 359] on span "Try another sentence" at bounding box center [422, 358] width 91 height 14
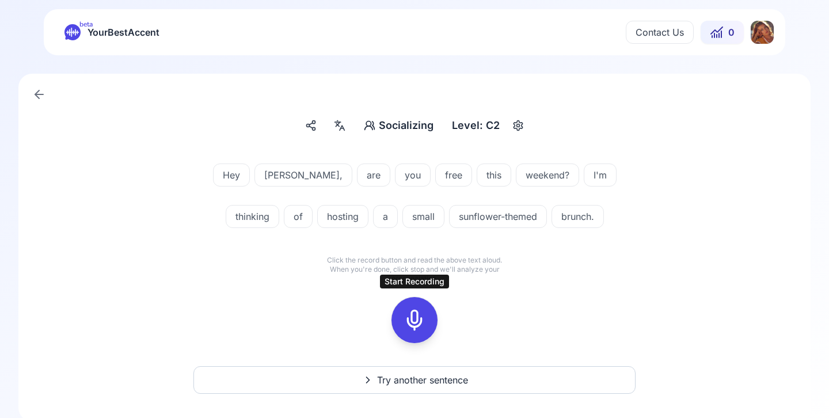
click at [411, 317] on icon at bounding box center [414, 320] width 23 height 23
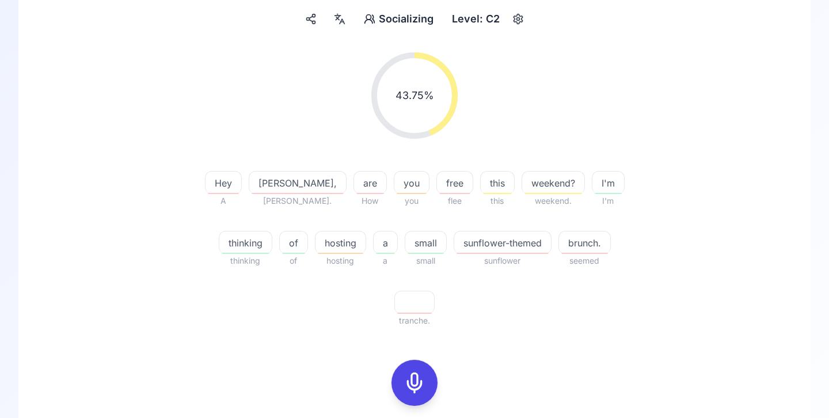
scroll to position [109, 0]
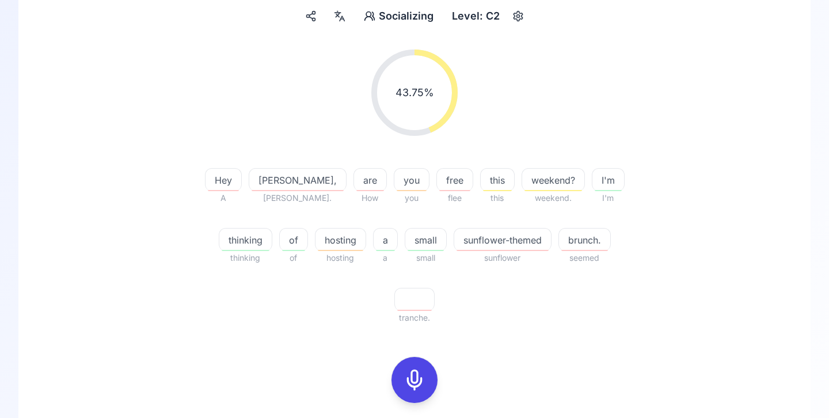
click at [220, 180] on span "Hey" at bounding box center [224, 180] width 36 height 14
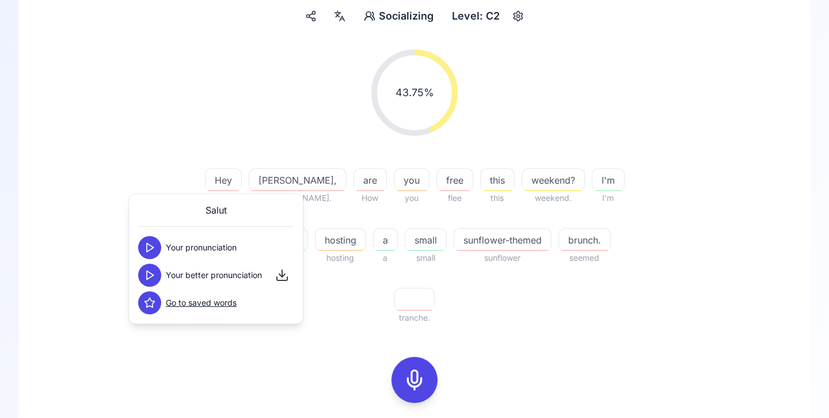
click at [154, 252] on icon at bounding box center [150, 248] width 12 height 12
click at [142, 276] on button at bounding box center [149, 275] width 23 height 23
click at [114, 275] on div "43.75 % 43.75 % Hey A [PERSON_NAME][DATE]. are How you you free flee this this …" at bounding box center [414, 295] width 737 height 510
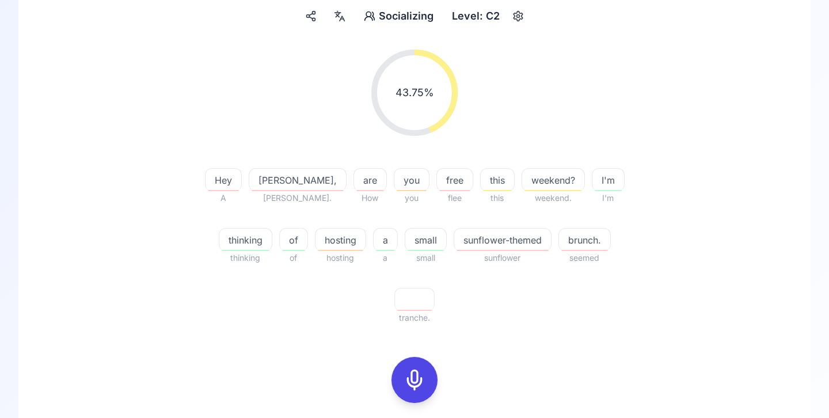
click at [454, 234] on span "sunflower-themed" at bounding box center [502, 240] width 97 height 14
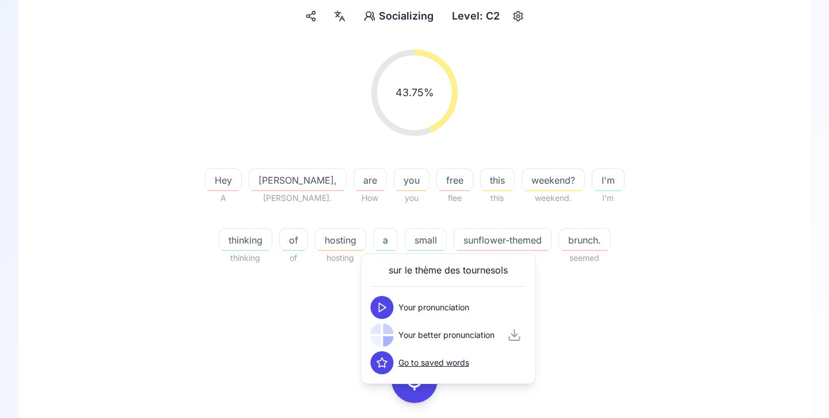
click at [377, 310] on icon at bounding box center [383, 308] width 12 height 12
click at [338, 324] on div "43.75 % 43.75 % Hey A [PERSON_NAME][DATE]. are How you you free flee this this …" at bounding box center [414, 295] width 737 height 510
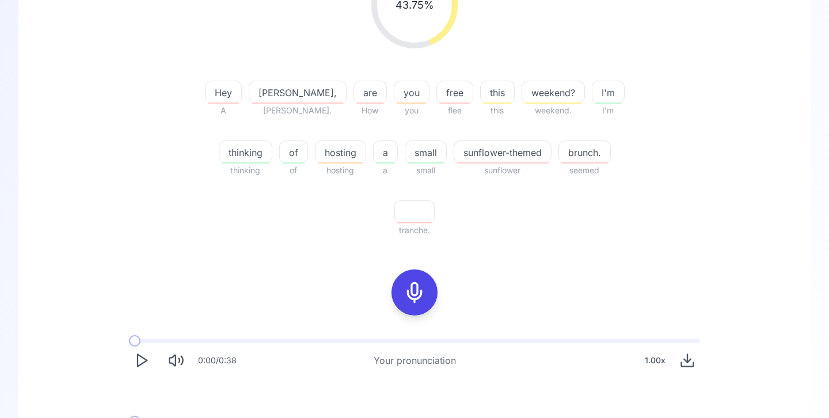
scroll to position [265, 0]
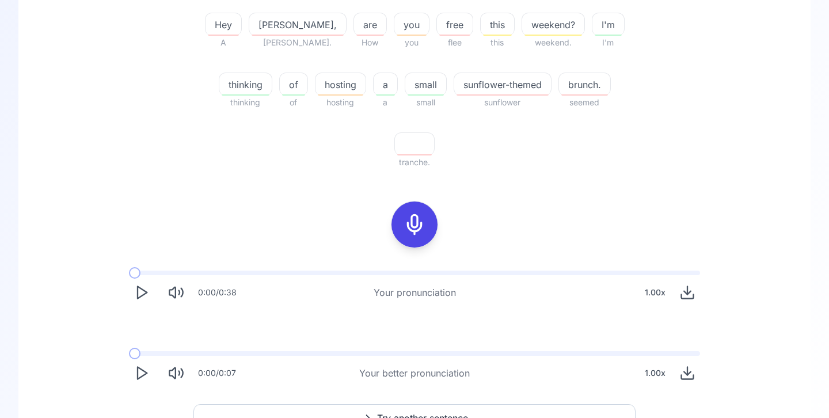
click at [393, 411] on span "Try another sentence" at bounding box center [422, 418] width 91 height 14
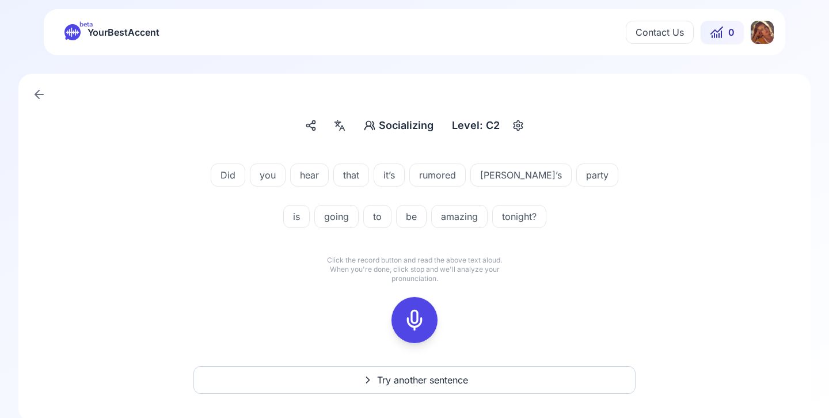
click at [418, 313] on icon at bounding box center [414, 320] width 23 height 23
click at [411, 317] on icon at bounding box center [414, 320] width 23 height 23
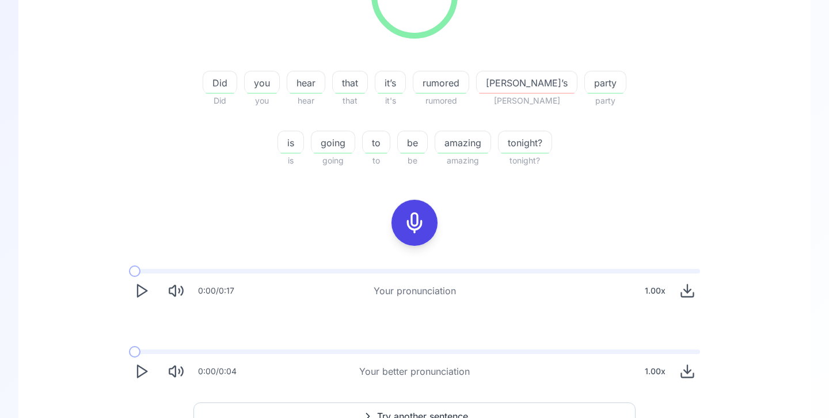
scroll to position [265, 0]
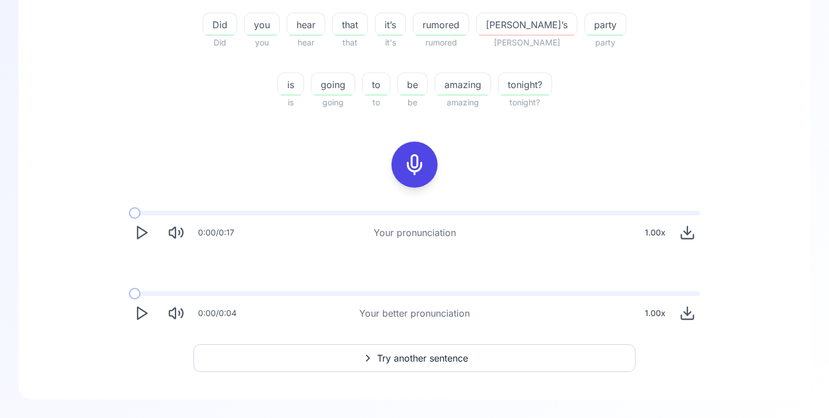
click at [425, 358] on span "Try another sentence" at bounding box center [422, 358] width 91 height 14
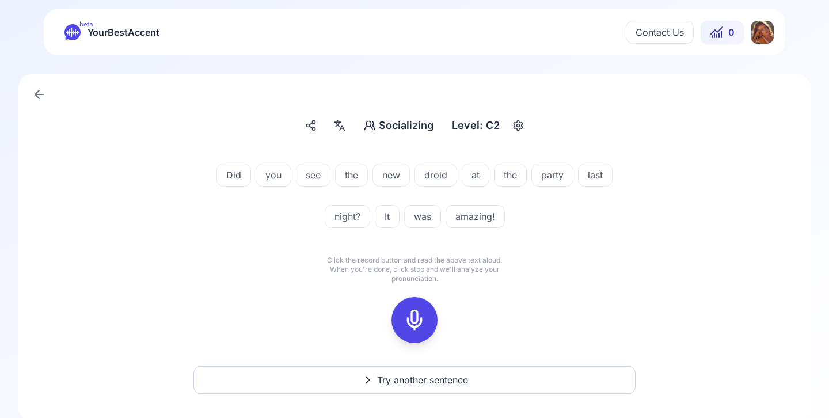
click at [408, 308] on div at bounding box center [415, 320] width 28 height 46
click at [409, 321] on icon at bounding box center [414, 320] width 23 height 23
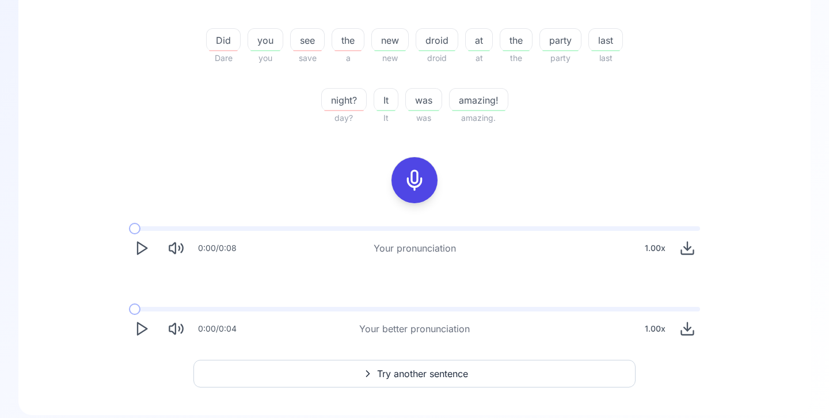
scroll to position [265, 0]
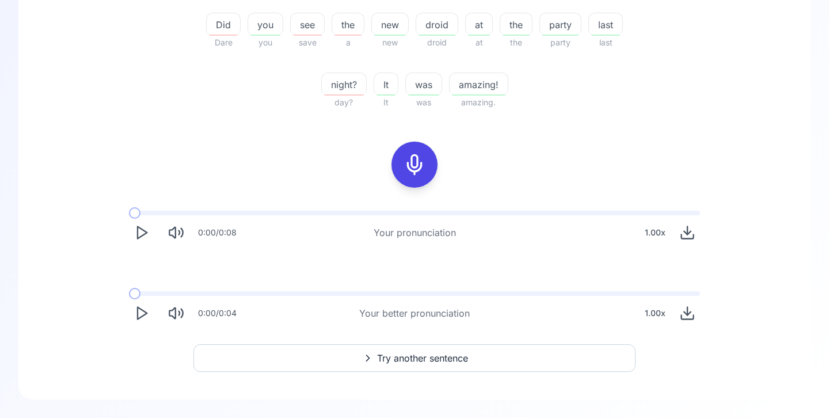
click at [427, 362] on span "Try another sentence" at bounding box center [422, 358] width 91 height 14
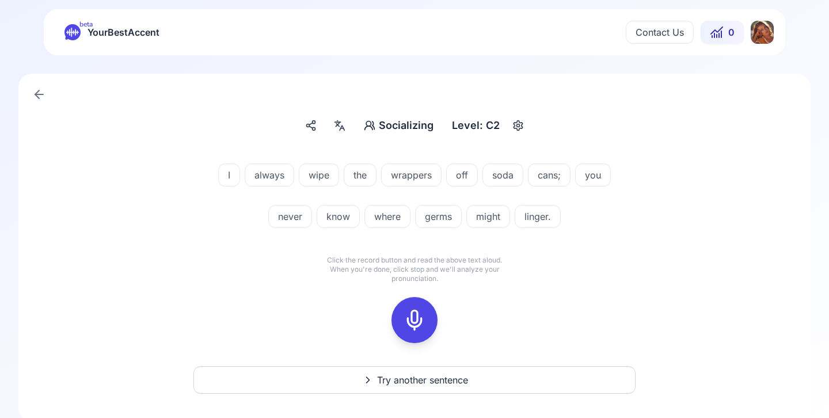
click at [413, 320] on icon at bounding box center [414, 320] width 23 height 23
click at [426, 321] on div at bounding box center [415, 320] width 28 height 46
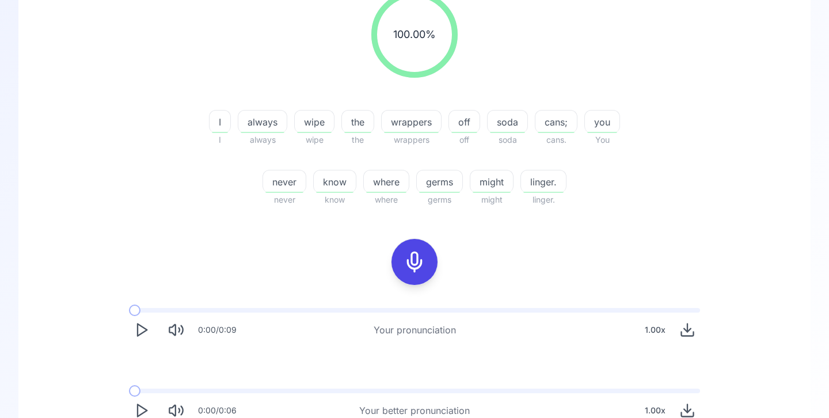
scroll to position [265, 0]
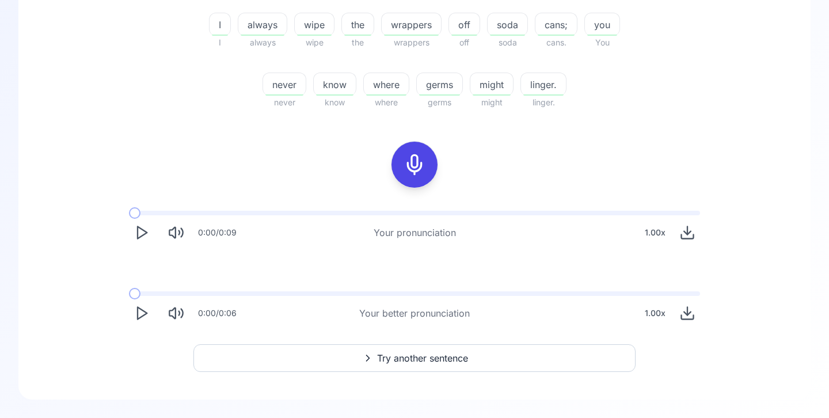
click at [414, 353] on span "Try another sentence" at bounding box center [422, 358] width 91 height 14
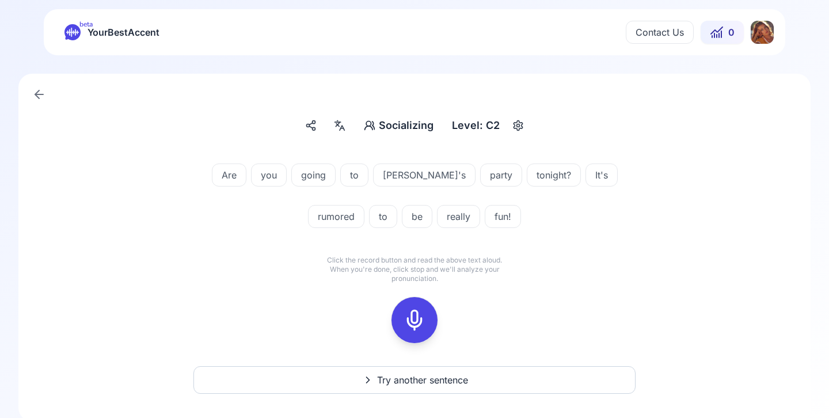
click at [419, 320] on icon at bounding box center [414, 320] width 23 height 23
click at [419, 325] on icon at bounding box center [414, 320] width 23 height 23
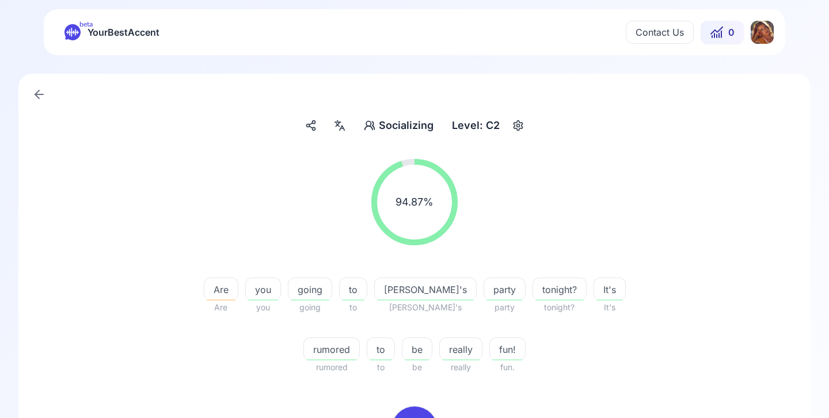
click at [763, 30] on html "beta YourBestAccent Contact Us 0 Socializing Socializing Level: C2 94.87 % 94.8…" at bounding box center [414, 209] width 829 height 418
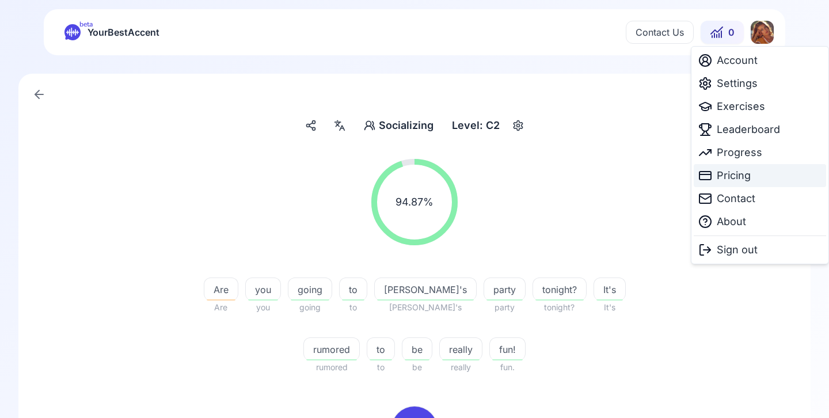
click at [736, 179] on span "Pricing" at bounding box center [734, 176] width 34 height 16
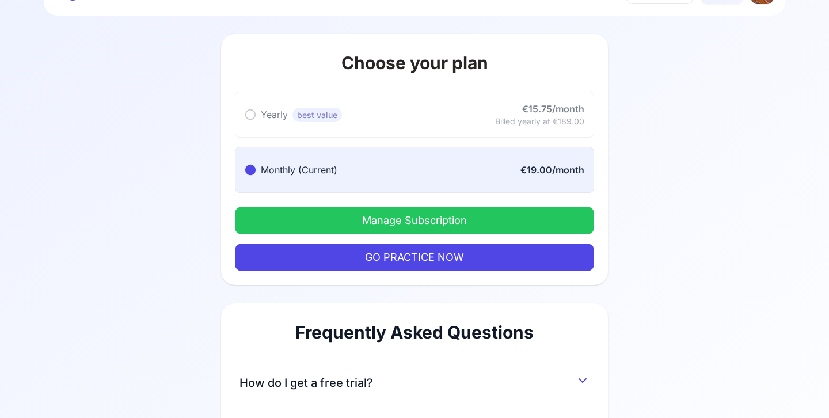
scroll to position [44, 0]
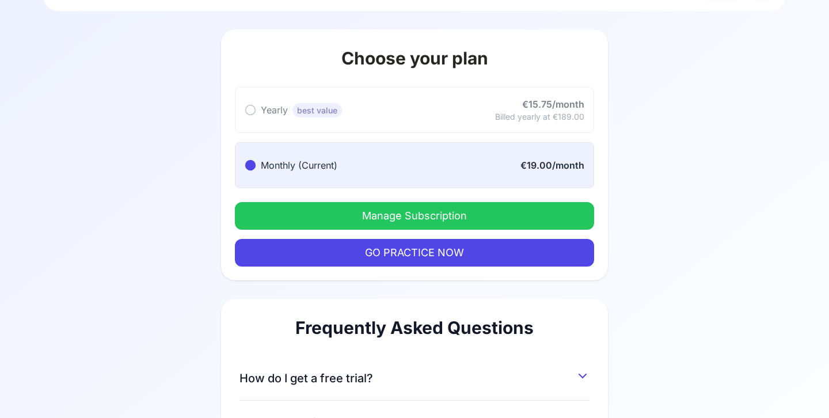
click at [380, 218] on button "Manage Subscription" at bounding box center [414, 216] width 359 height 28
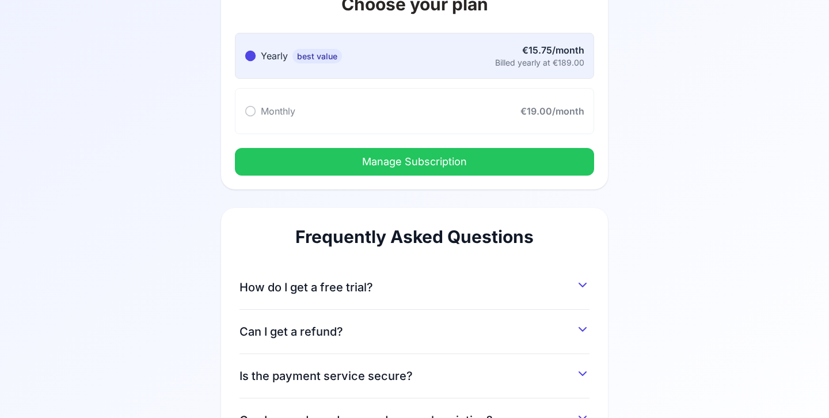
scroll to position [116, 0]
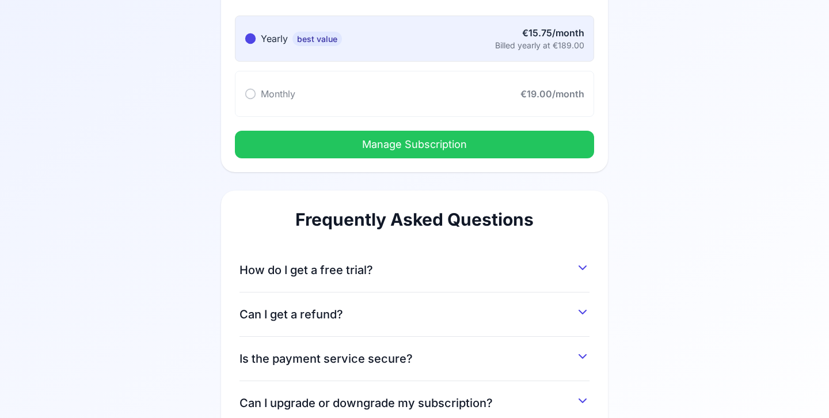
click at [501, 144] on button "Manage Subscription" at bounding box center [414, 145] width 359 height 28
